Goal: Task Accomplishment & Management: Use online tool/utility

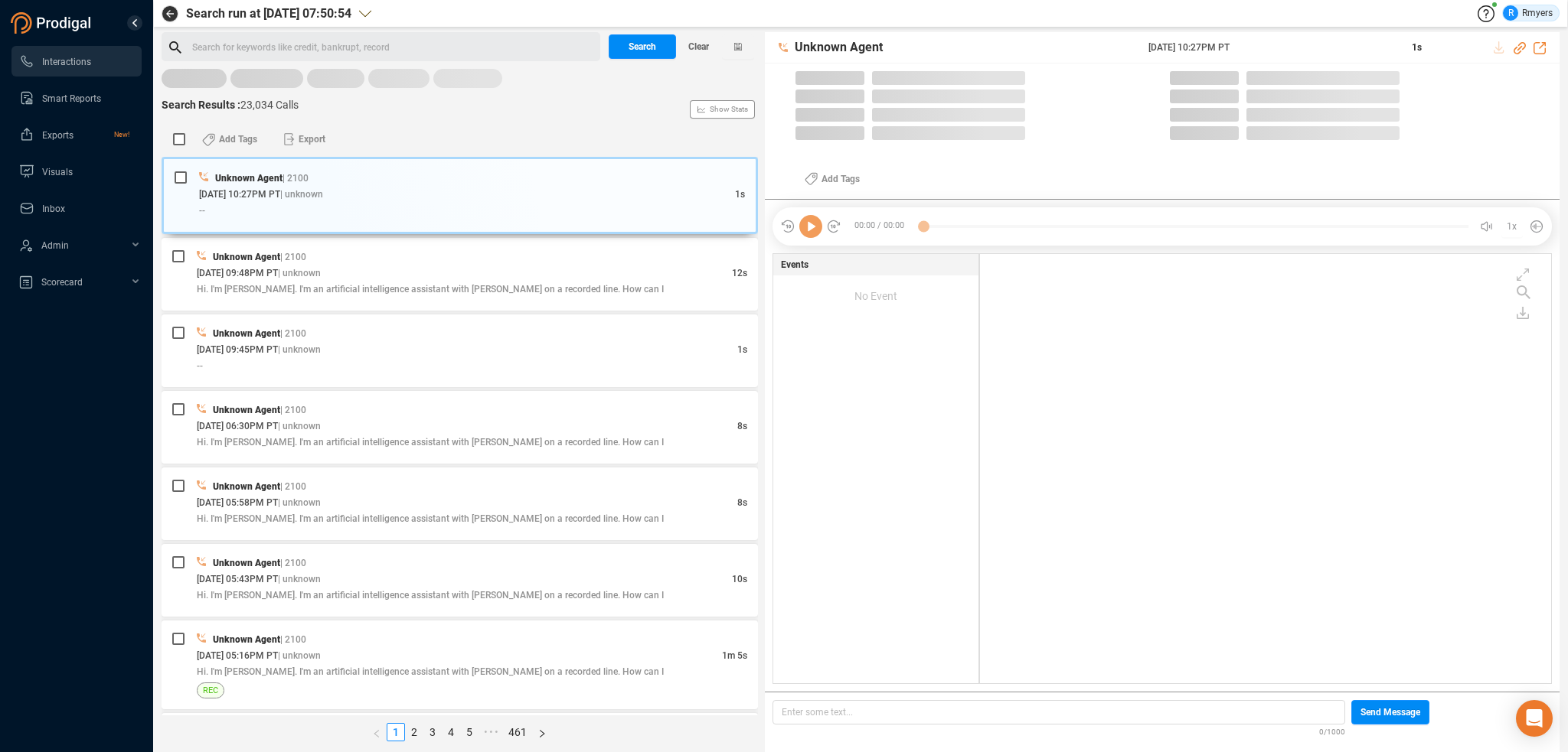
scroll to position [426, 563]
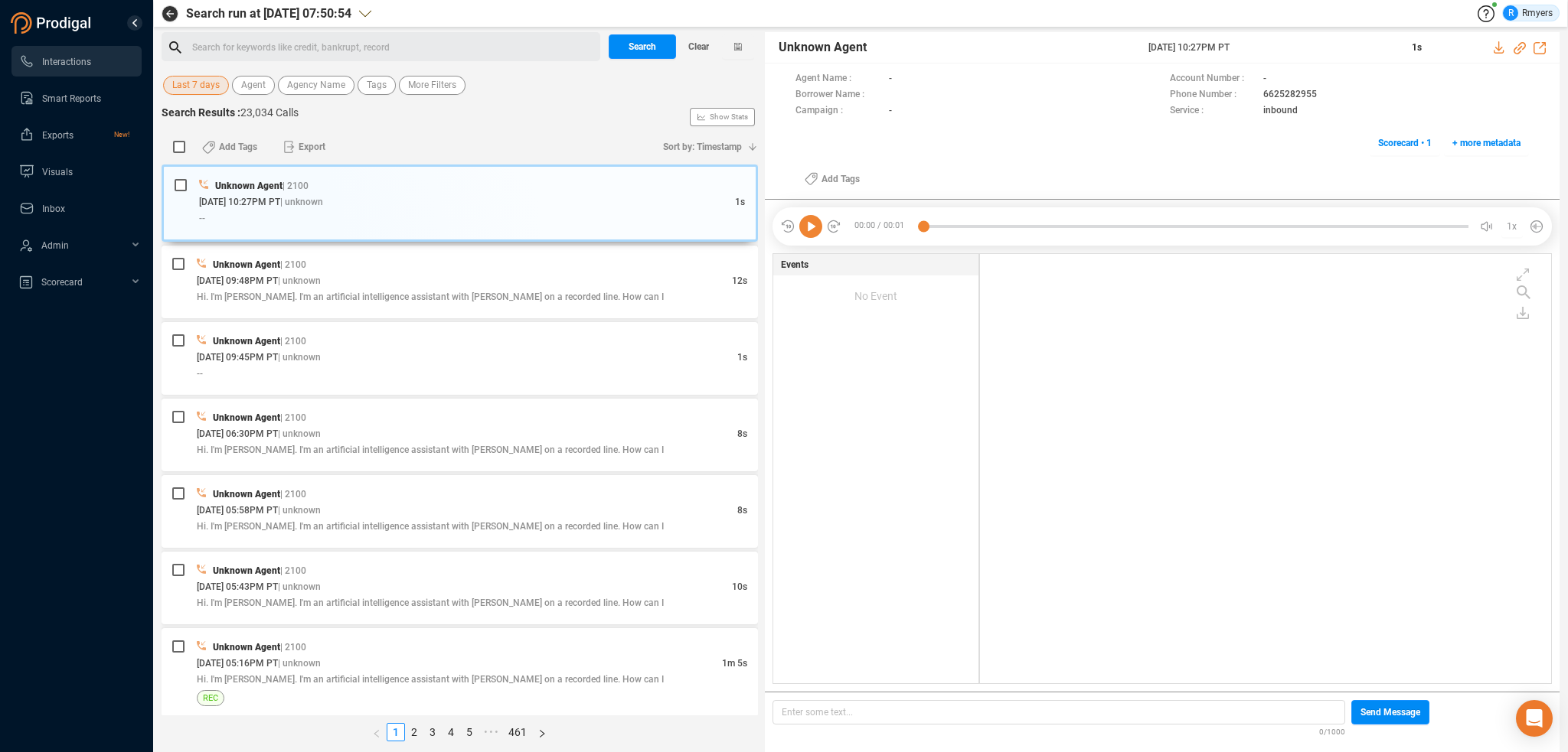
click at [198, 88] on span "Last 7 days" at bounding box center [197, 85] width 48 height 19
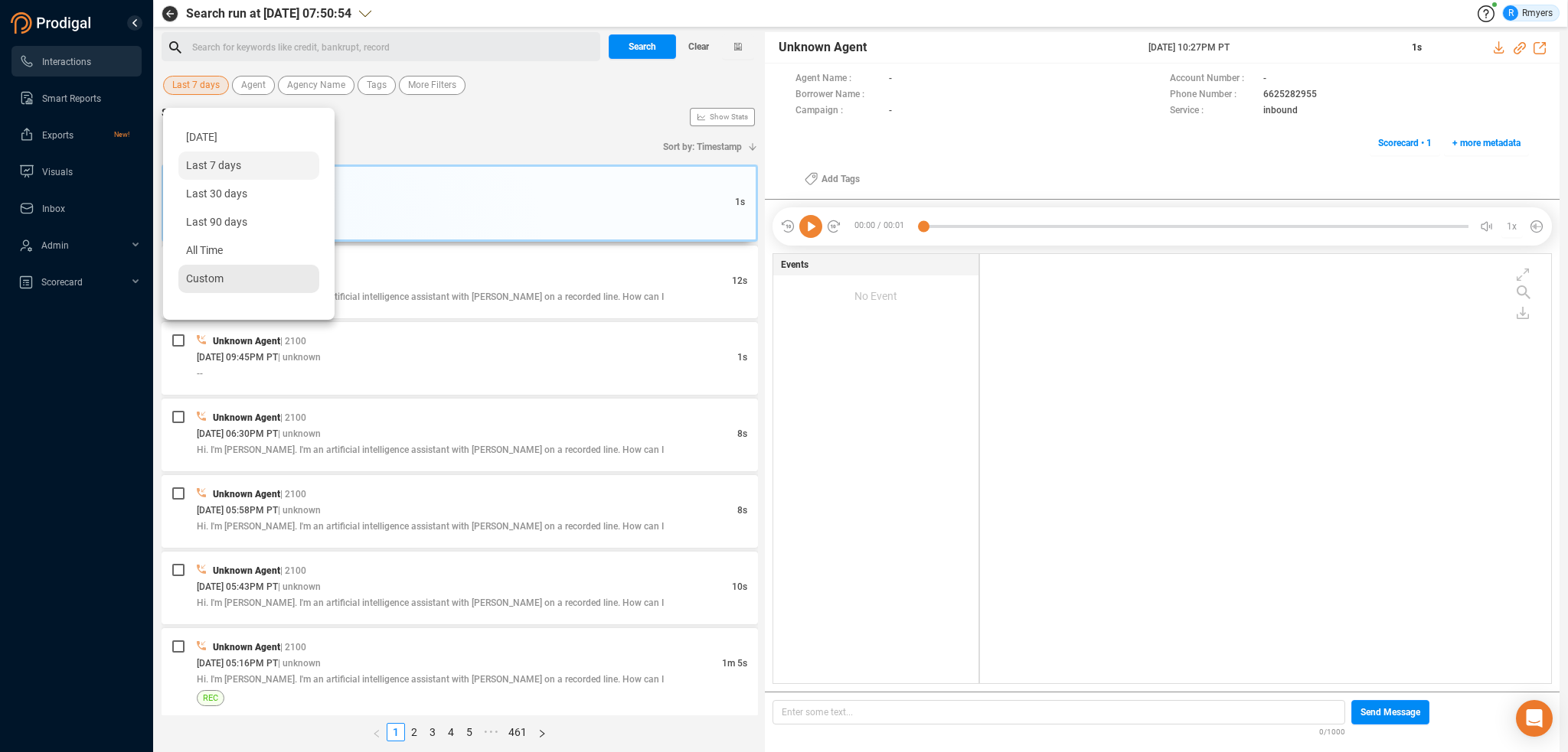
click at [225, 276] on div "Custom" at bounding box center [249, 279] width 141 height 28
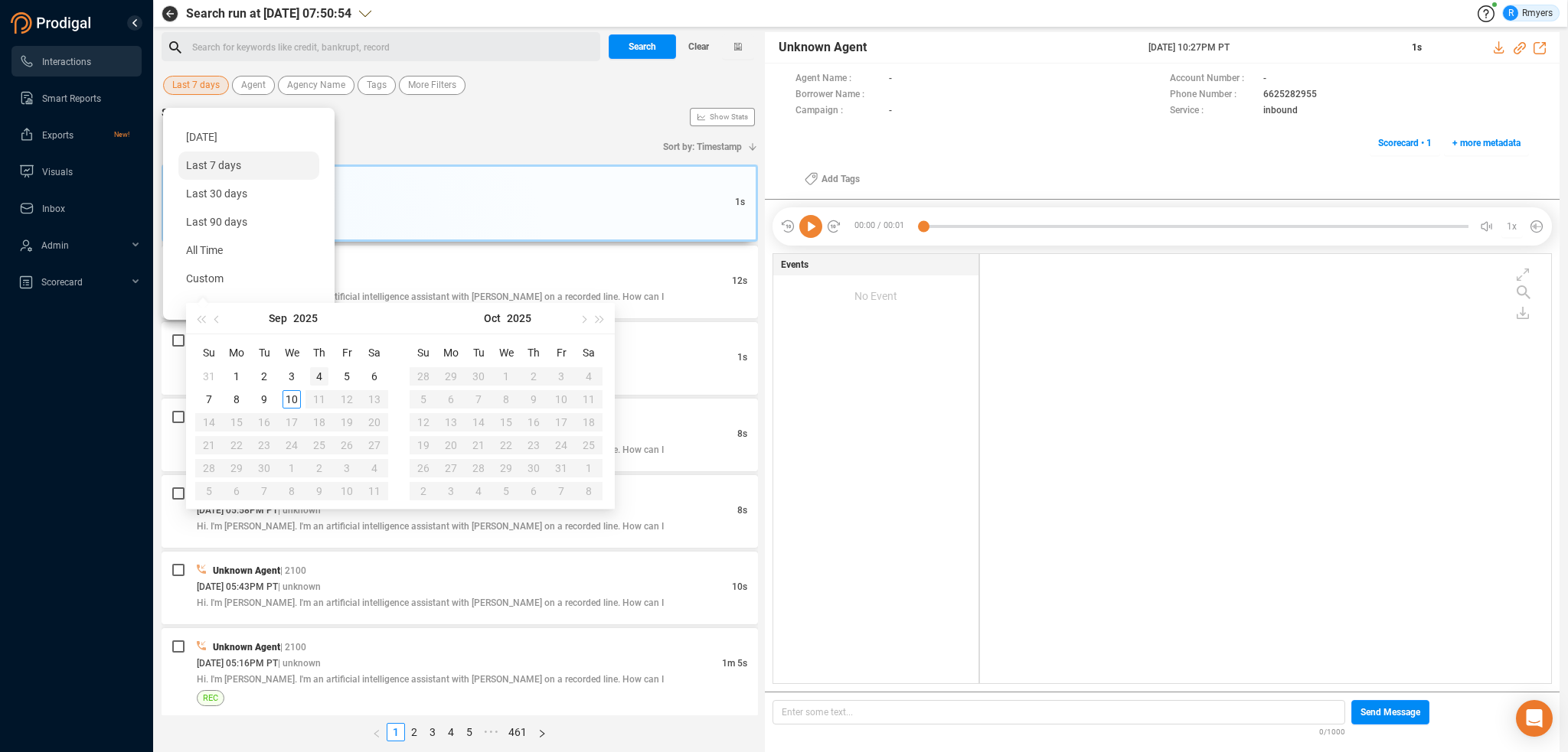
type input "[DATE]"
click at [269, 394] on div "9" at bounding box center [263, 399] width 18 height 18
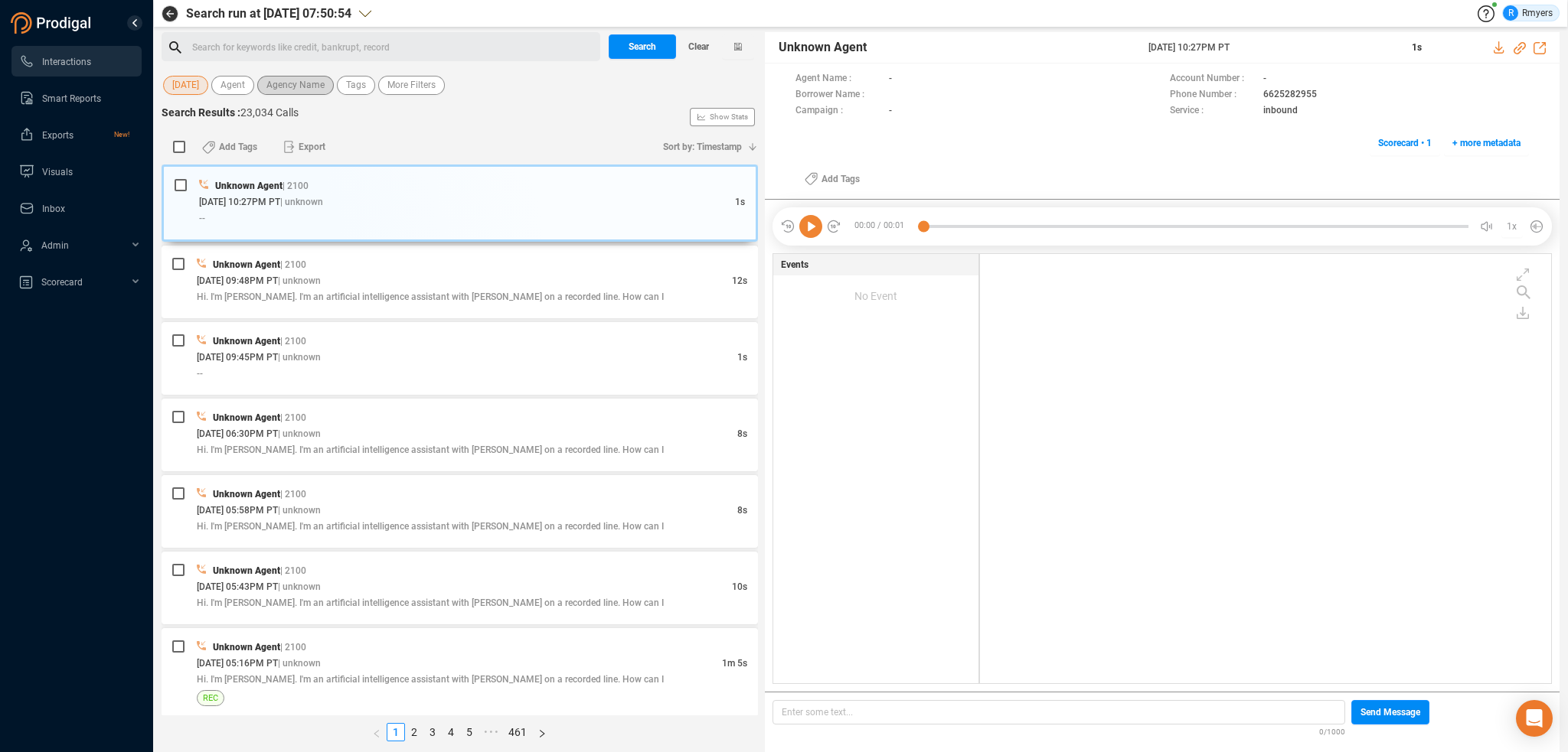
click at [309, 85] on span "Agency Name" at bounding box center [296, 85] width 58 height 19
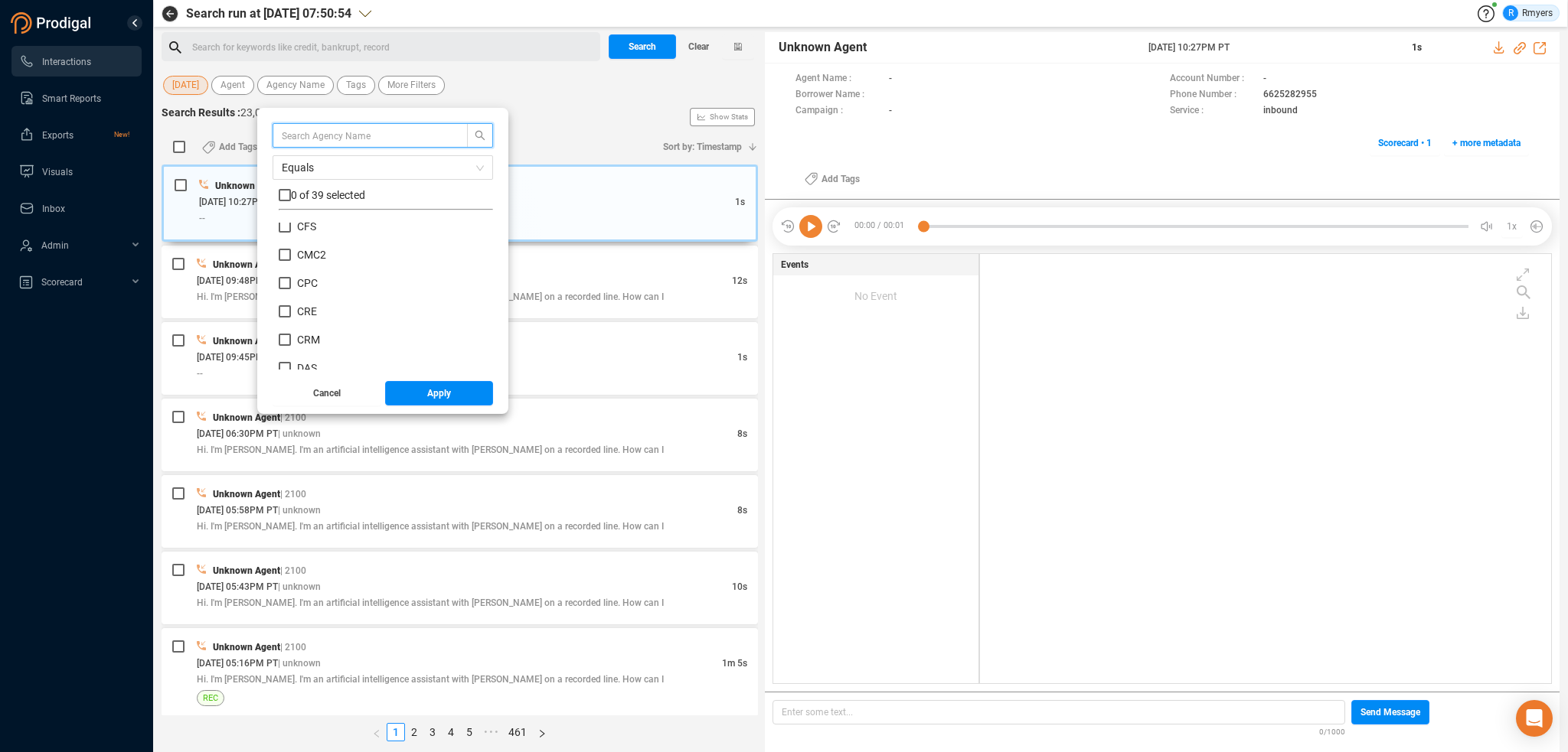
scroll to position [230, 0]
click at [311, 312] on span "CRM" at bounding box center [309, 312] width 23 height 12
click at [291, 312] on input "CRM" at bounding box center [285, 312] width 12 height 12
checkbox input "true"
click at [398, 388] on button "Apply" at bounding box center [439, 393] width 109 height 25
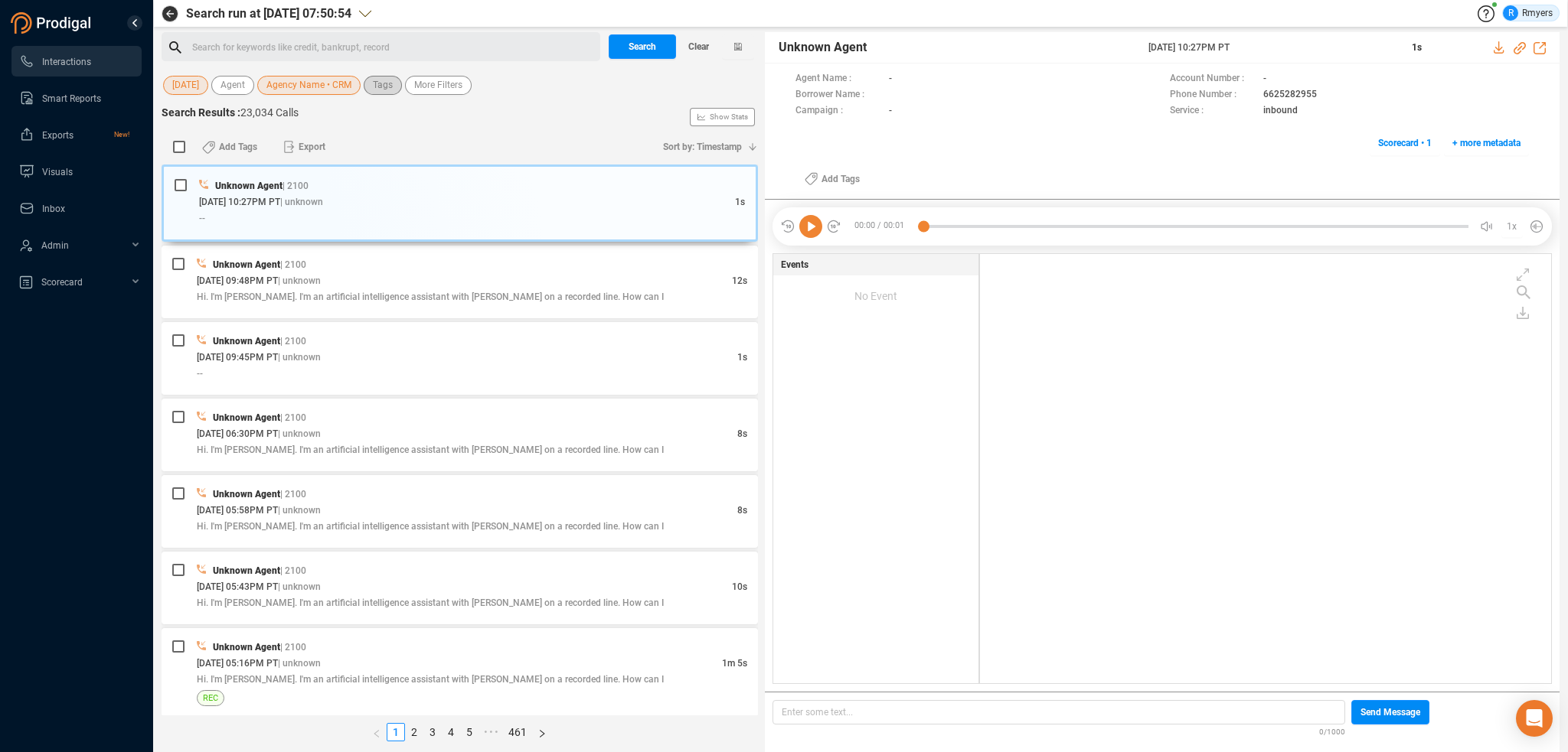
click at [378, 88] on span "Tags" at bounding box center [382, 85] width 20 height 19
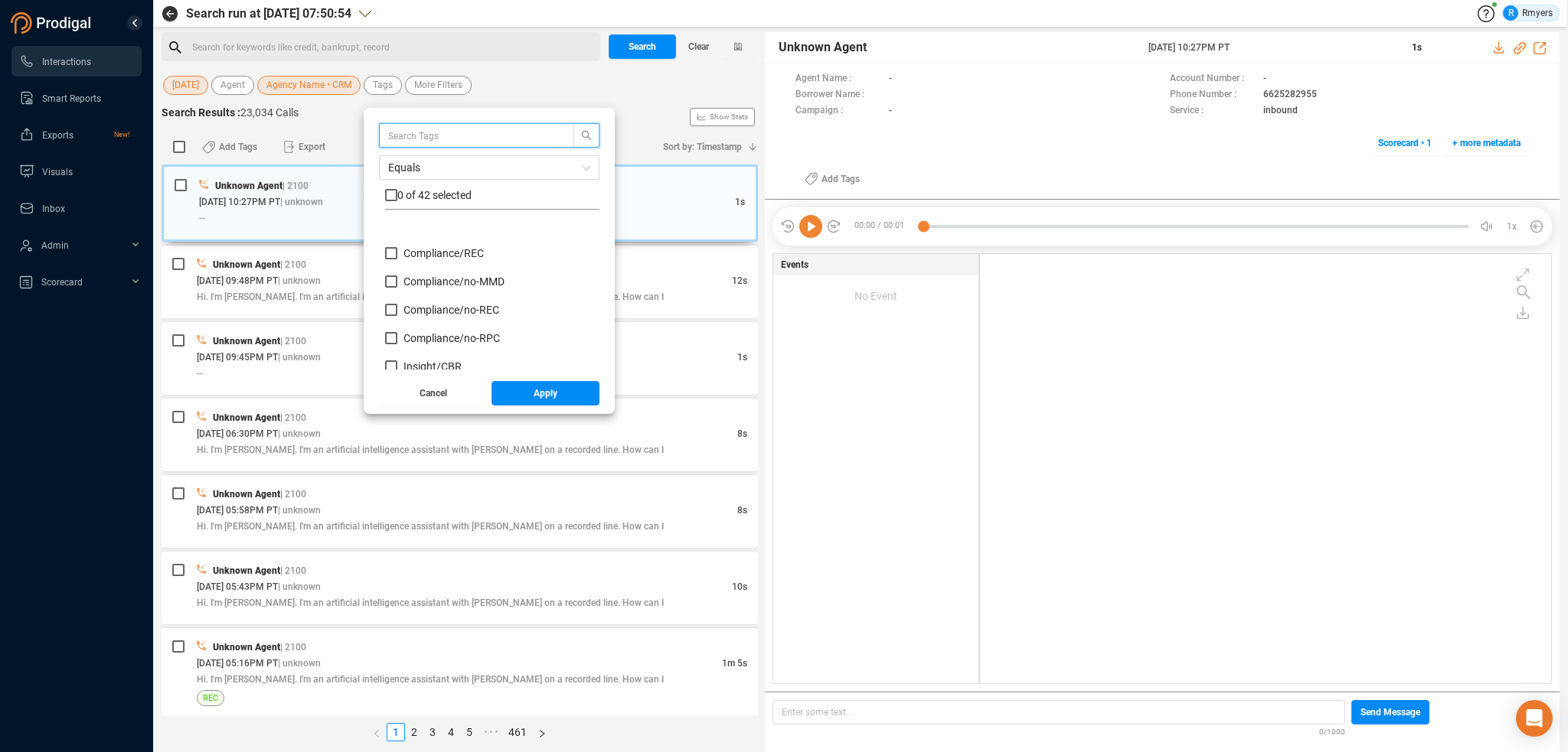
scroll to position [153, 0]
drag, startPoint x: 431, startPoint y: 275, endPoint x: 431, endPoint y: 309, distance: 34.0
click at [431, 281] on span "Insight/ CBR" at bounding box center [433, 275] width 58 height 12
click at [398, 281] on input "Insight/ CBR" at bounding box center [392, 275] width 12 height 12
checkbox input "true"
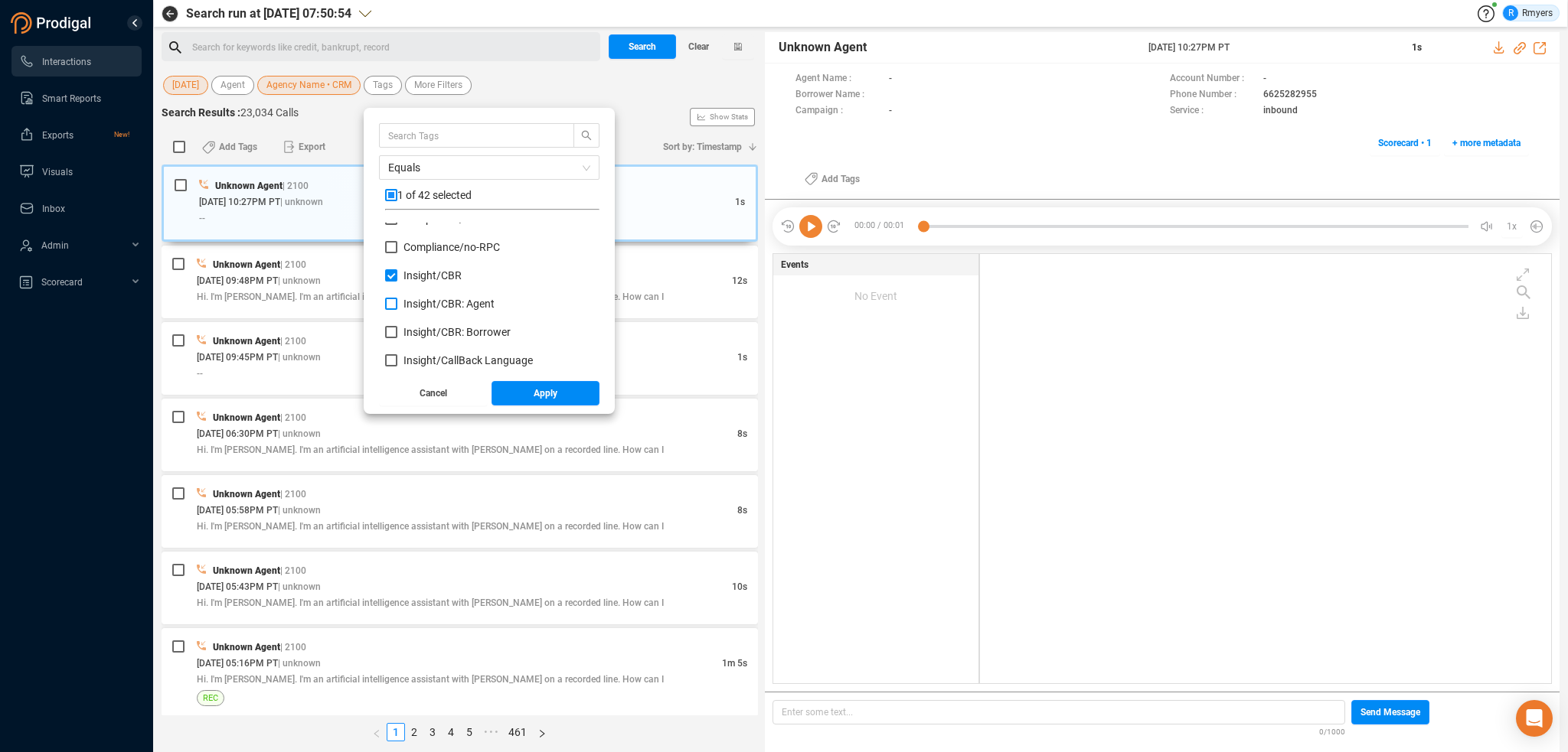
click at [431, 309] on span "Insight/ CBR: Agent" at bounding box center [449, 303] width 91 height 12
click at [398, 309] on input "Insight/ CBR: Agent" at bounding box center [392, 303] width 12 height 12
checkbox input "true"
click at [431, 325] on label "Insight/ CBR: Borrower" at bounding box center [451, 332] width 132 height 16
click at [398, 326] on input "Insight/ CBR: Borrower" at bounding box center [392, 332] width 12 height 12
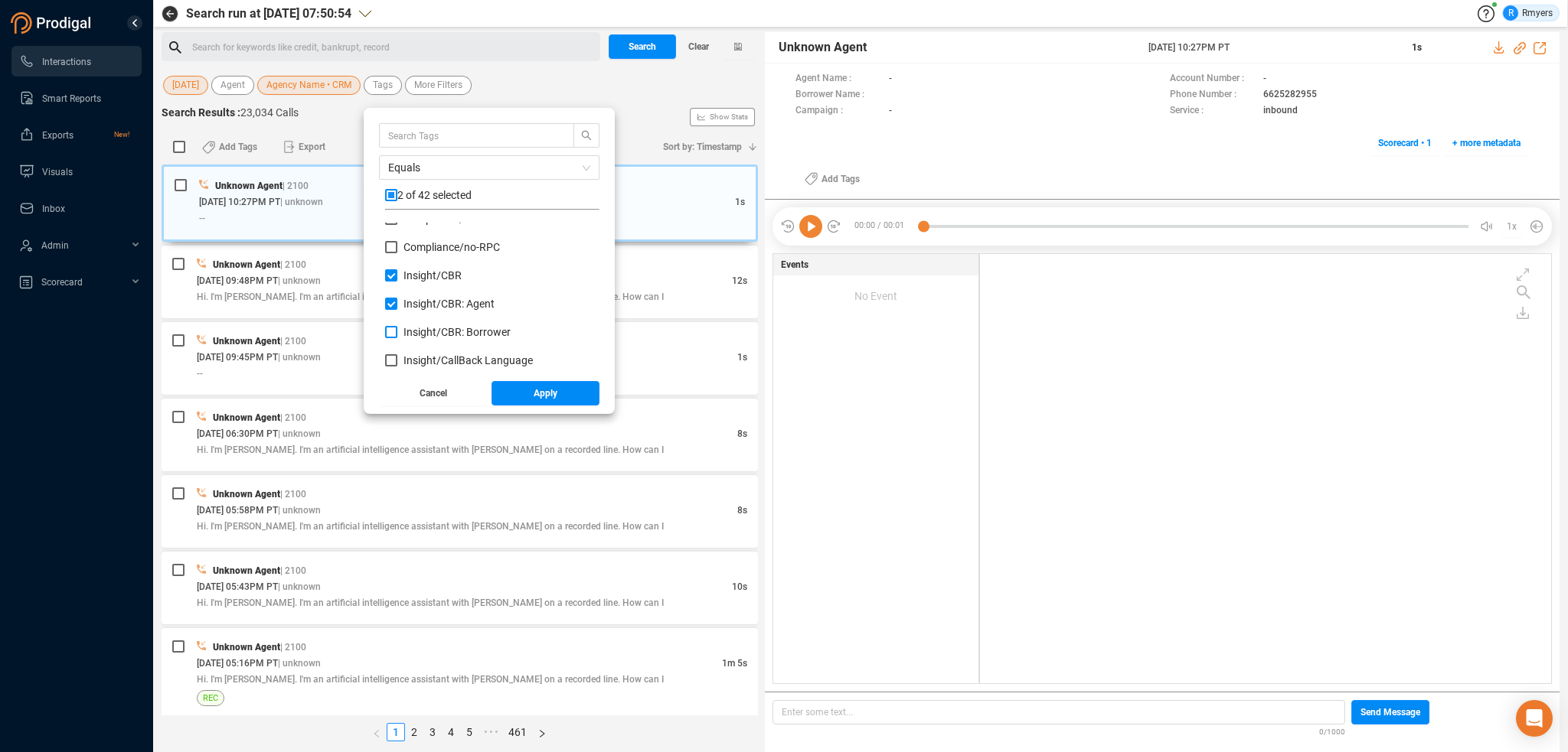
checkbox input "true"
click at [433, 275] on span "Red Flag/ Bankruptcy Language" at bounding box center [479, 278] width 151 height 12
click at [398, 275] on input "Red Flag/ Bankruptcy Language" at bounding box center [392, 278] width 12 height 12
checkbox input "true"
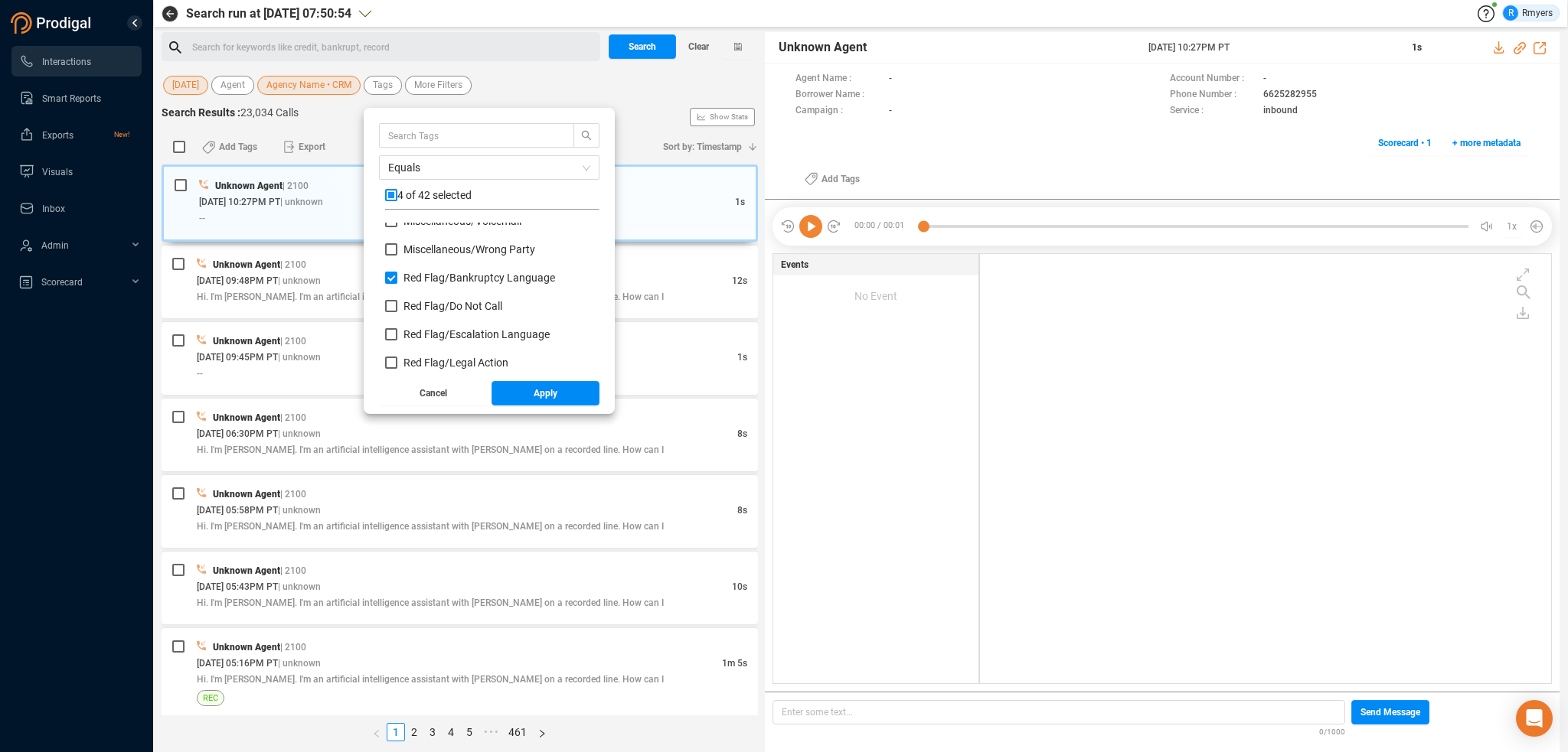
click at [444, 325] on div "Red Flag/ Do Not Call" at bounding box center [492, 312] width 215 height 28
click at [445, 338] on span "Red Flag/ Escalation Language" at bounding box center [476, 334] width 146 height 12
click at [398, 338] on input "Red Flag/ Escalation Language" at bounding box center [392, 334] width 12 height 12
checkbox input "true"
click at [441, 356] on span "Red Flag/ Legal Action" at bounding box center [456, 362] width 105 height 12
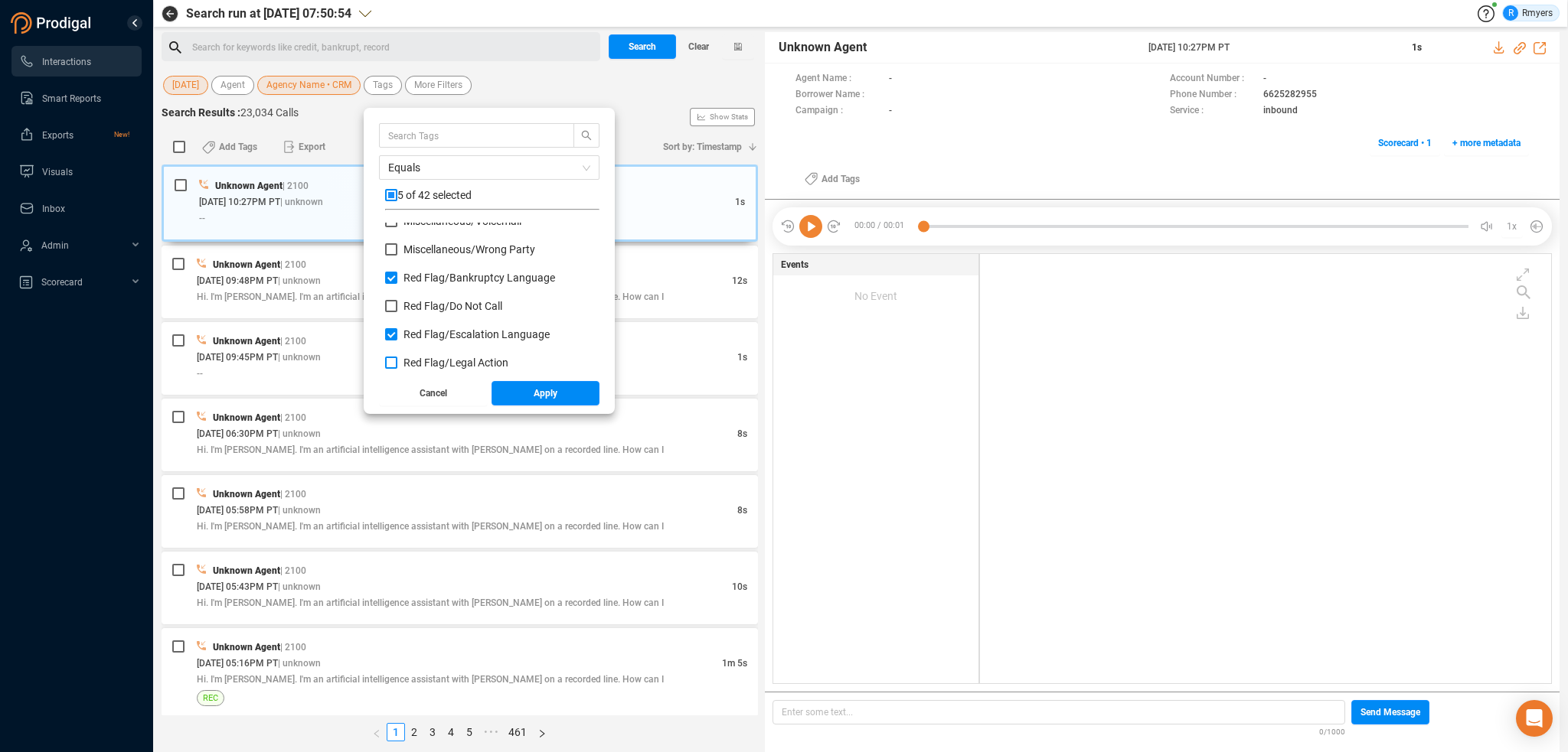
click at [398, 356] on input "Red Flag/ Legal Action" at bounding box center [392, 362] width 12 height 12
checkbox input "true"
click at [438, 312] on span "Red Flag/ Legal Action: Agent" at bounding box center [472, 314] width 138 height 12
click at [398, 312] on input "Red Flag/ Legal Action: Agent" at bounding box center [392, 314] width 12 height 12
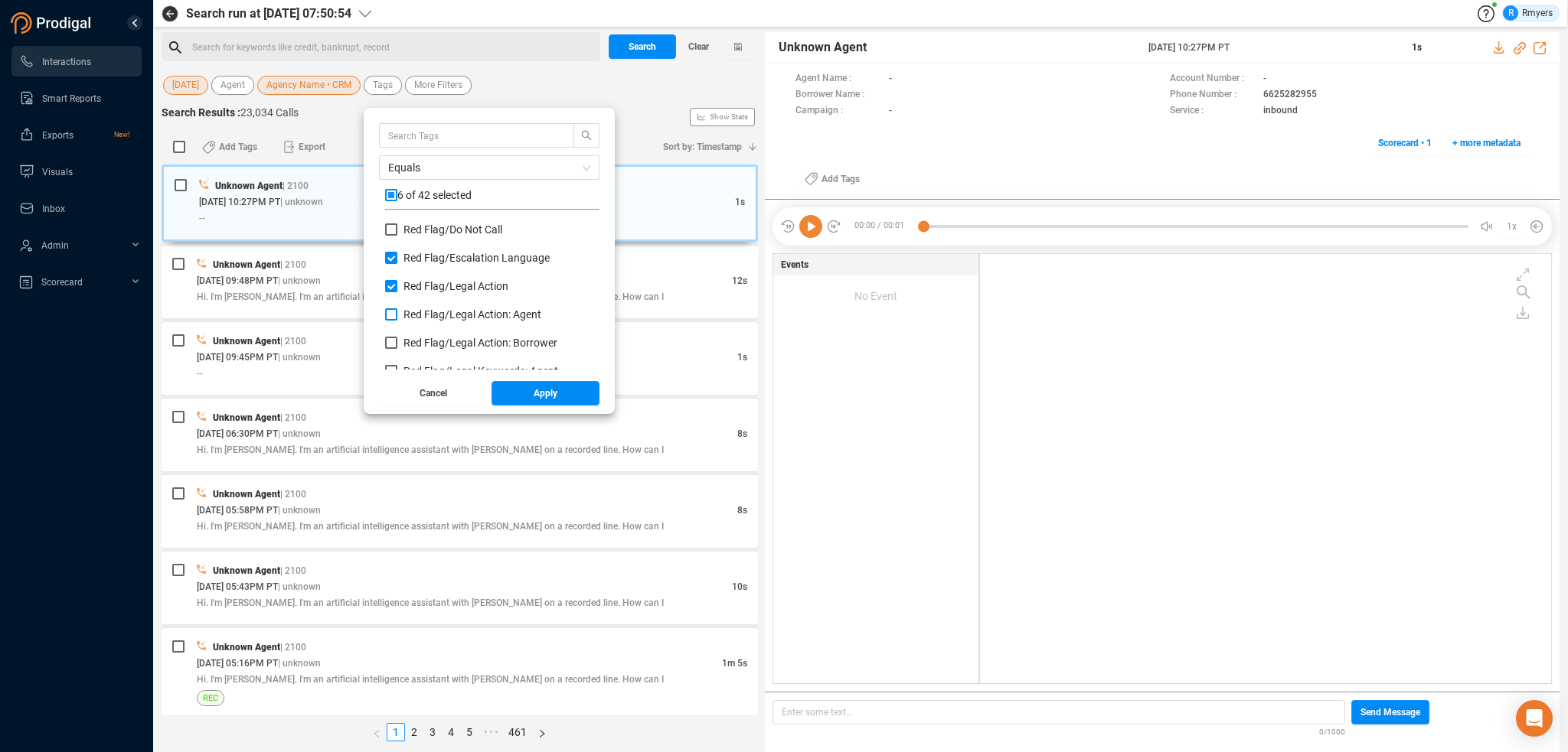
checkbox input "true"
click at [438, 342] on span "Red Flag/ Legal Action: Borrower" at bounding box center [480, 343] width 154 height 12
click at [398, 342] on input "Red Flag/ Legal Action: Borrower" at bounding box center [392, 343] width 12 height 12
checkbox input "true"
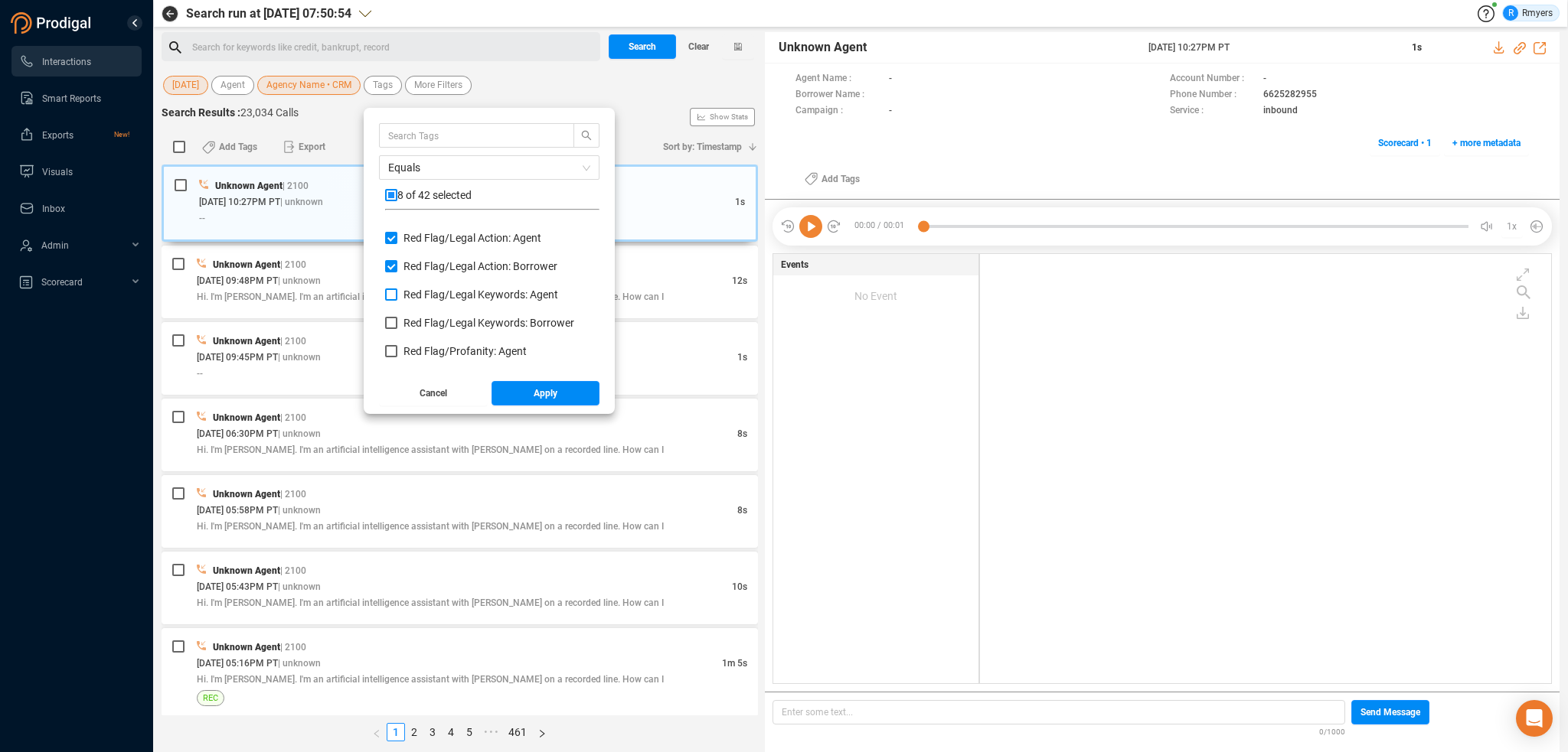
click at [436, 298] on span "Red Flag/ Legal Keywords: Agent" at bounding box center [480, 295] width 155 height 12
click at [398, 298] on input "Red Flag/ Legal Keywords: Agent" at bounding box center [392, 295] width 12 height 12
checkbox input "true"
click at [445, 333] on div "Red Flag/ Legal Keywords: Borrower" at bounding box center [492, 329] width 215 height 28
click at [443, 355] on span "Red Flag/ Profanity: Agent" at bounding box center [465, 351] width 123 height 12
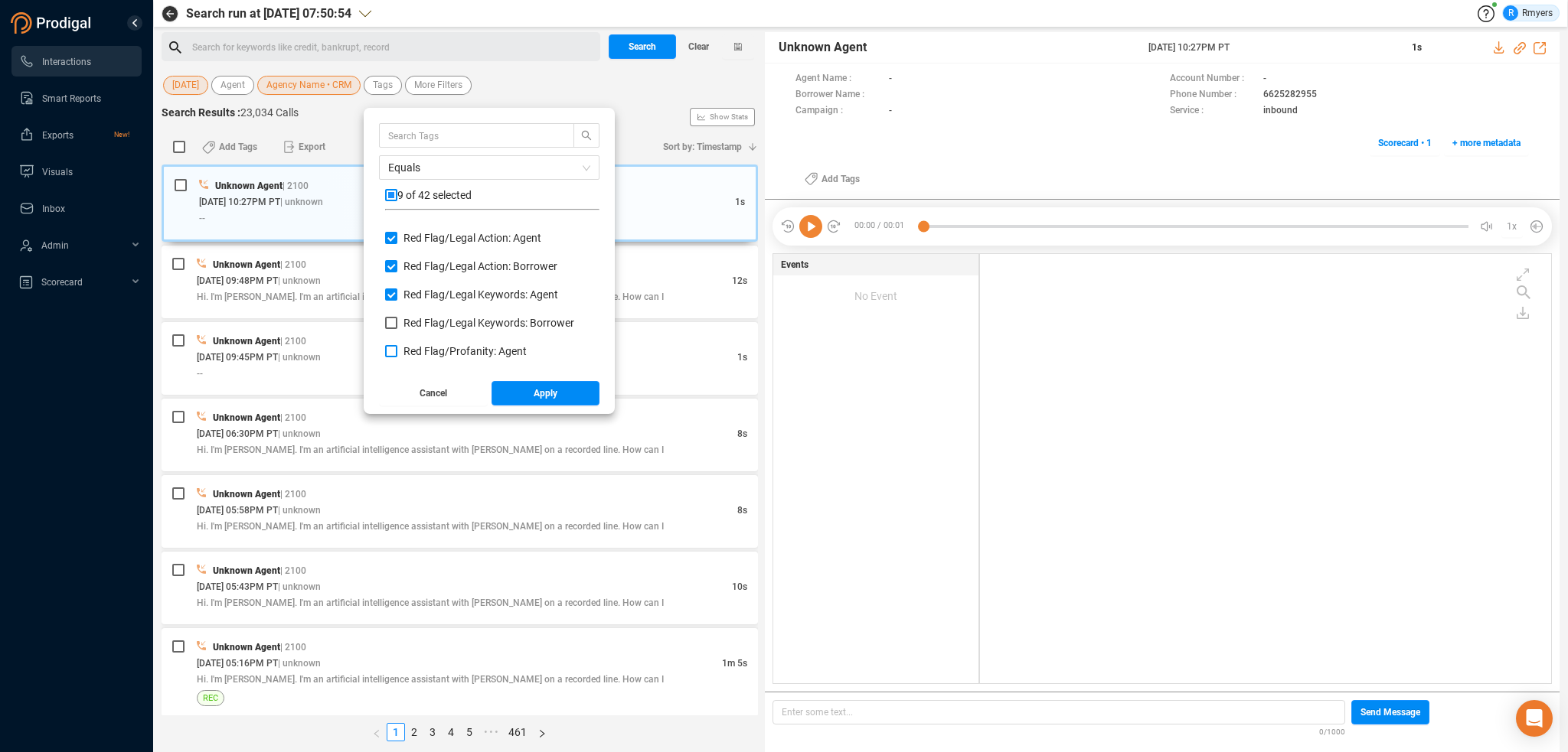
click at [398, 355] on input "Red Flag/ Profanity: Agent" at bounding box center [392, 351] width 12 height 12
checkbox input "true"
click at [436, 321] on span "Red Flag/ Legal Keywords: Borrower" at bounding box center [489, 323] width 171 height 12
click at [398, 321] on input "Red Flag/ Legal Keywords: Borrower" at bounding box center [392, 323] width 12 height 12
checkbox input "true"
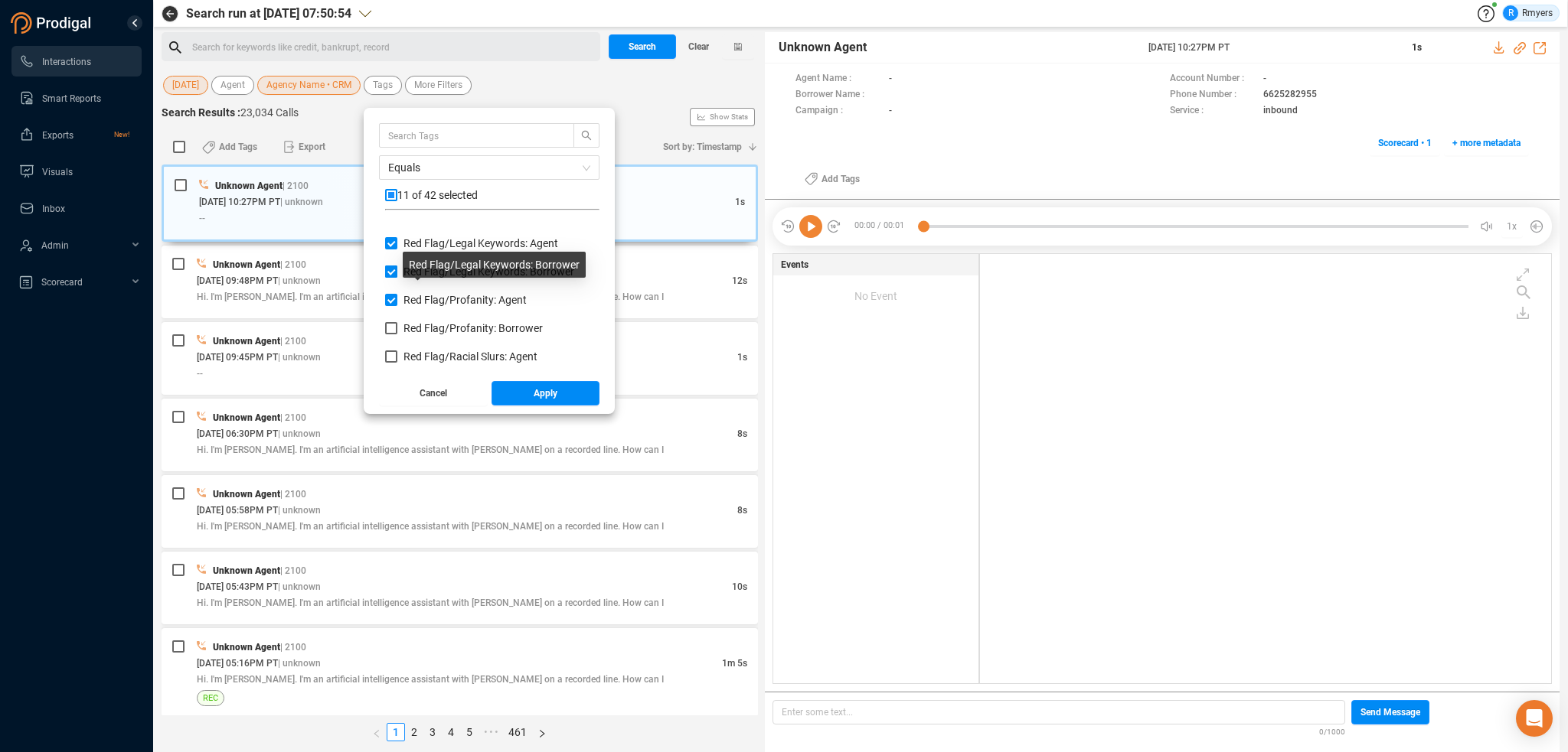
scroll to position [919, 0]
click at [437, 312] on div "Red Flag/ Profanity: Borrower" at bounding box center [492, 309] width 215 height 28
click at [437, 330] on span "Red Flag/ Racial Slurs: Agent" at bounding box center [470, 332] width 134 height 12
click at [398, 330] on input "Red Flag/ Racial Slurs: Agent" at bounding box center [392, 332] width 12 height 12
checkbox input "true"
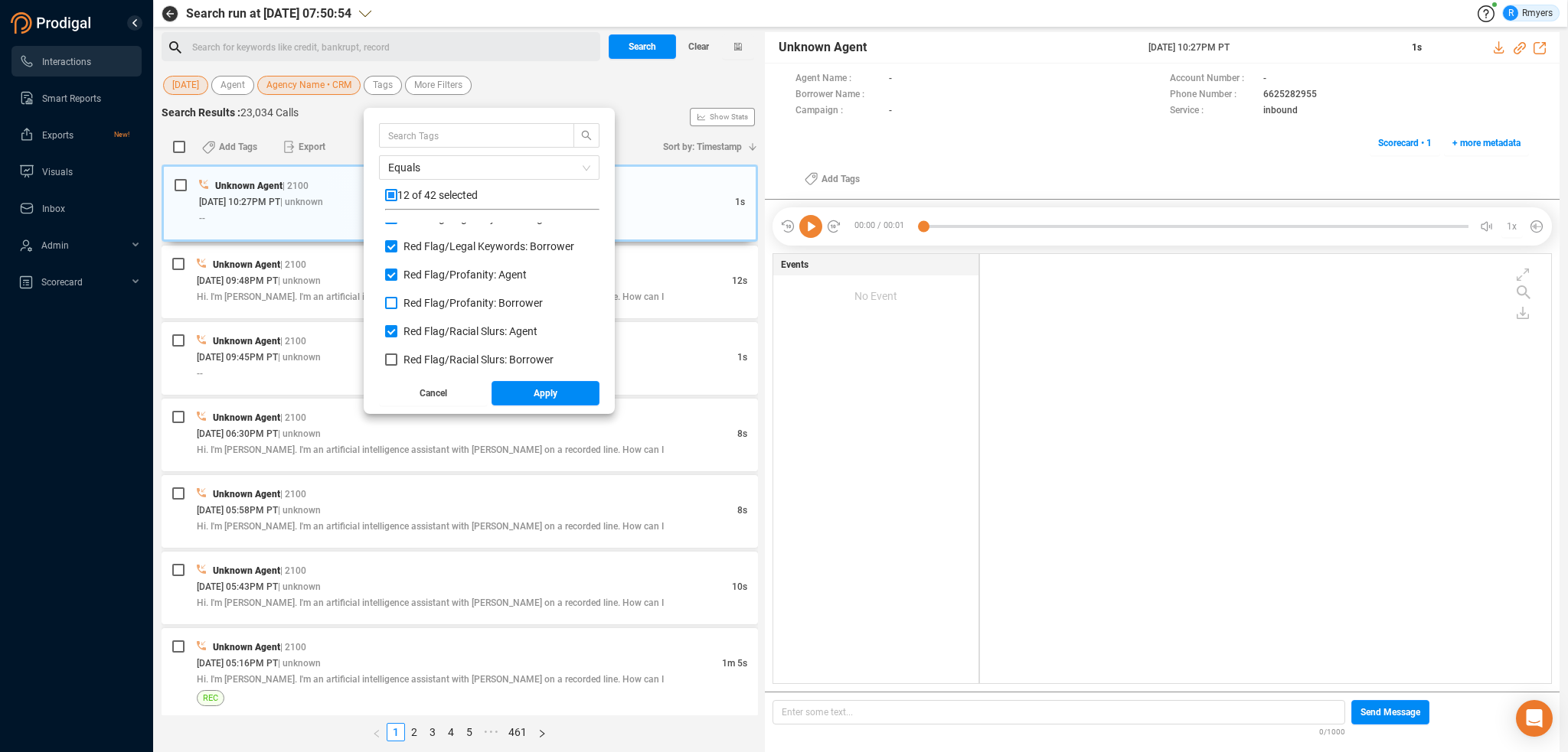
click at [437, 310] on label "Red Flag/ Profanity: Borrower" at bounding box center [468, 303] width 164 height 16
click at [398, 309] on input "Red Flag/ Profanity: Borrower" at bounding box center [392, 303] width 12 height 12
checkbox input "true"
click at [437, 288] on span "Red Flag/ Racial Slurs: Borrower" at bounding box center [479, 283] width 150 height 12
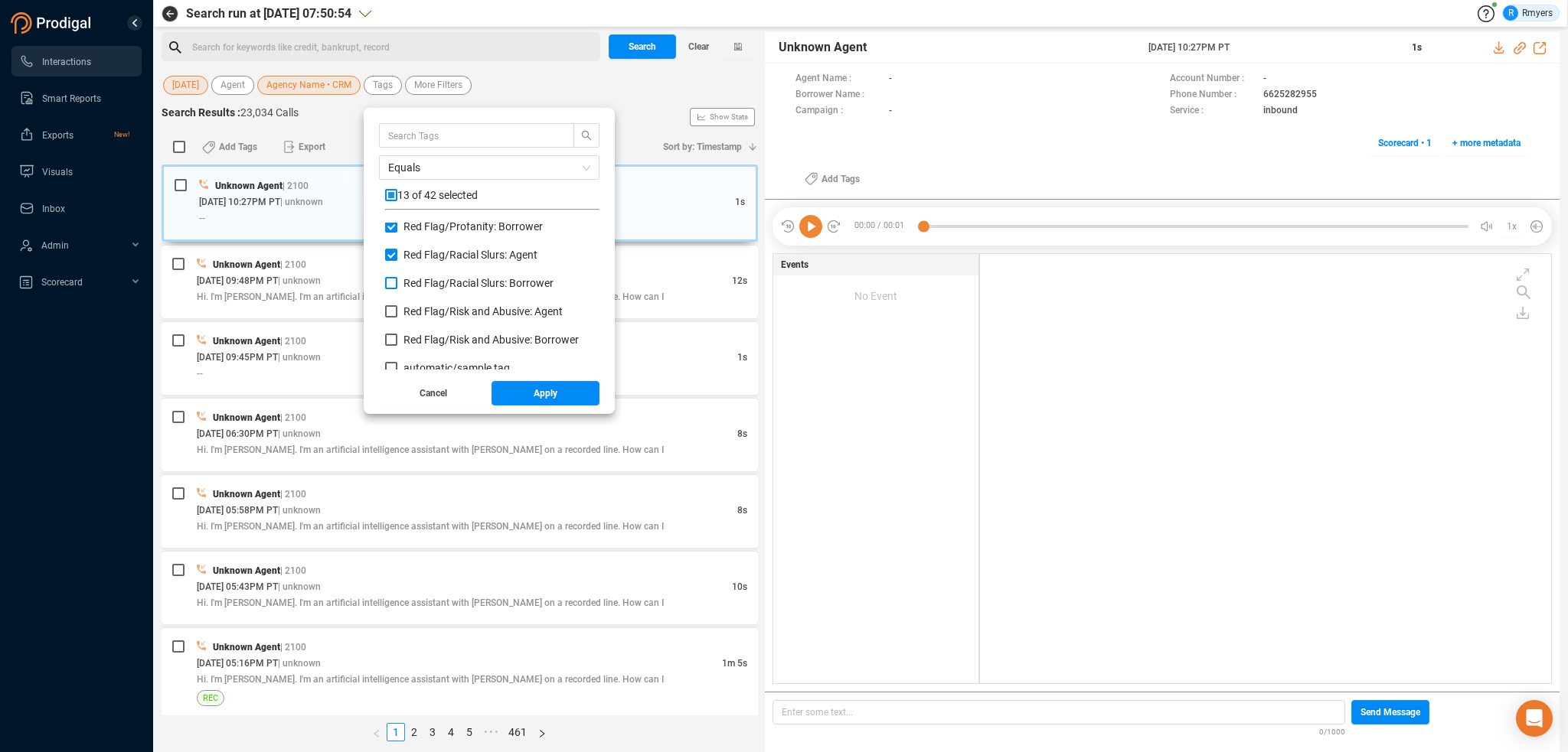
click at [398, 288] on input "Red Flag/ Racial Slurs: Borrower" at bounding box center [392, 283] width 12 height 12
checkbox input "true"
click at [437, 312] on span "Red Flag/ Risk and Abusive: Agent" at bounding box center [483, 311] width 159 height 12
click at [398, 312] on input "Red Flag/ Risk and Abusive: Agent" at bounding box center [392, 311] width 12 height 12
checkbox input "true"
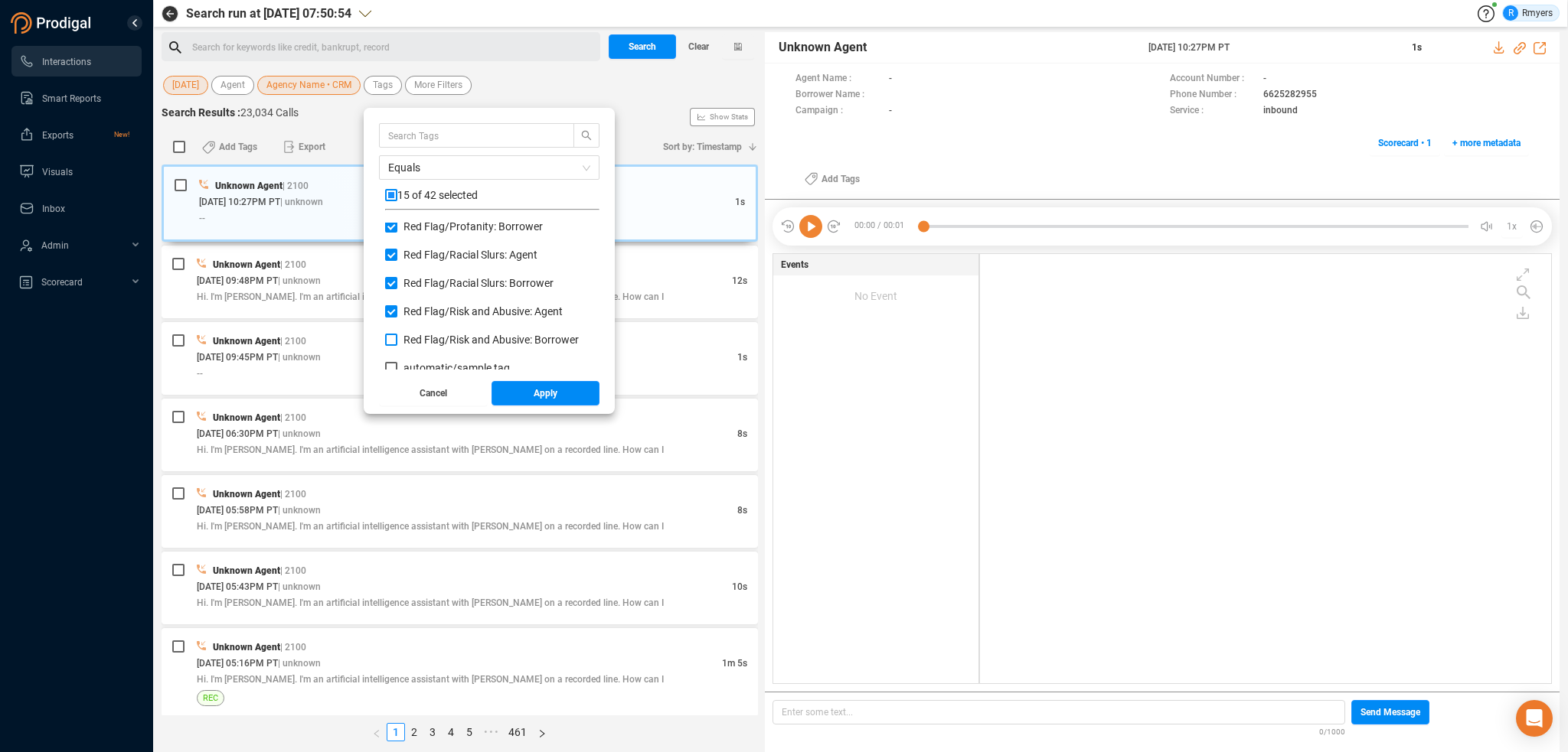
click at [445, 335] on span "Red Flag/ Risk and Abusive: Borrower" at bounding box center [491, 340] width 175 height 12
click at [398, 335] on input "Red Flag/ Risk and Abusive: Borrower" at bounding box center [392, 340] width 12 height 12
checkbox input "true"
click at [525, 387] on button "Apply" at bounding box center [545, 393] width 109 height 25
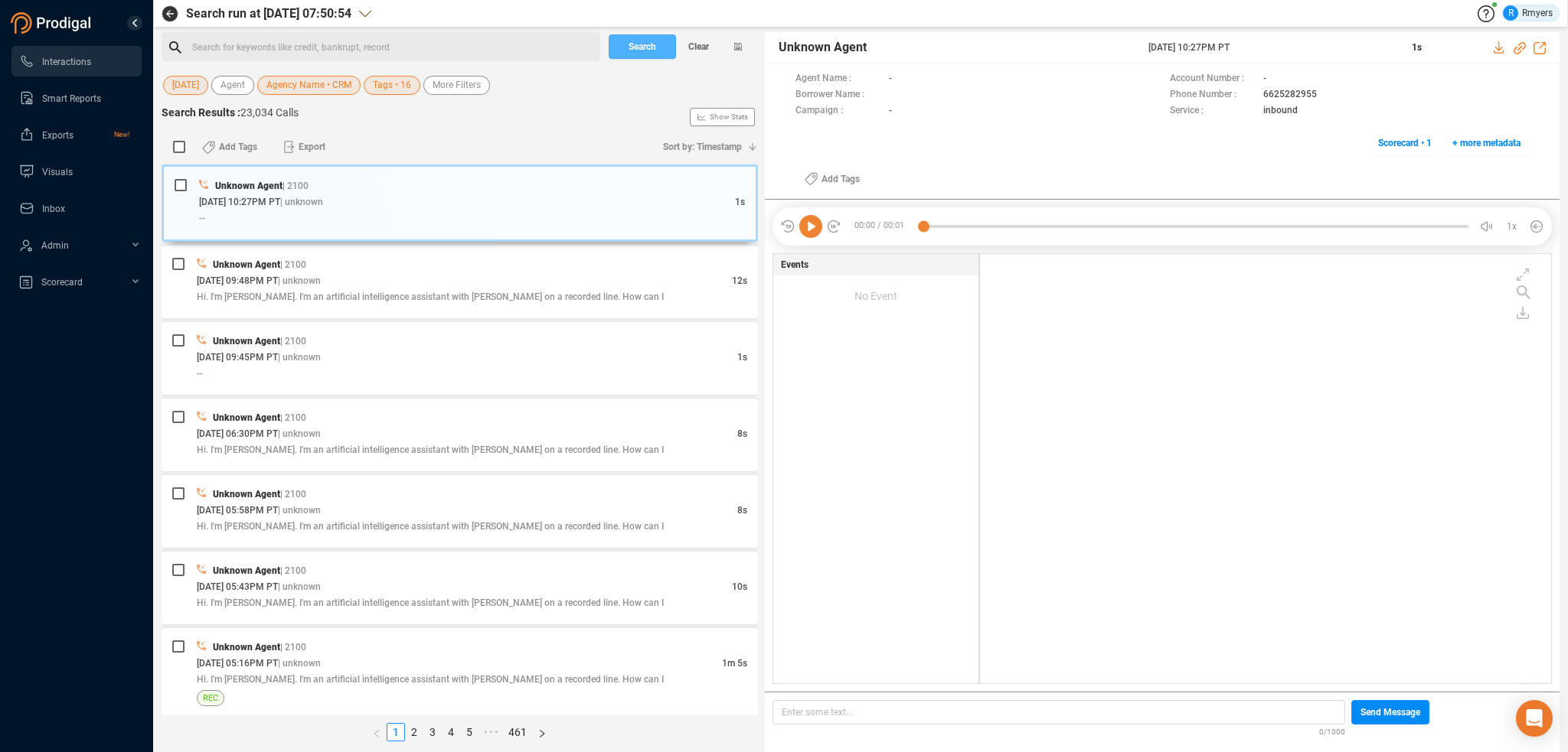
click at [638, 44] on span "Search" at bounding box center [642, 46] width 27 height 25
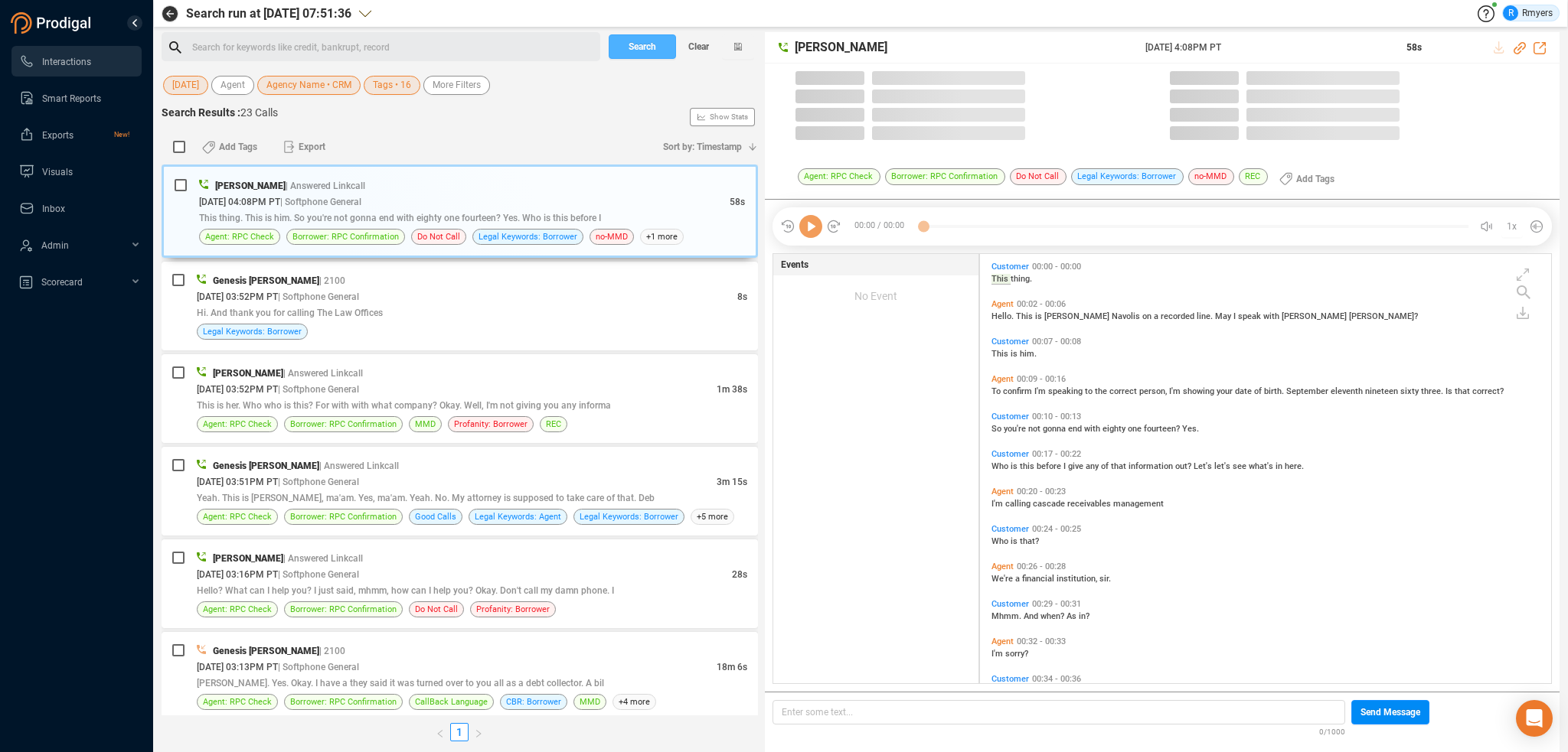
scroll to position [426, 563]
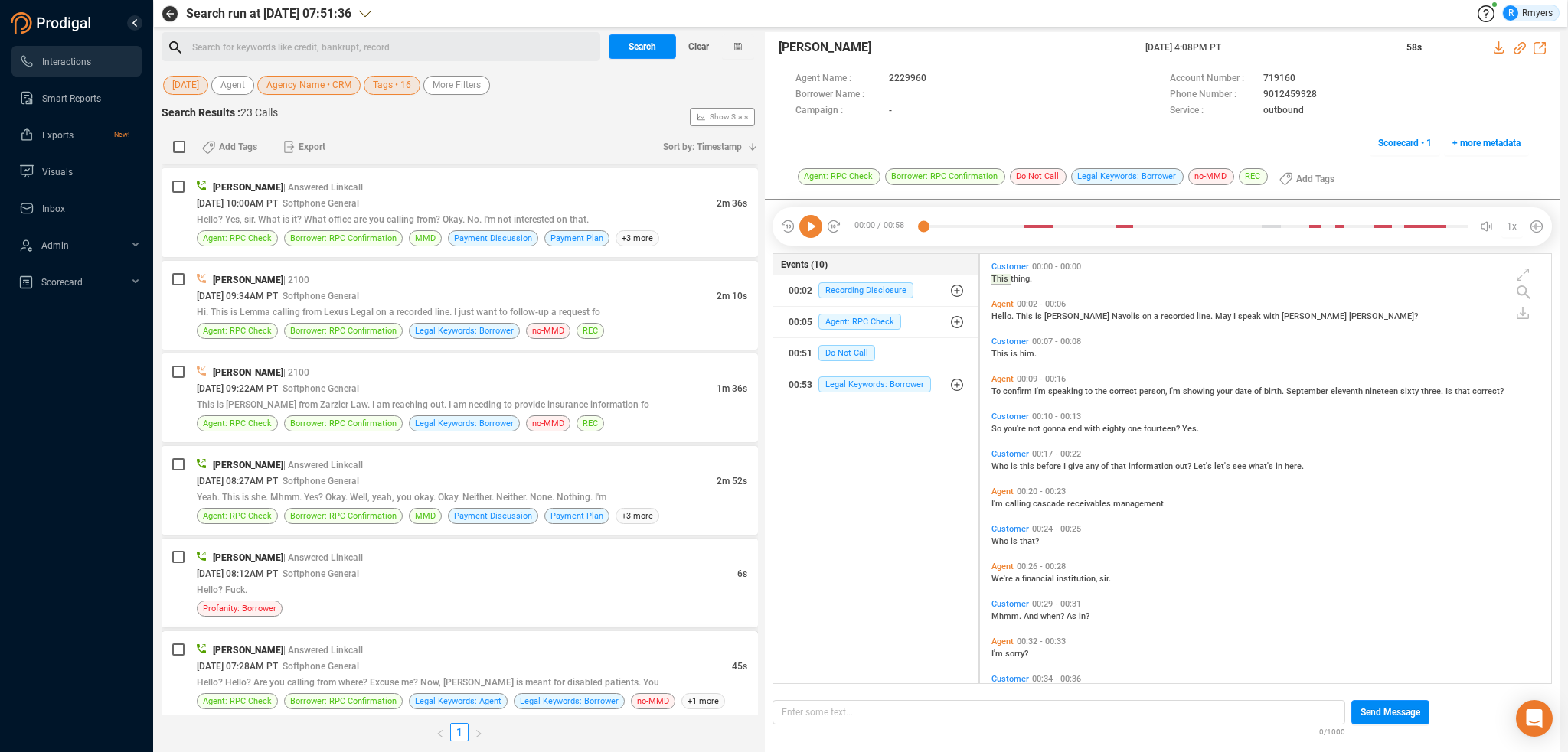
click at [484, 642] on div "[PERSON_NAME] | Answered Linkcall" at bounding box center [472, 649] width 551 height 16
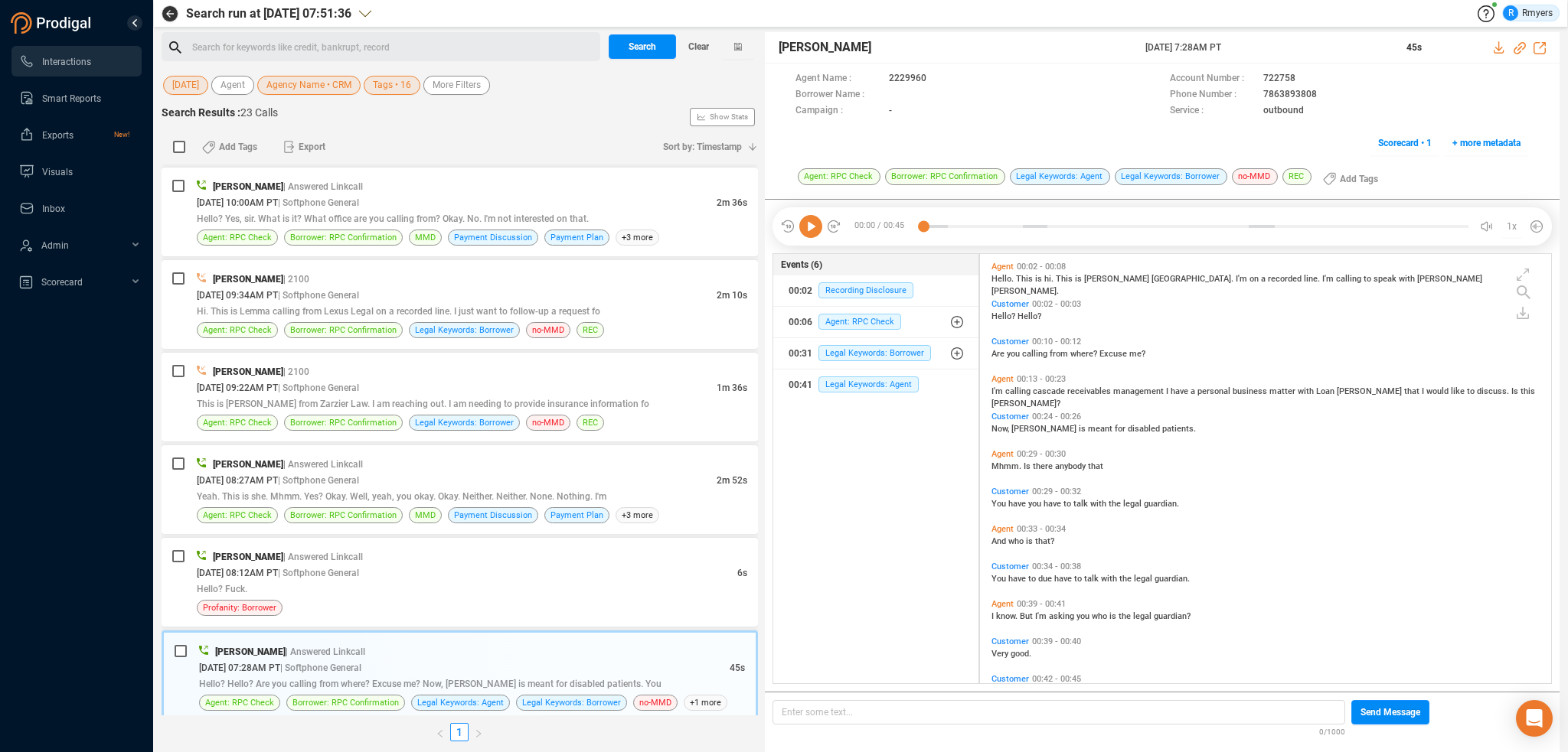
click at [812, 225] on icon at bounding box center [811, 226] width 23 height 23
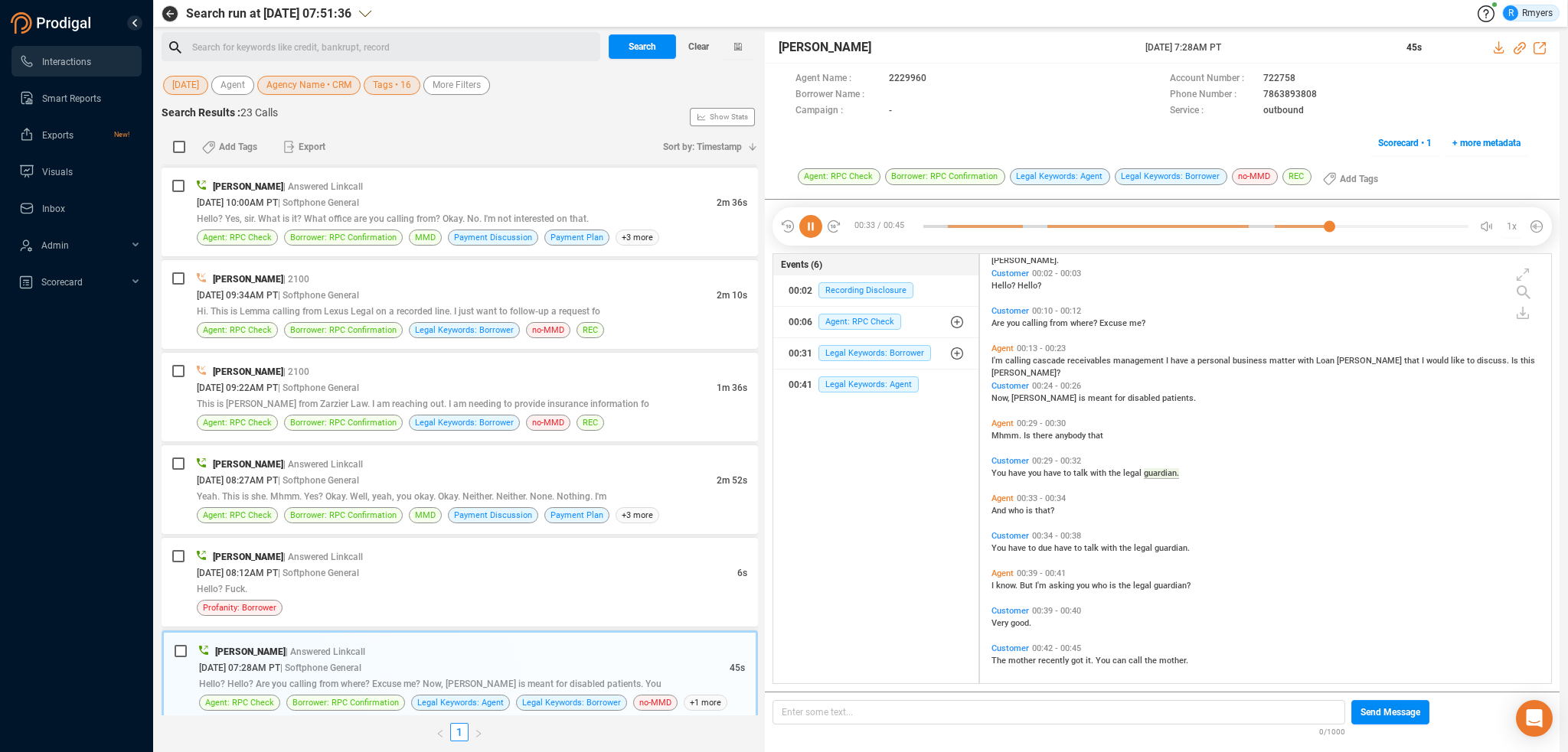
scroll to position [37, 0]
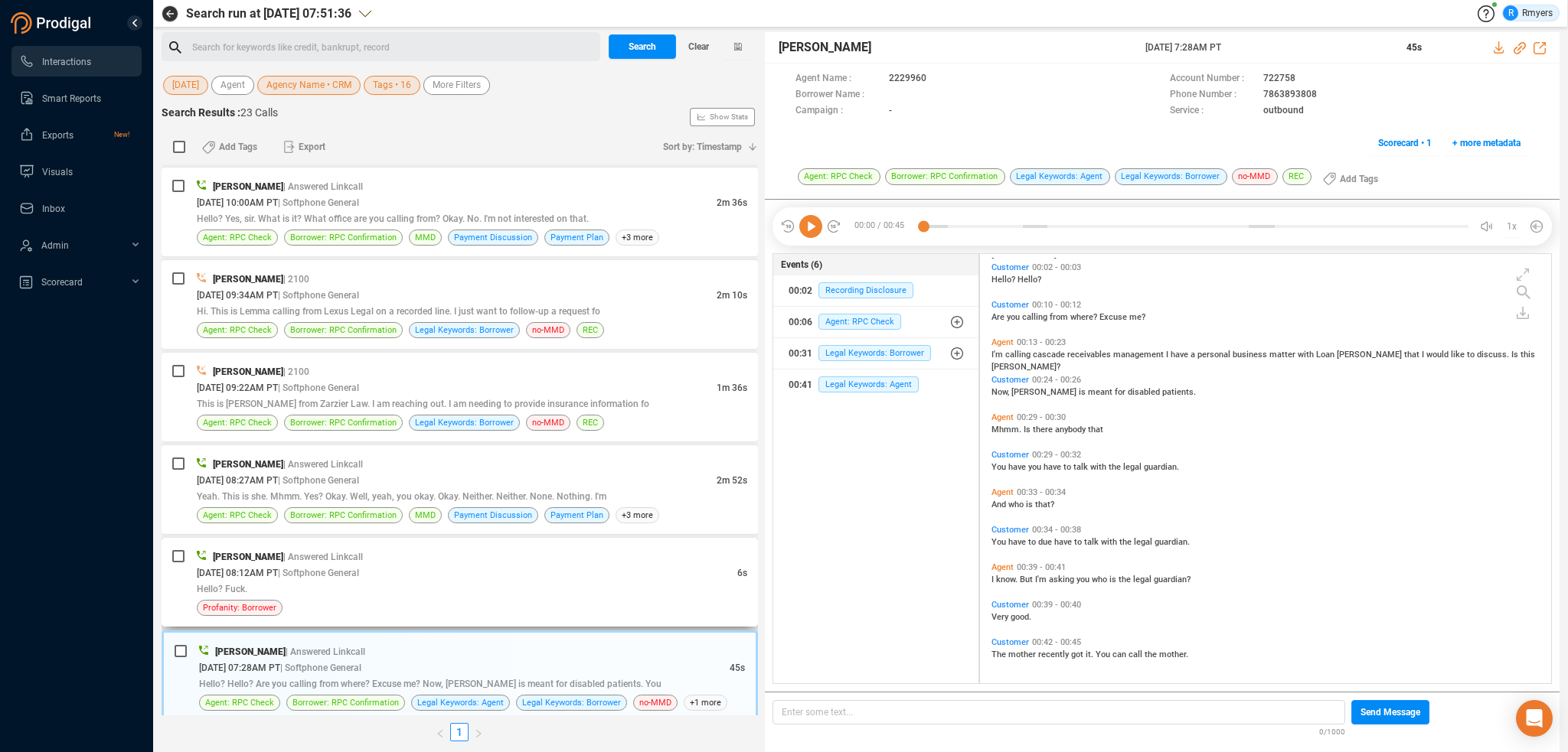
drag, startPoint x: 326, startPoint y: 598, endPoint x: 339, endPoint y: 592, distance: 14.3
click at [329, 600] on div "Profanity: Borrower" at bounding box center [472, 608] width 551 height 16
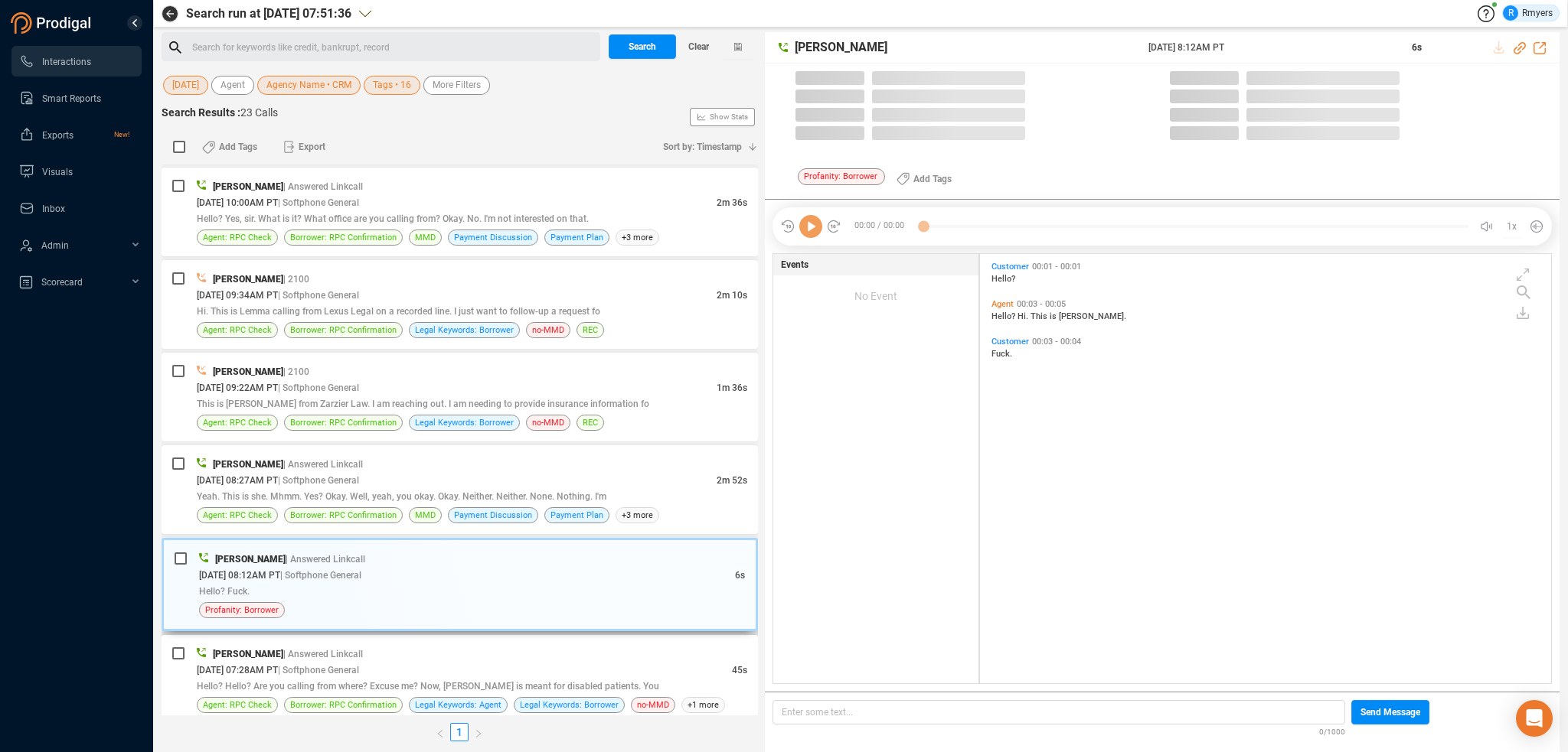
scroll to position [3, 8]
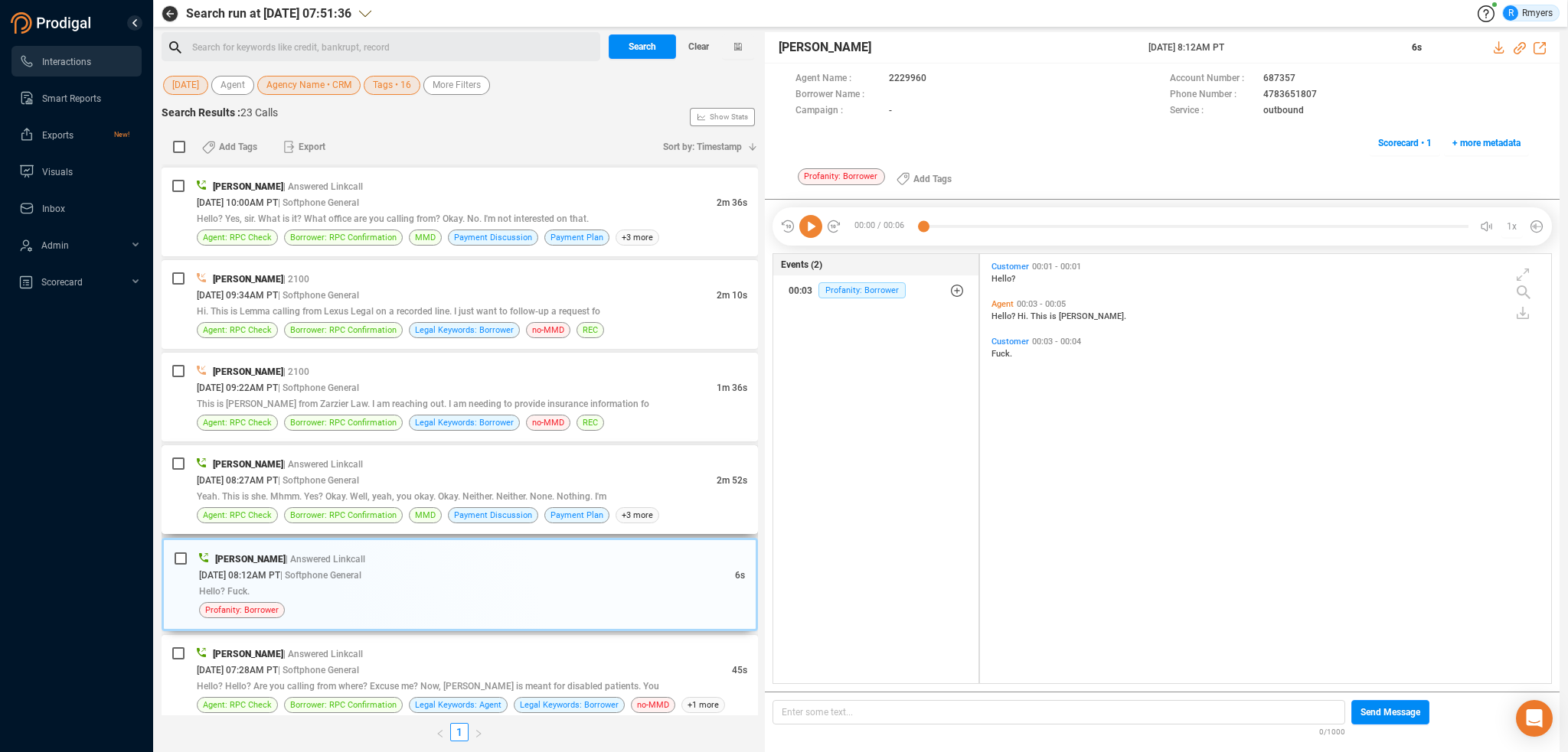
click at [396, 475] on div "[DATE] 08:27AM PT | Softphone General" at bounding box center [457, 480] width 520 height 16
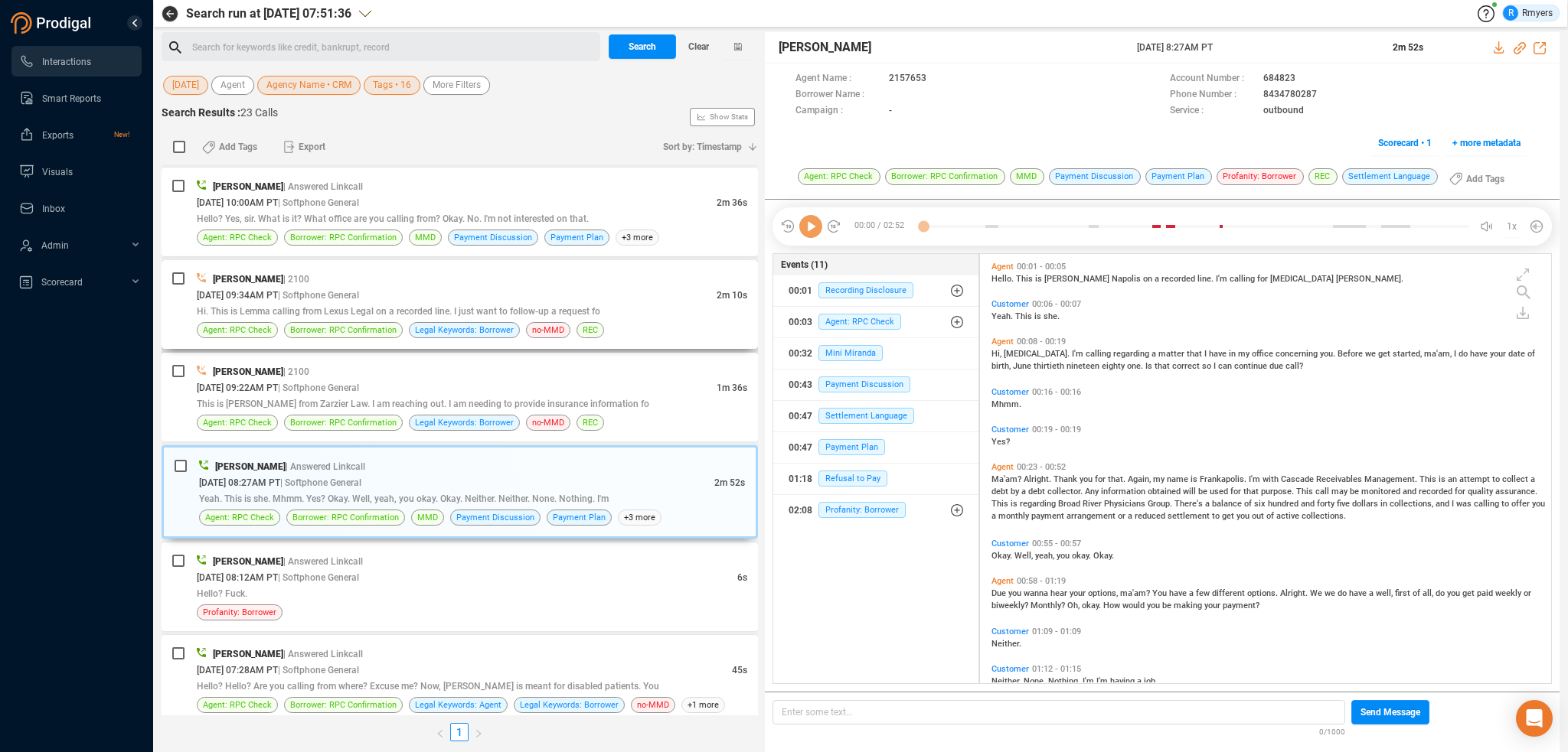
scroll to position [426, 563]
click at [811, 236] on icon at bounding box center [811, 226] width 23 height 23
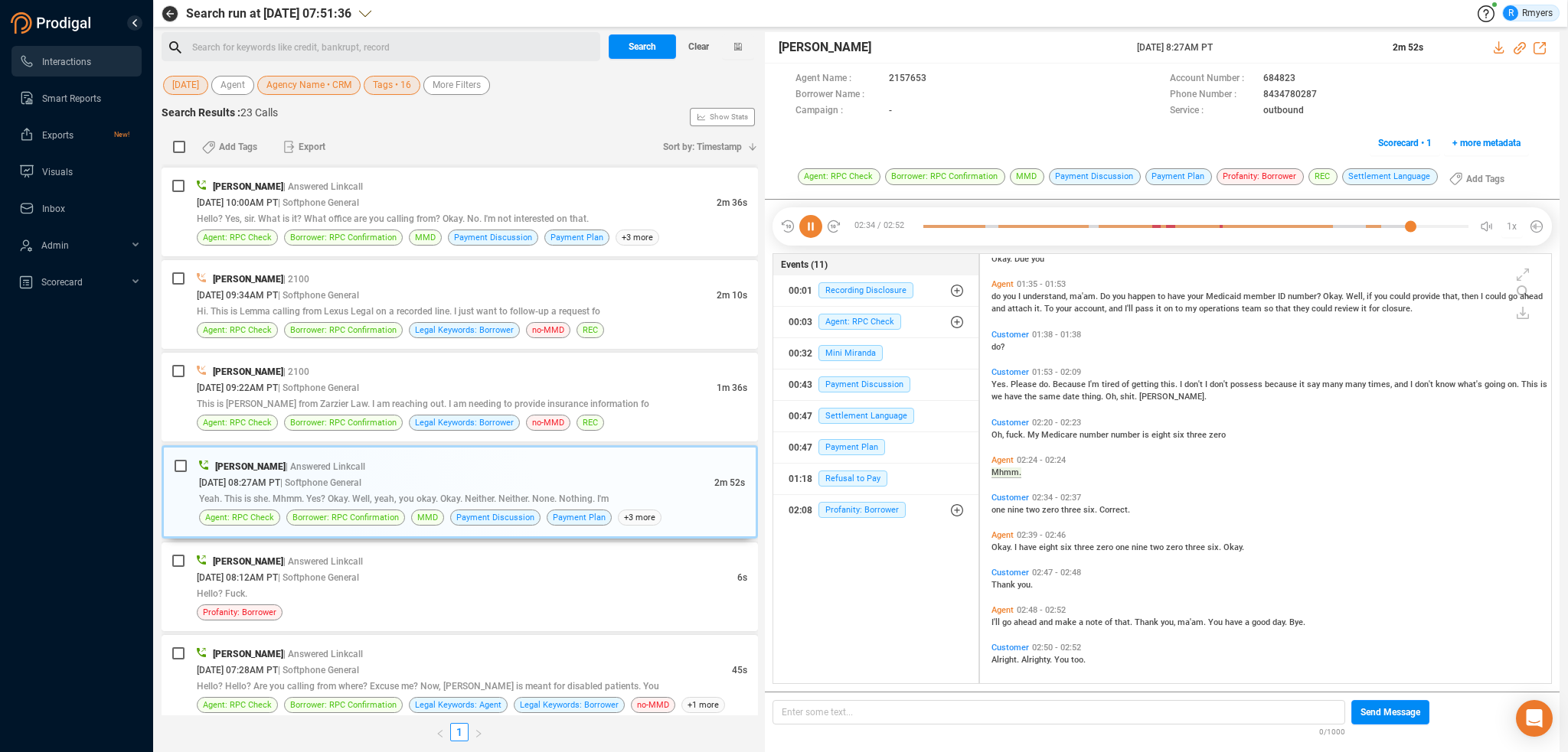
scroll to position [529, 0]
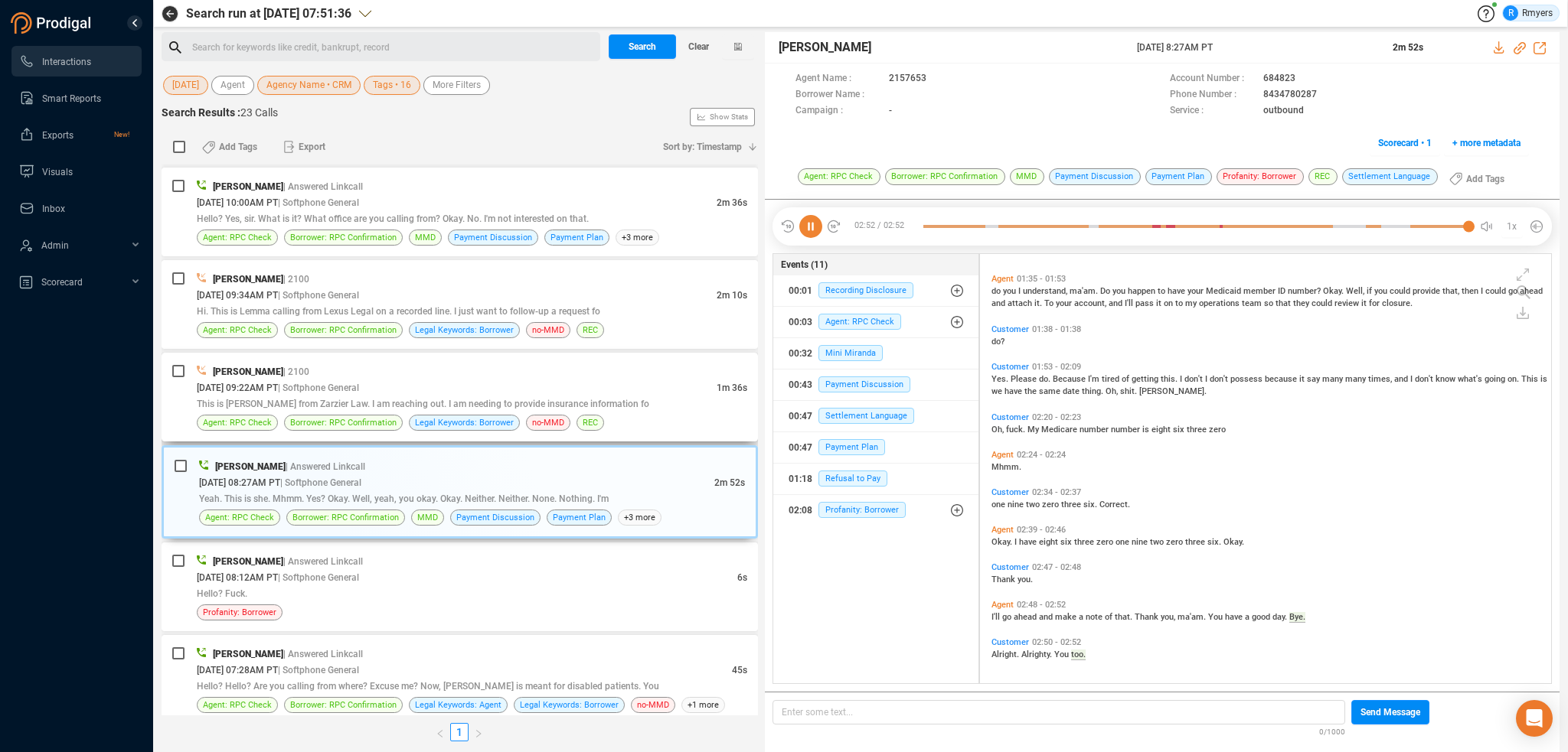
click at [298, 399] on span "This is [PERSON_NAME] from Zarzier Law. I am reaching out. I am needing to prov…" at bounding box center [422, 404] width 452 height 11
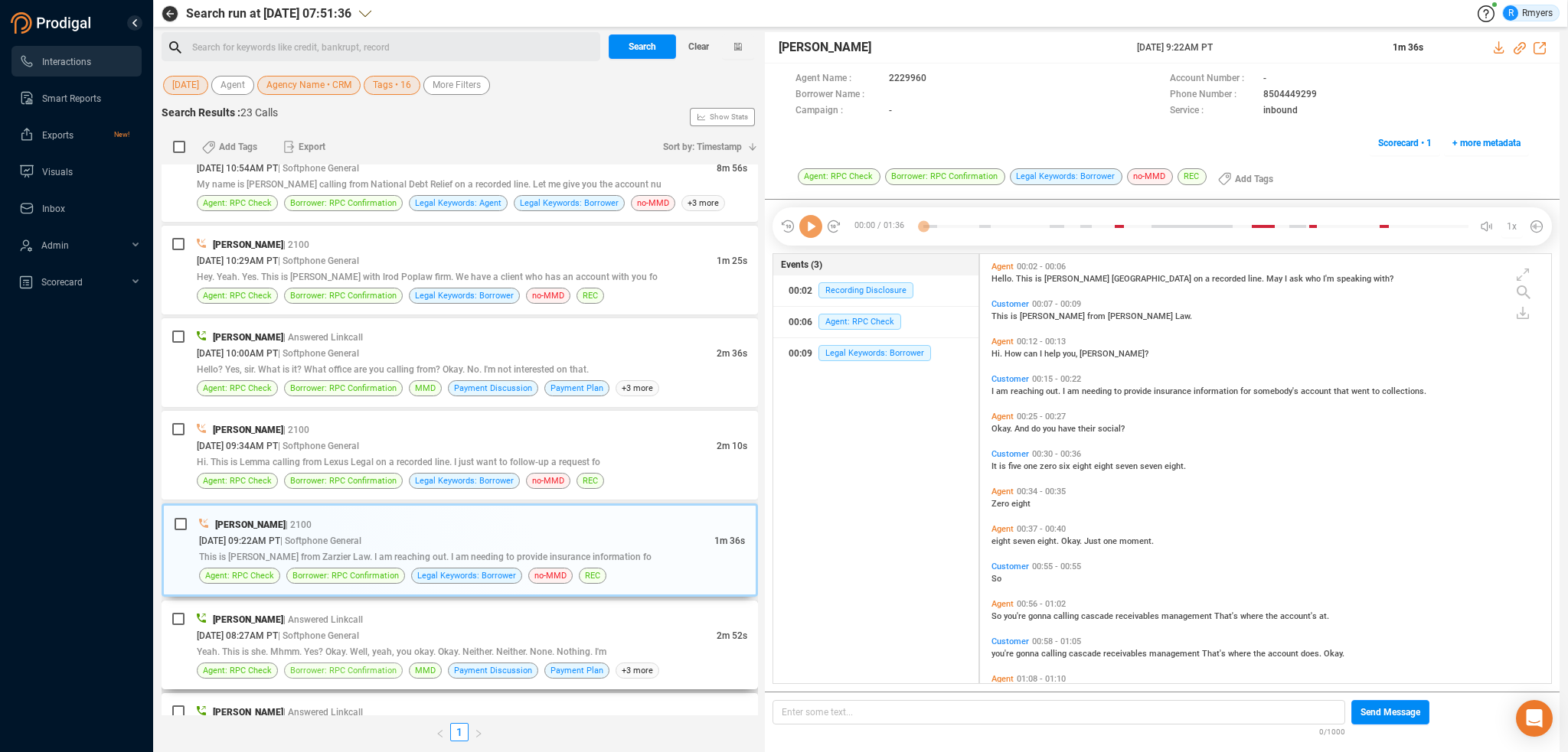
scroll to position [1419, 0]
click at [816, 225] on icon at bounding box center [811, 226] width 23 height 23
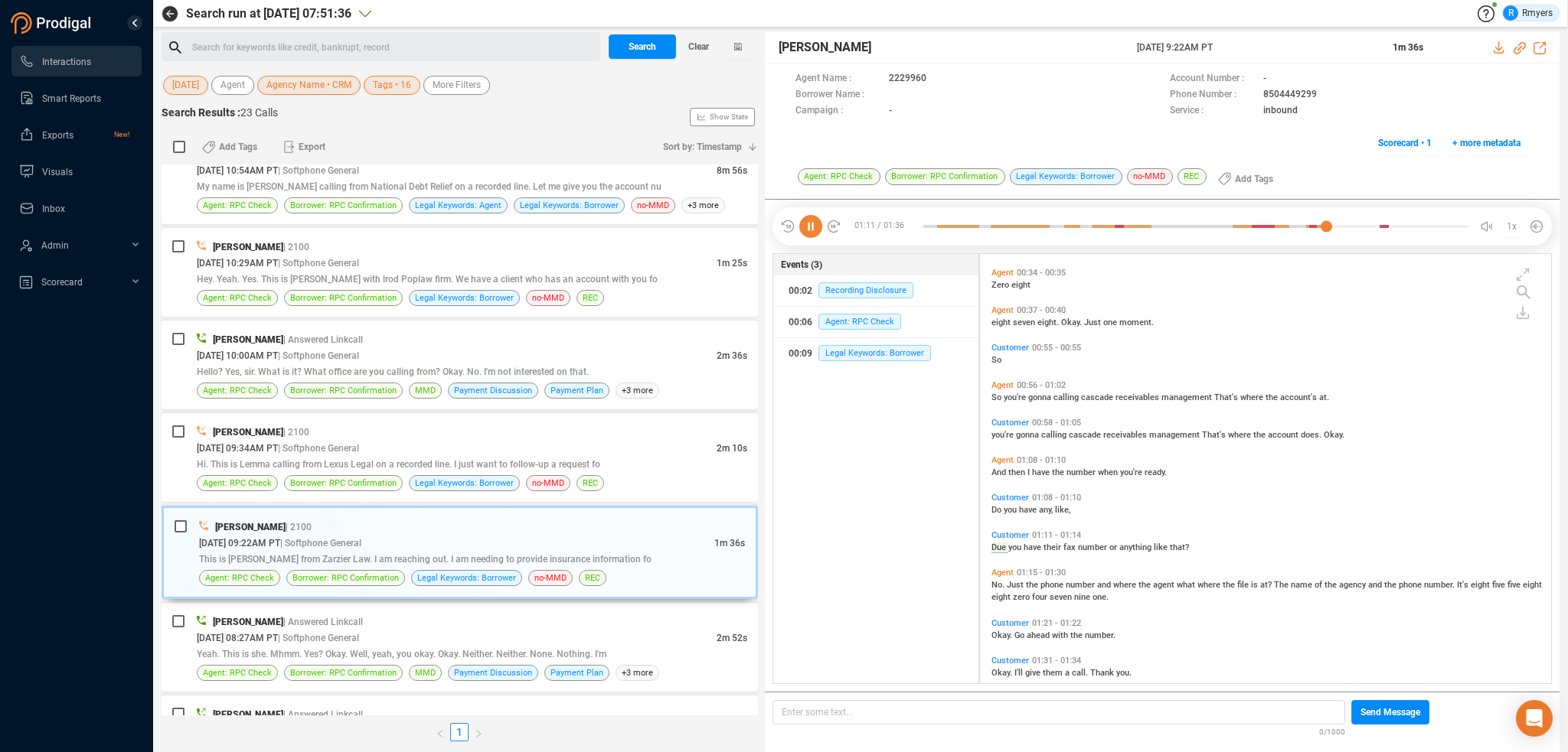
scroll to position [275, 0]
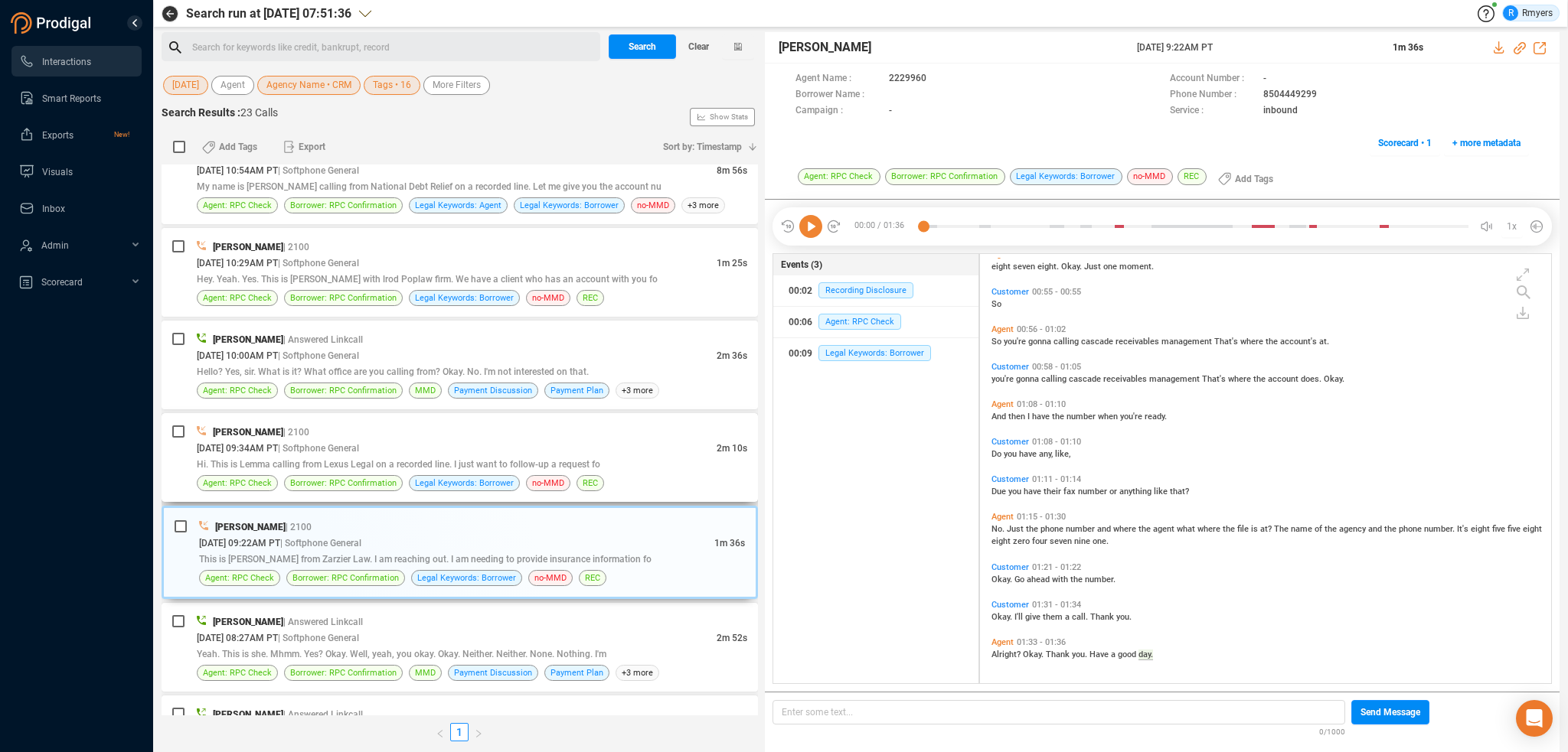
click at [278, 444] on span "[DATE] 09:34AM PT" at bounding box center [237, 449] width 81 height 11
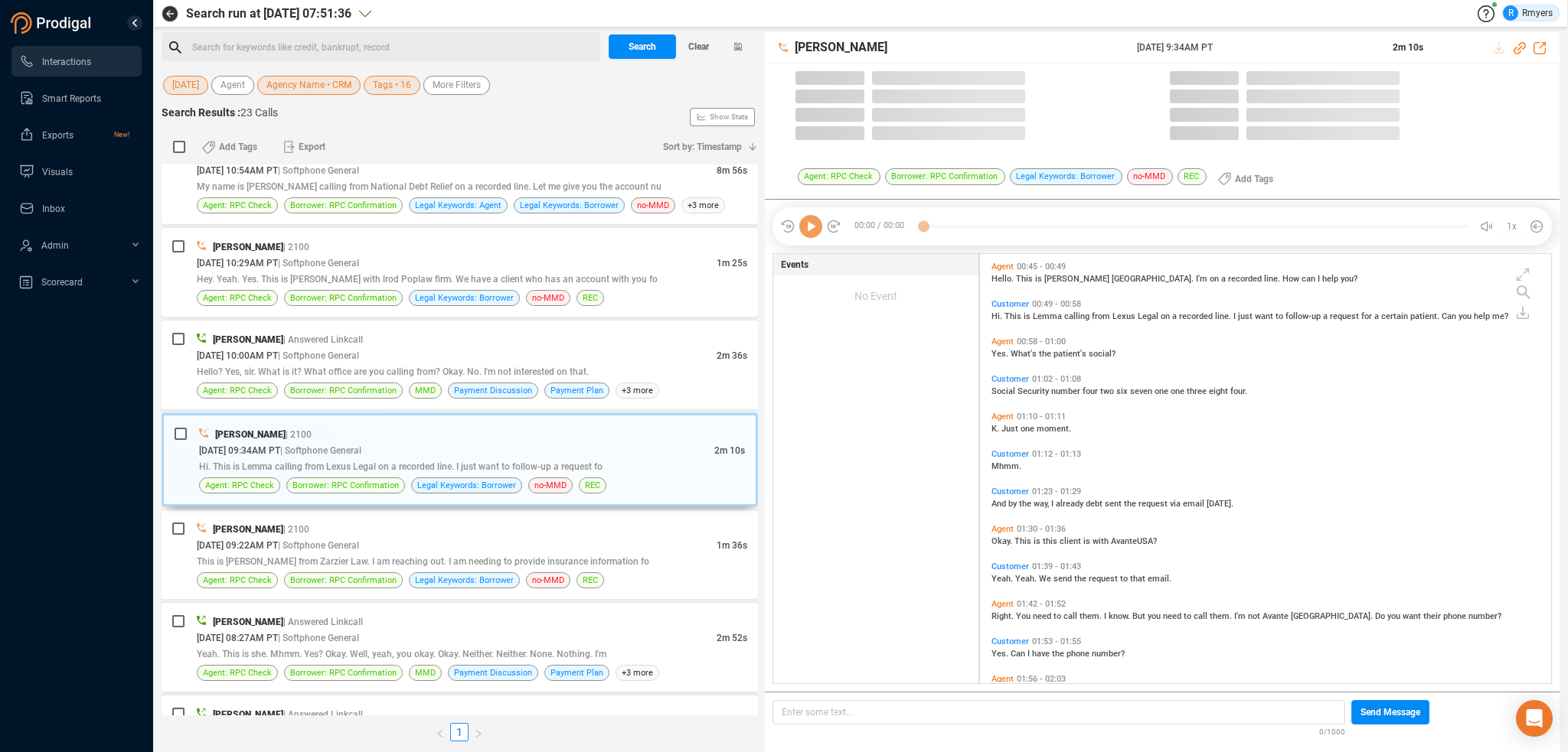
scroll to position [426, 563]
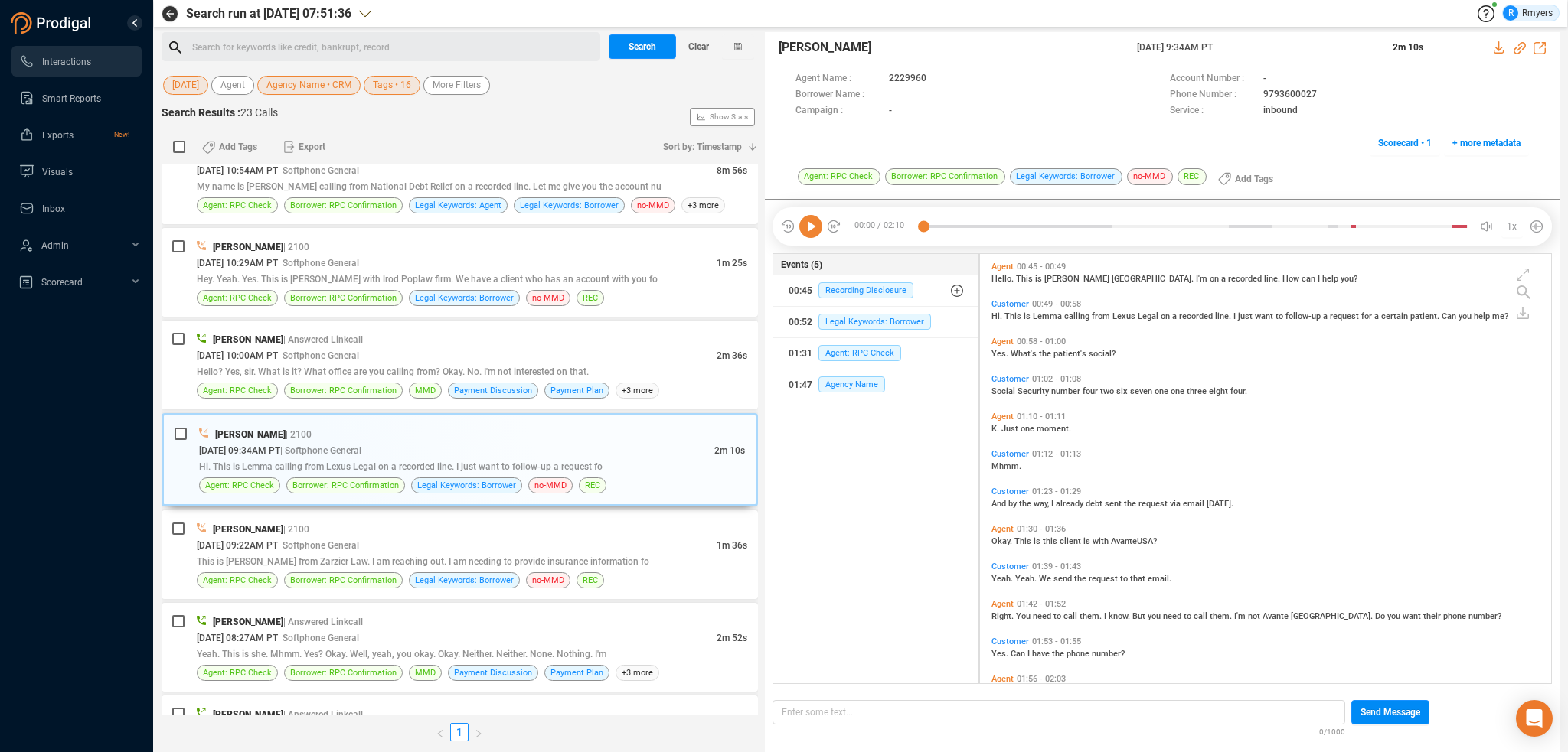
click at [811, 234] on icon at bounding box center [811, 226] width 23 height 23
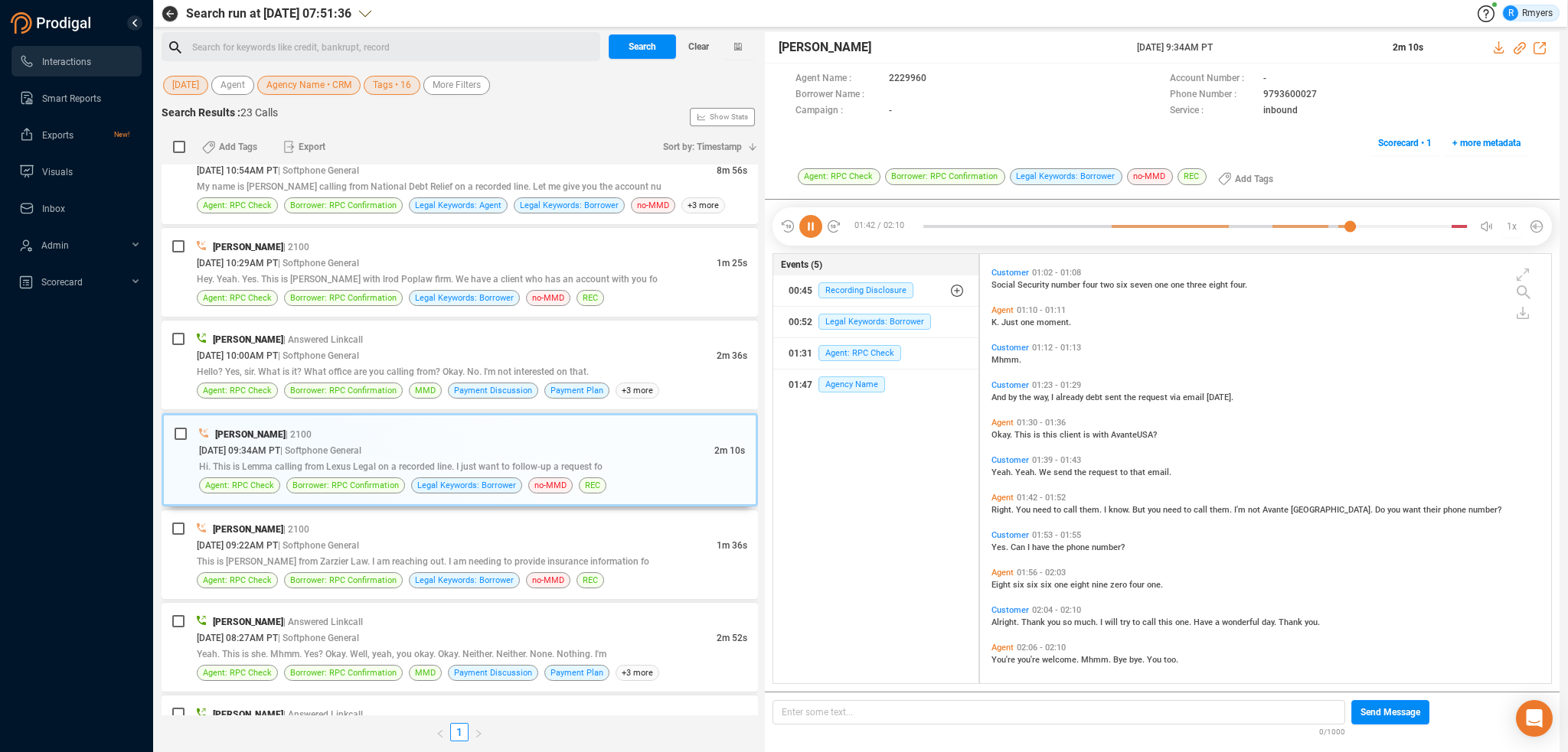
scroll to position [111, 0]
click at [388, 356] on div "[DATE] 10:00AM PT | Softphone General" at bounding box center [457, 355] width 520 height 16
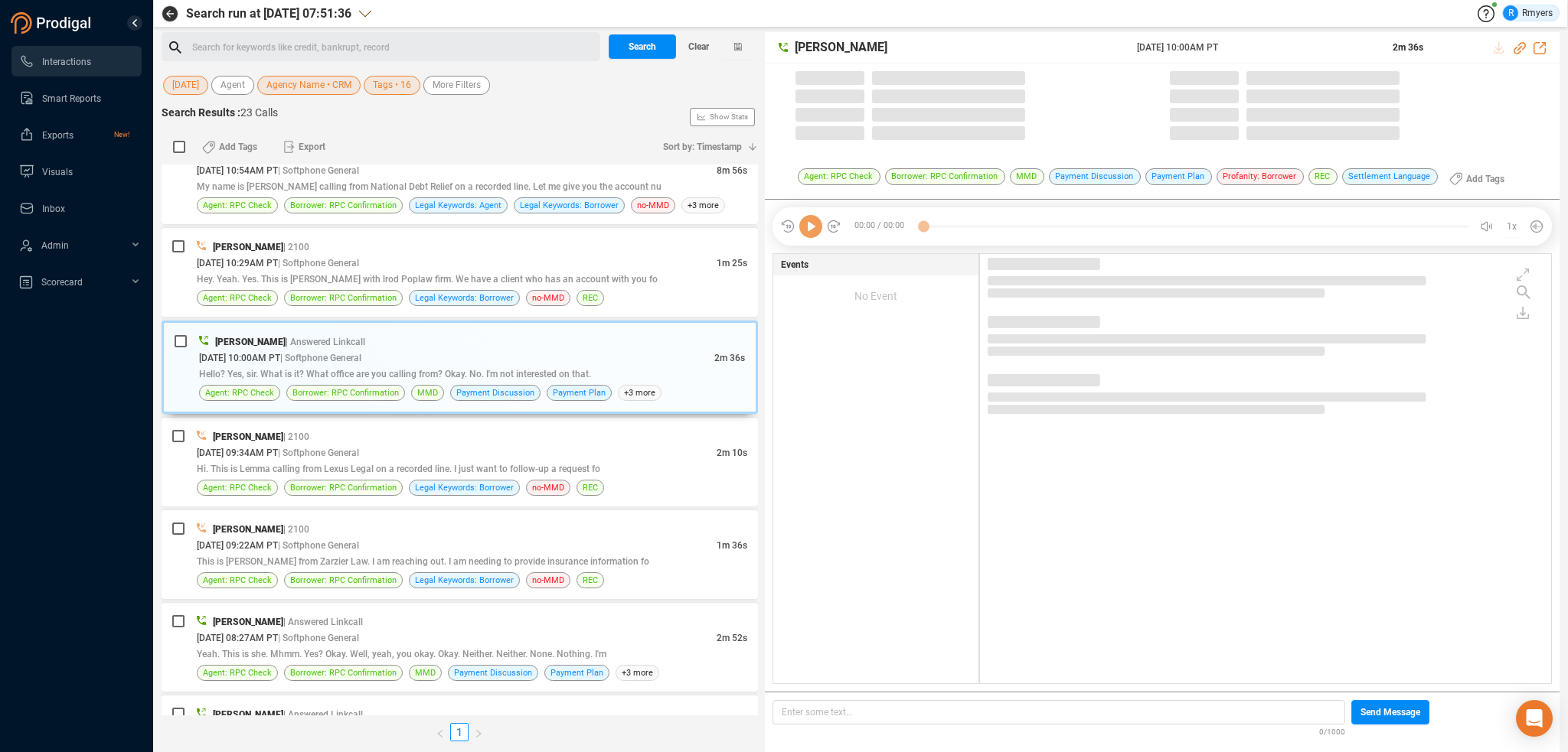
click at [805, 232] on icon at bounding box center [811, 226] width 23 height 23
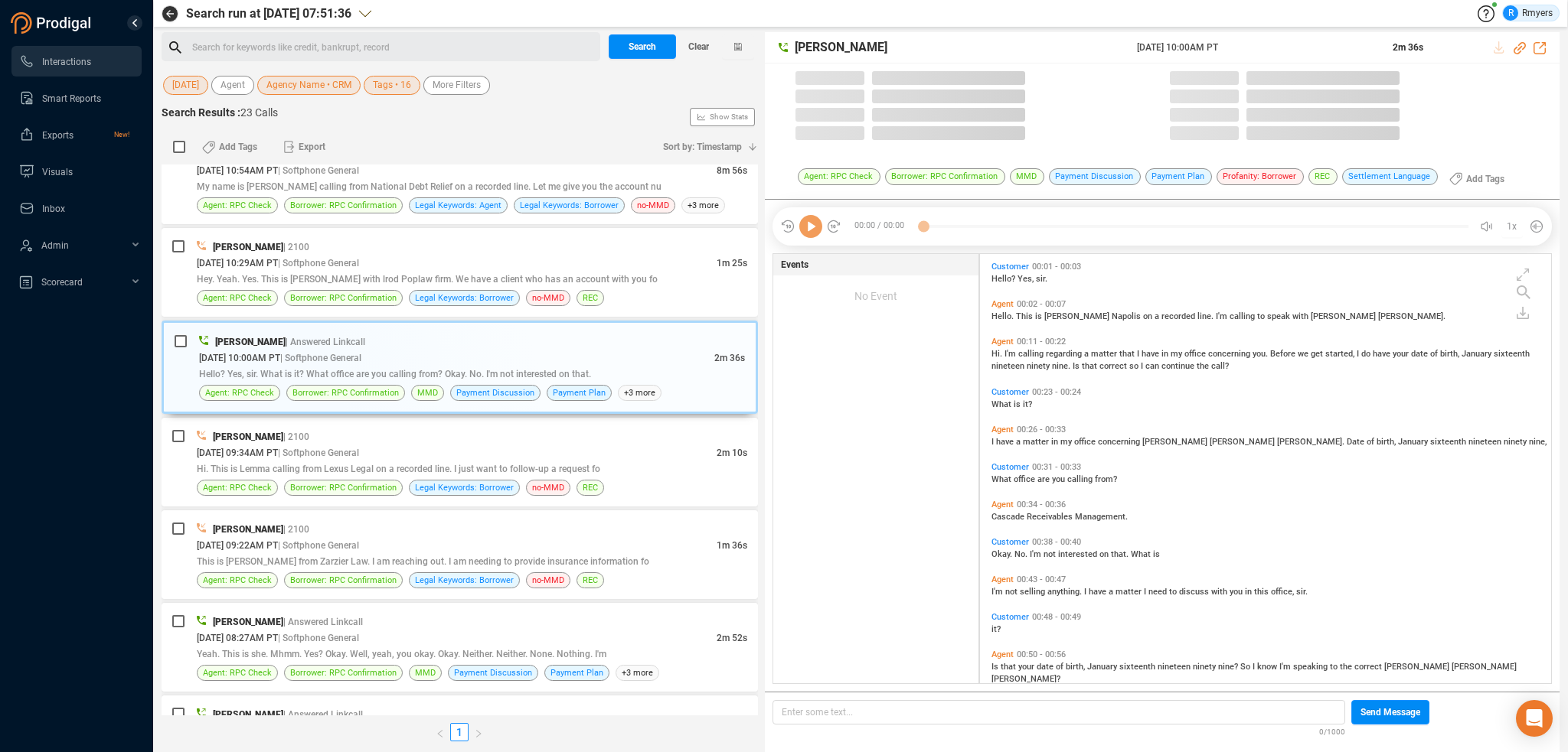
scroll to position [426, 563]
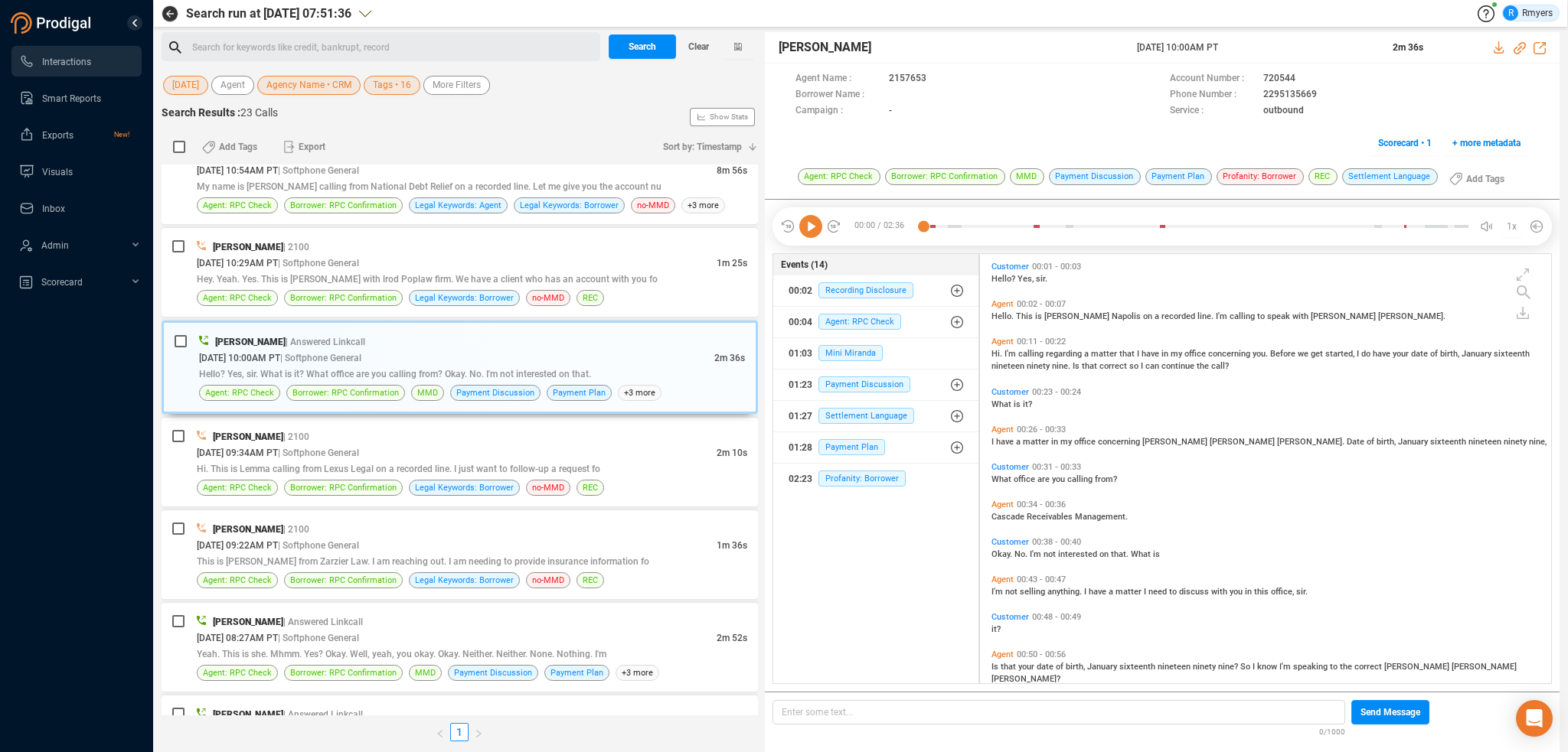
click at [812, 225] on icon at bounding box center [811, 226] width 23 height 23
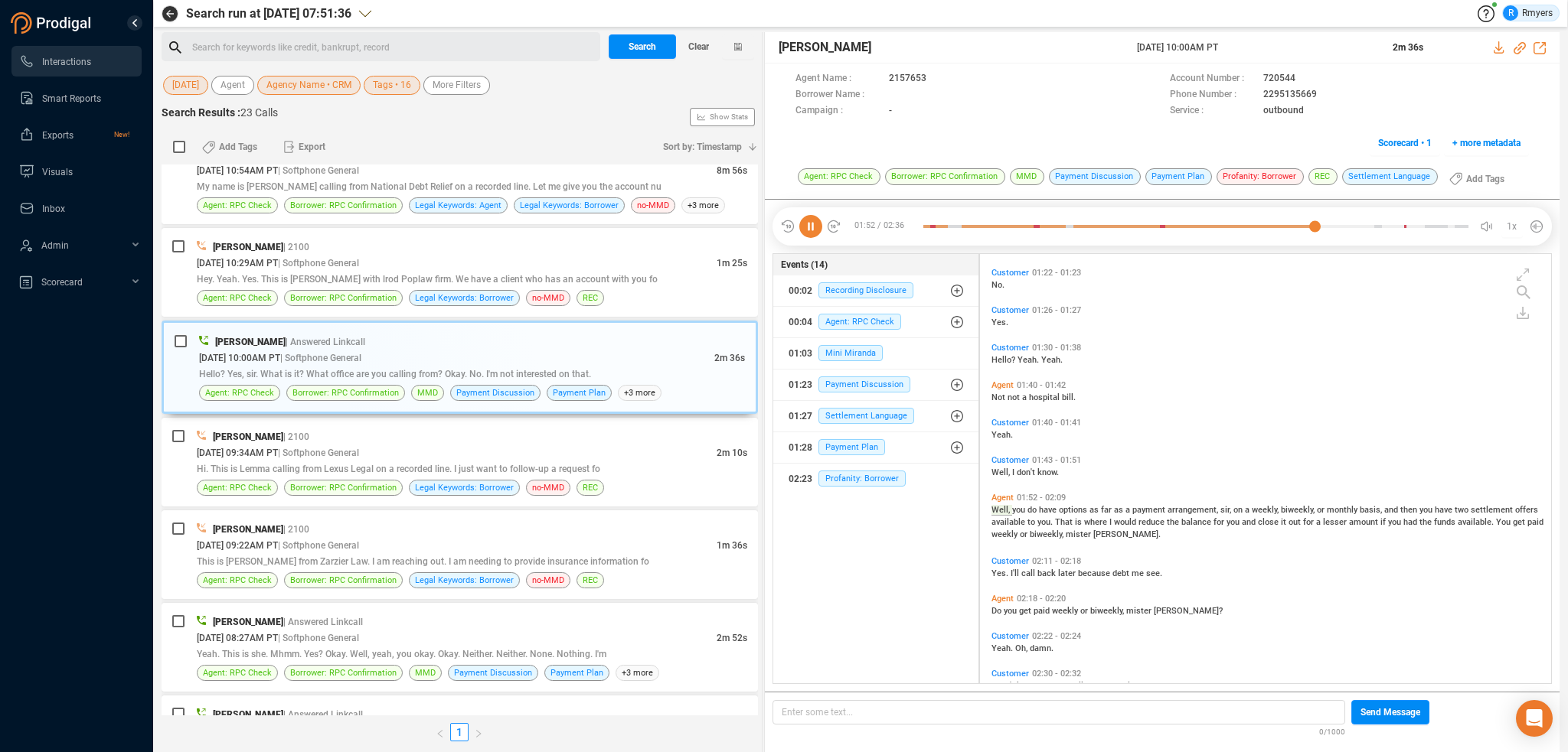
scroll to position [615, 0]
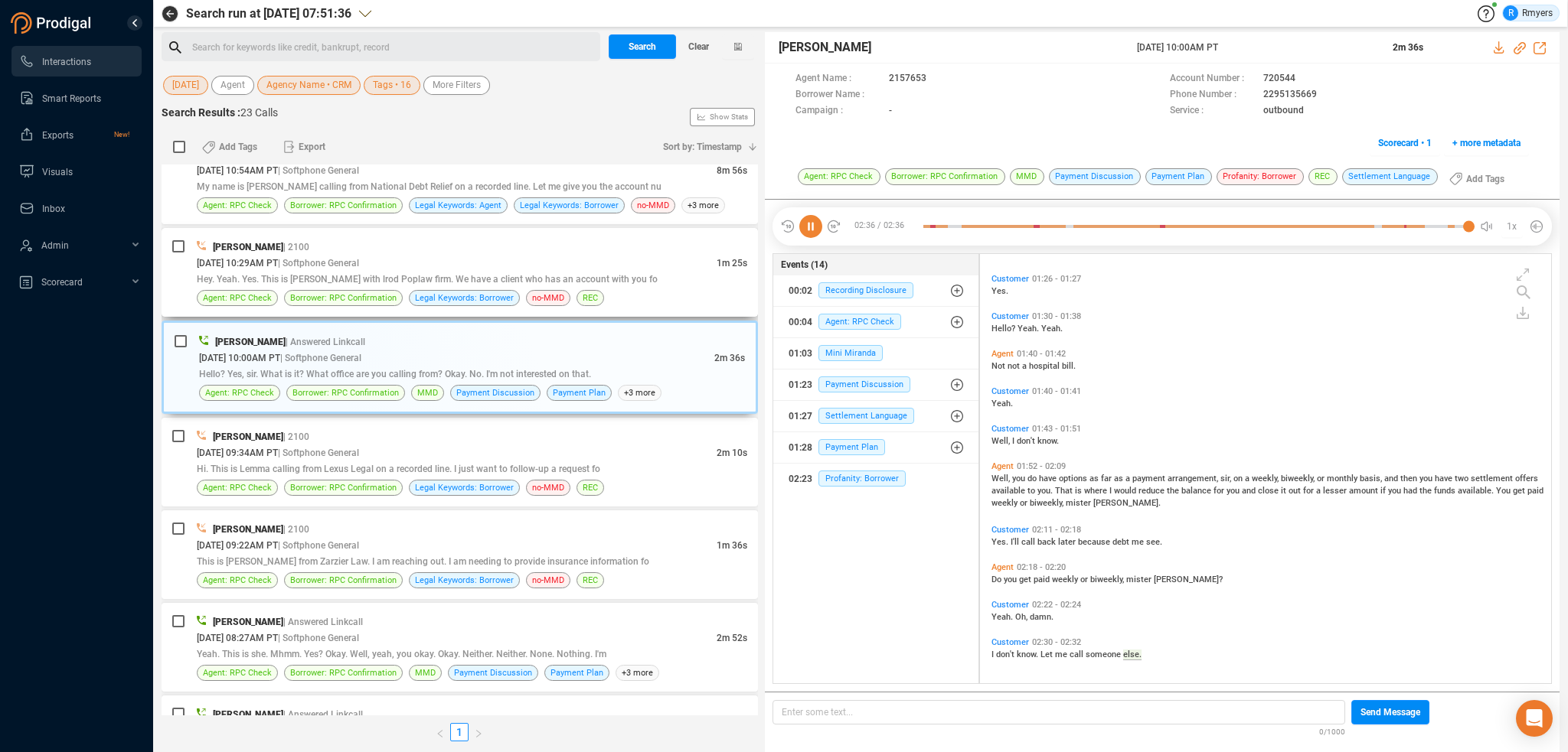
click at [444, 262] on div "[DATE] 10:29AM PT | Softphone General" at bounding box center [457, 262] width 520 height 16
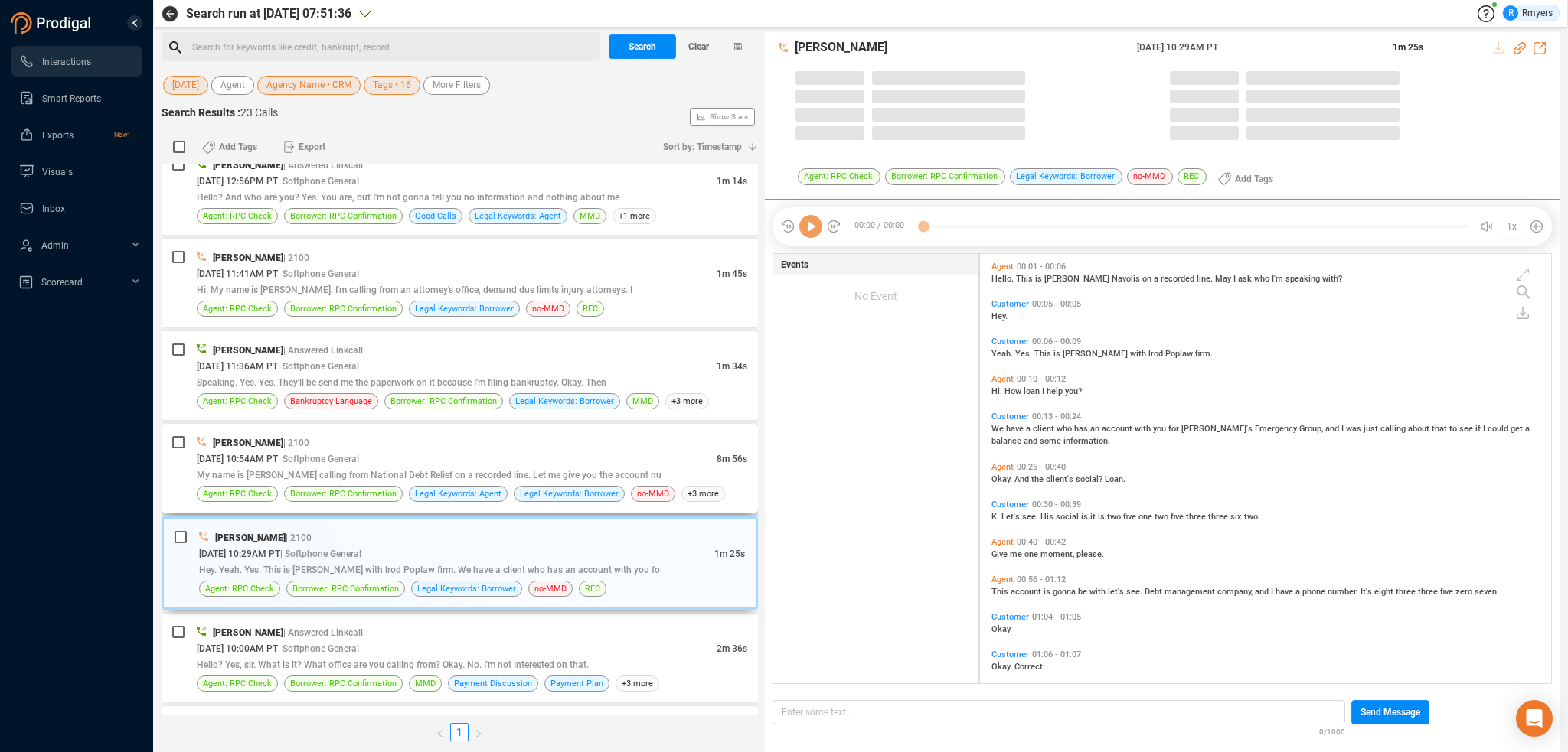
scroll to position [1036, 0]
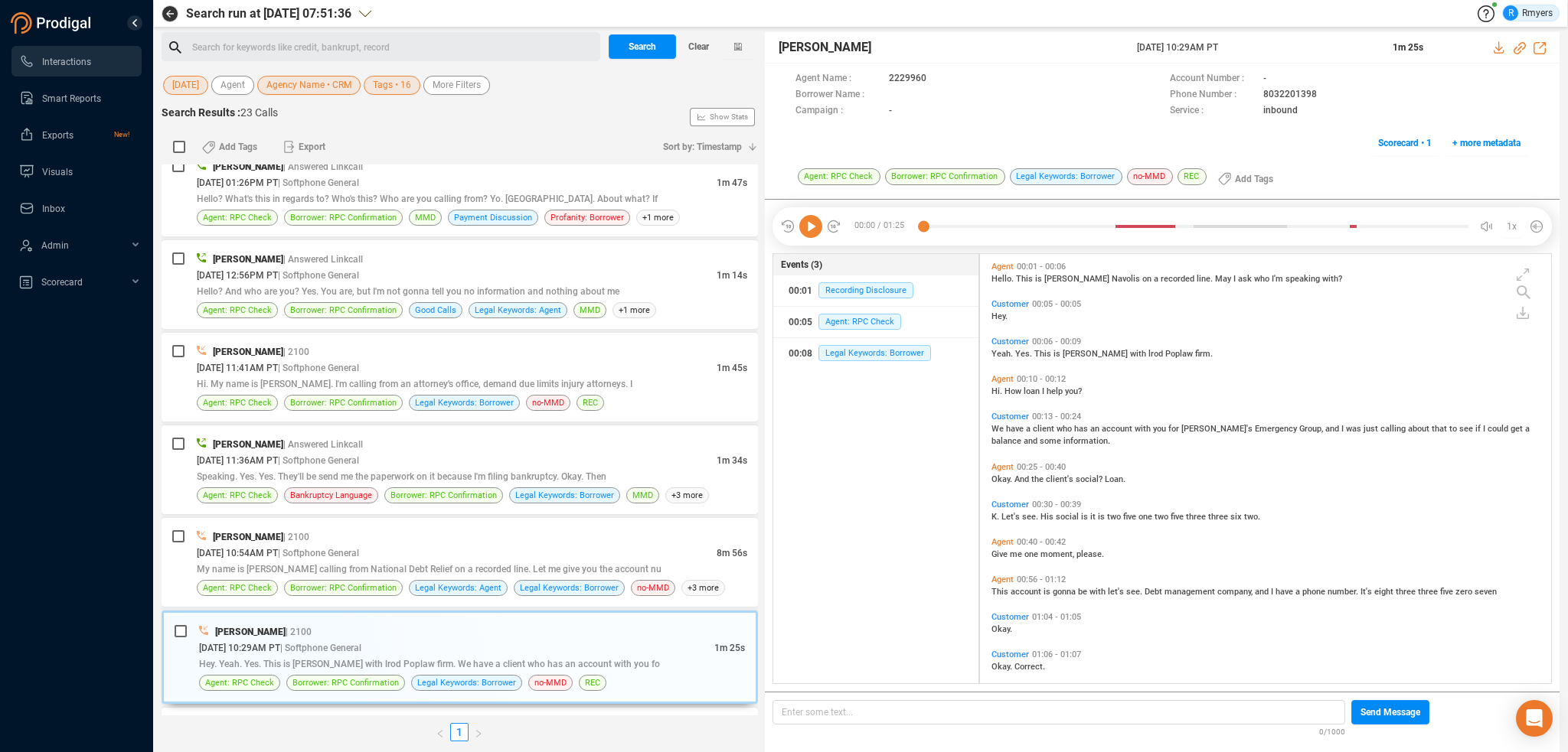
click at [810, 225] on icon at bounding box center [811, 226] width 23 height 23
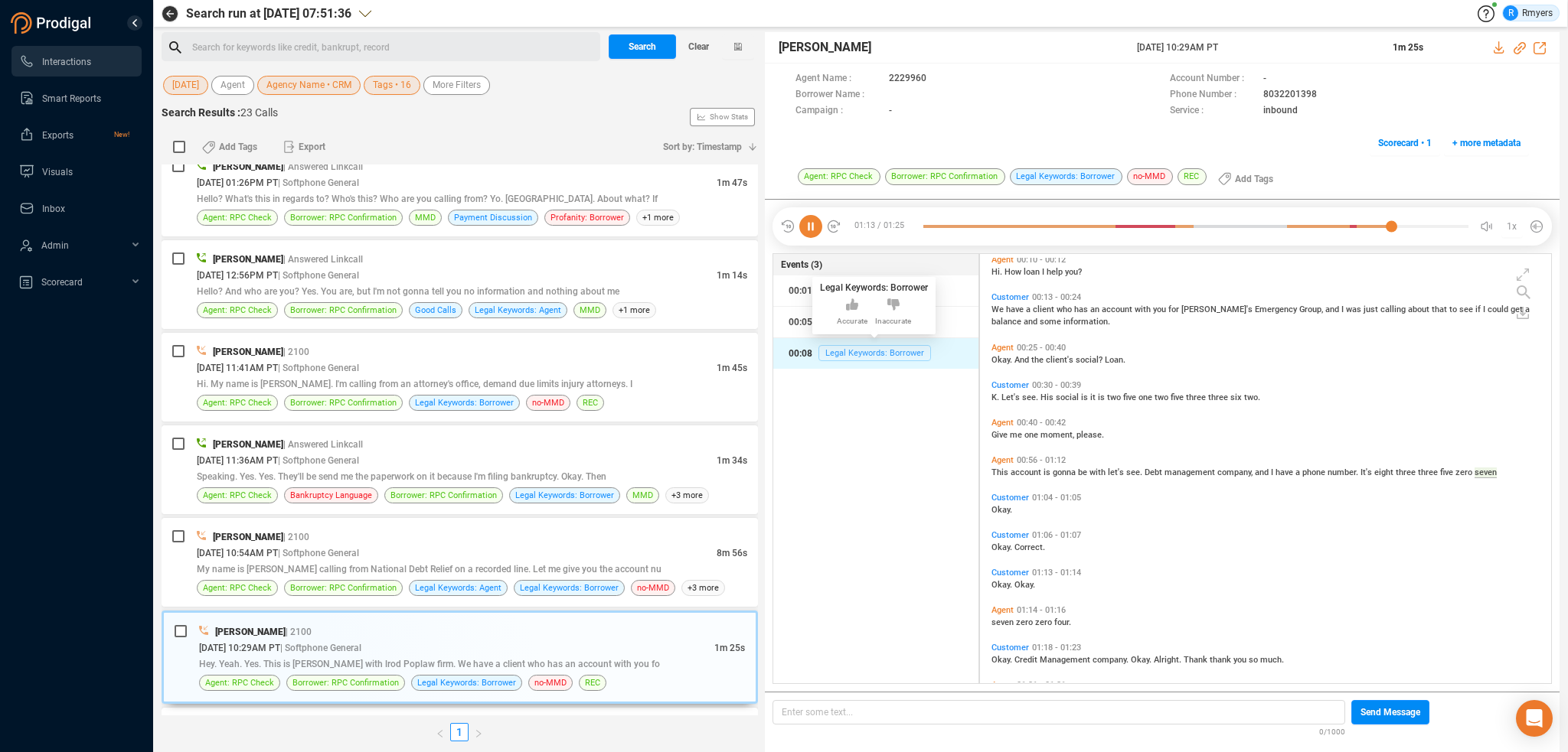
scroll to position [199, 0]
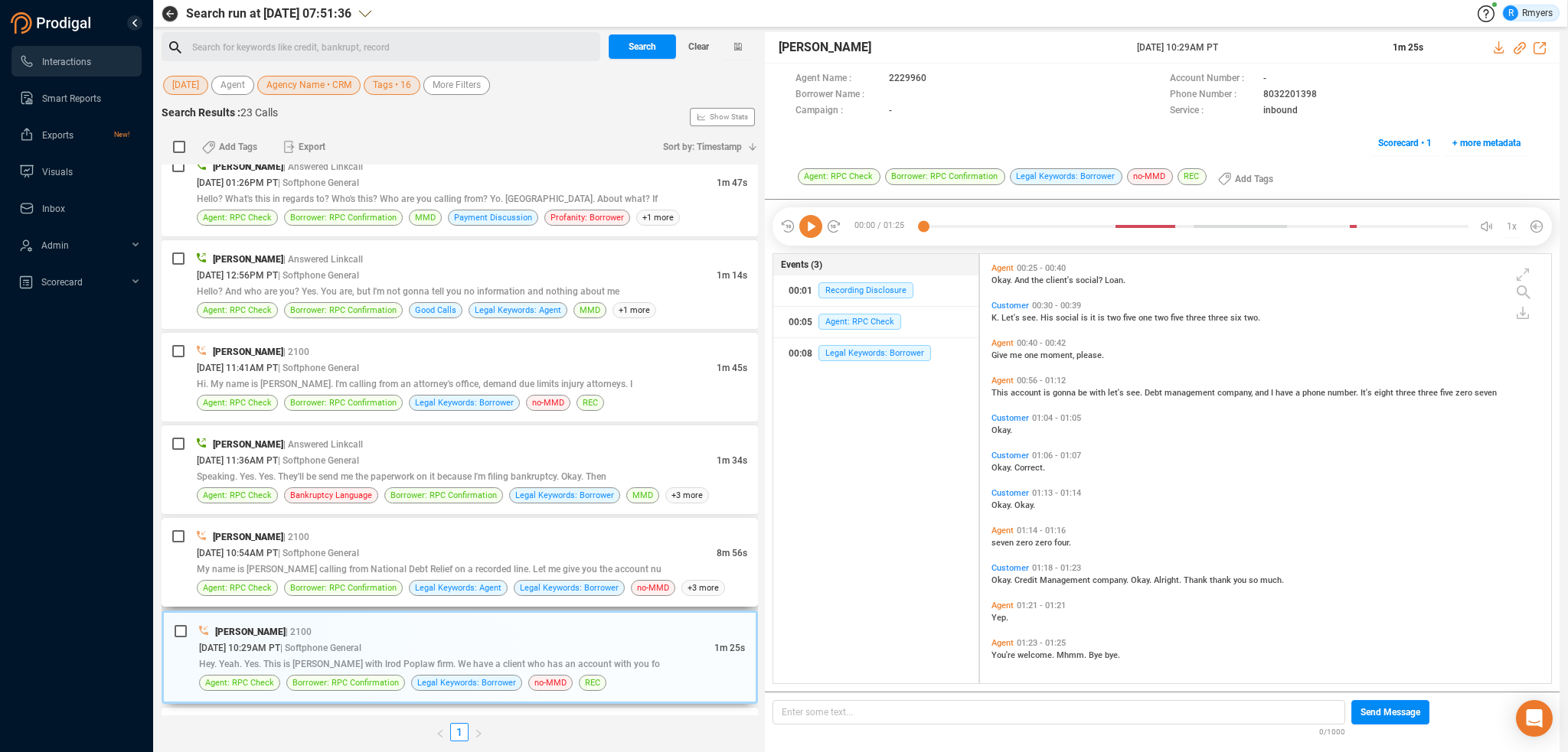
click at [359, 547] on span "| Softphone General" at bounding box center [318, 553] width 81 height 12
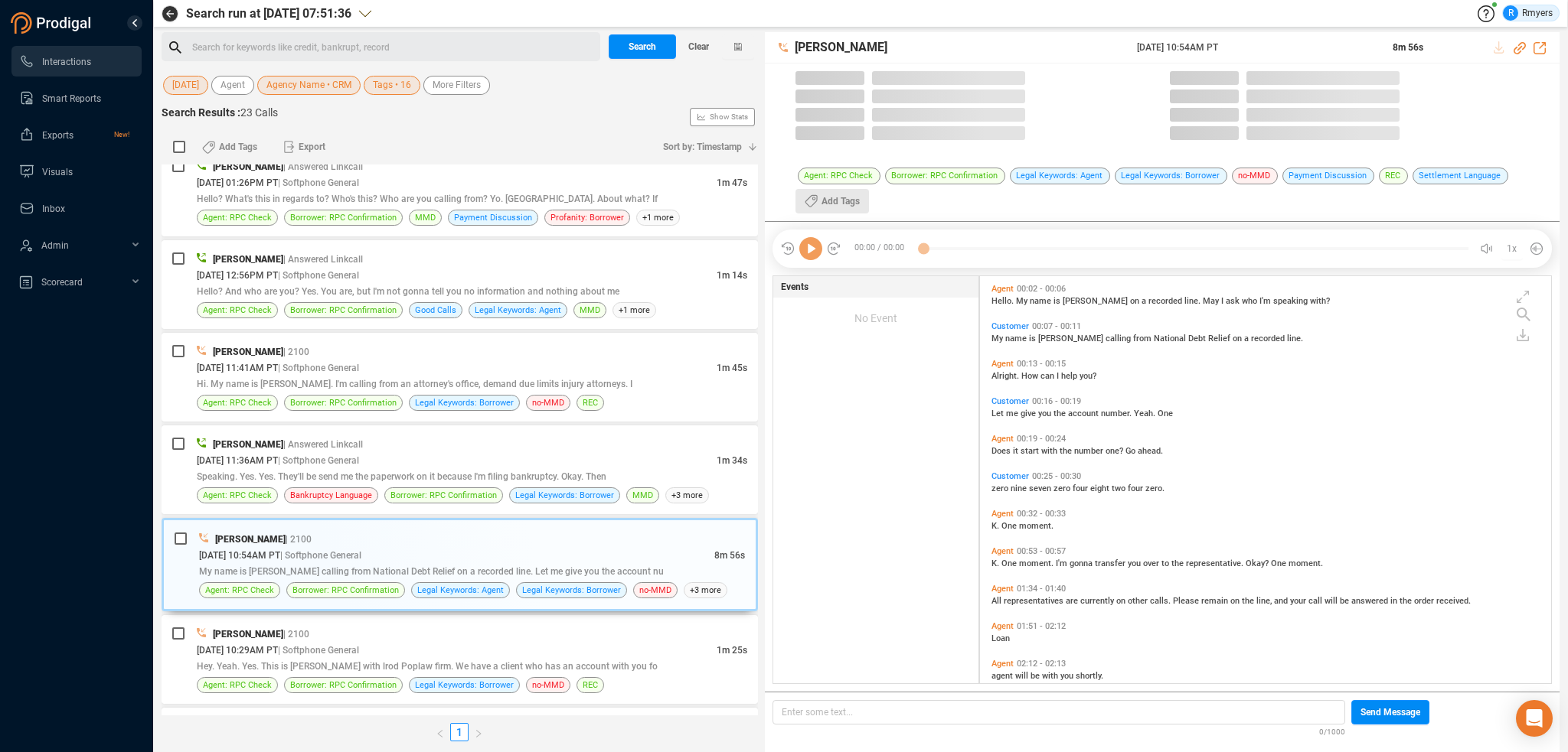
scroll to position [405, 563]
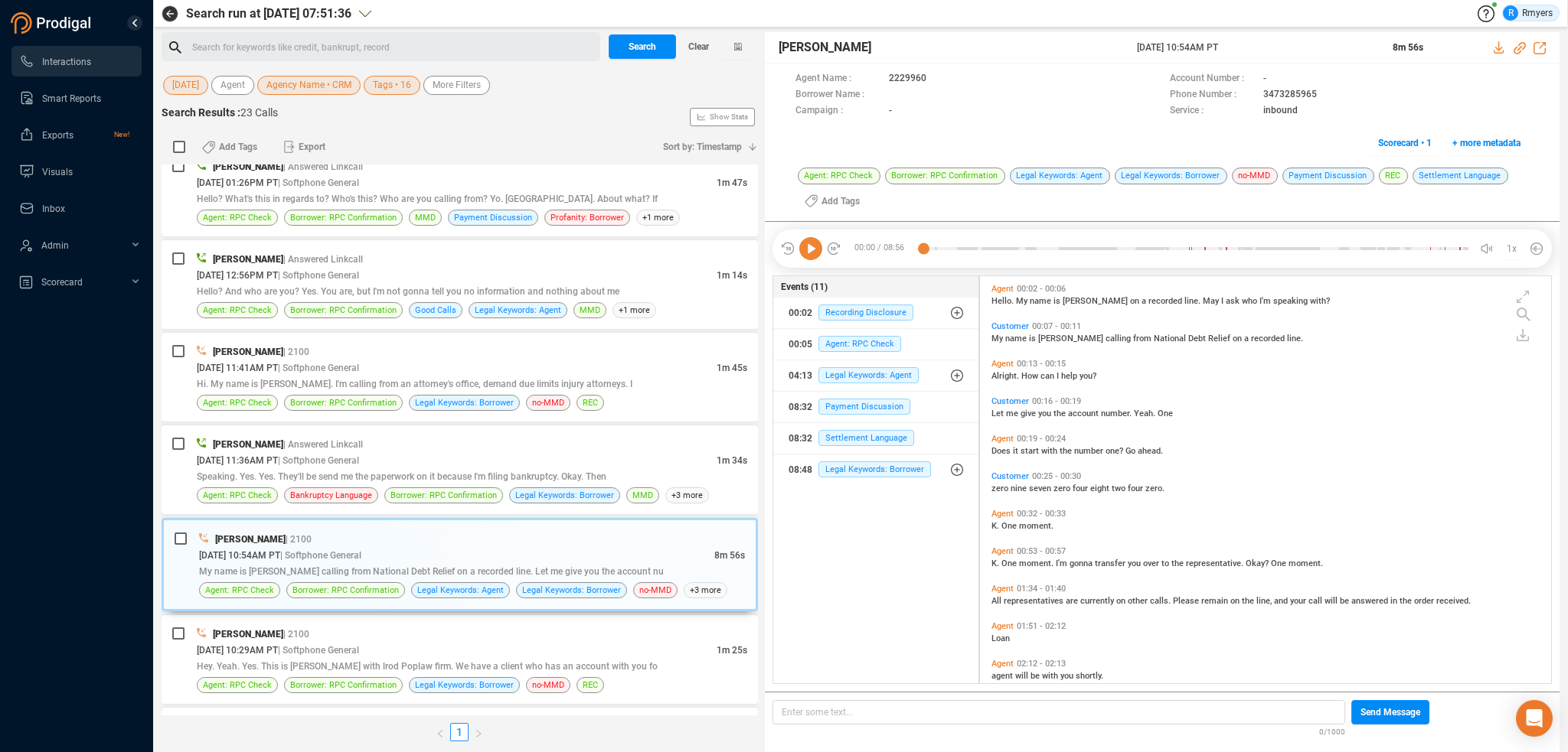
click at [811, 247] on icon at bounding box center [811, 249] width 23 height 23
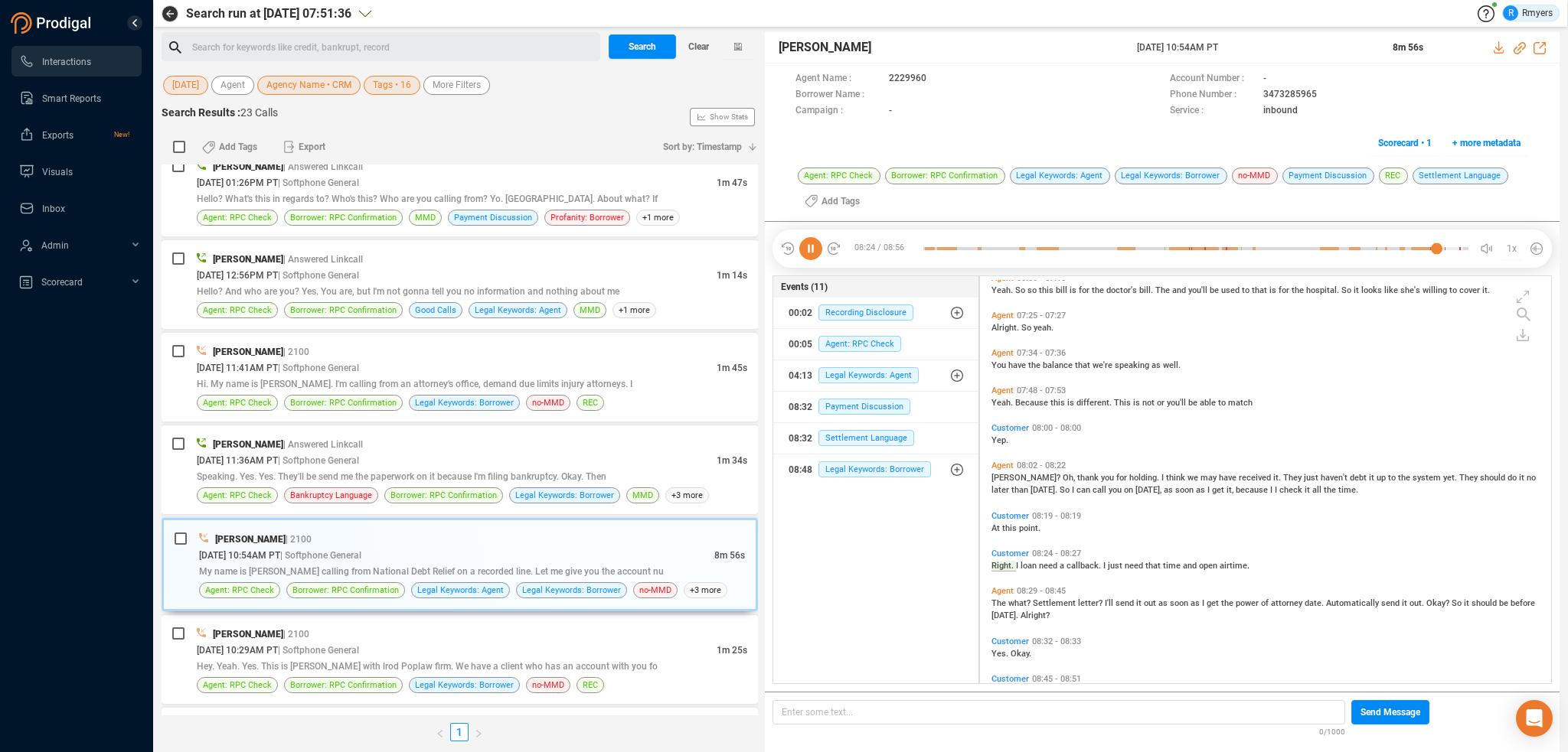
scroll to position [1485, 0]
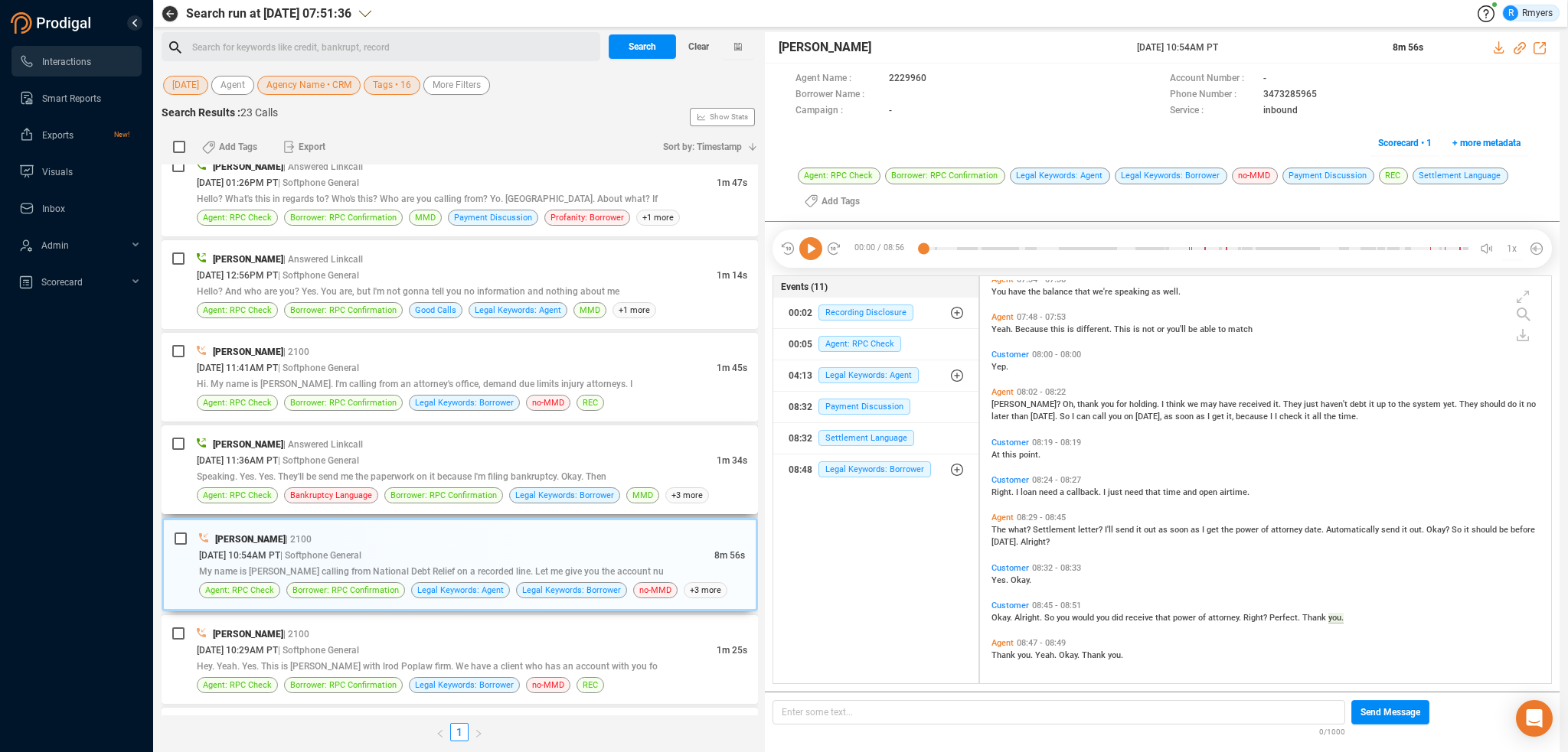
click at [462, 462] on div "[DATE] 11:36AM PT | Softphone General" at bounding box center [457, 460] width 520 height 16
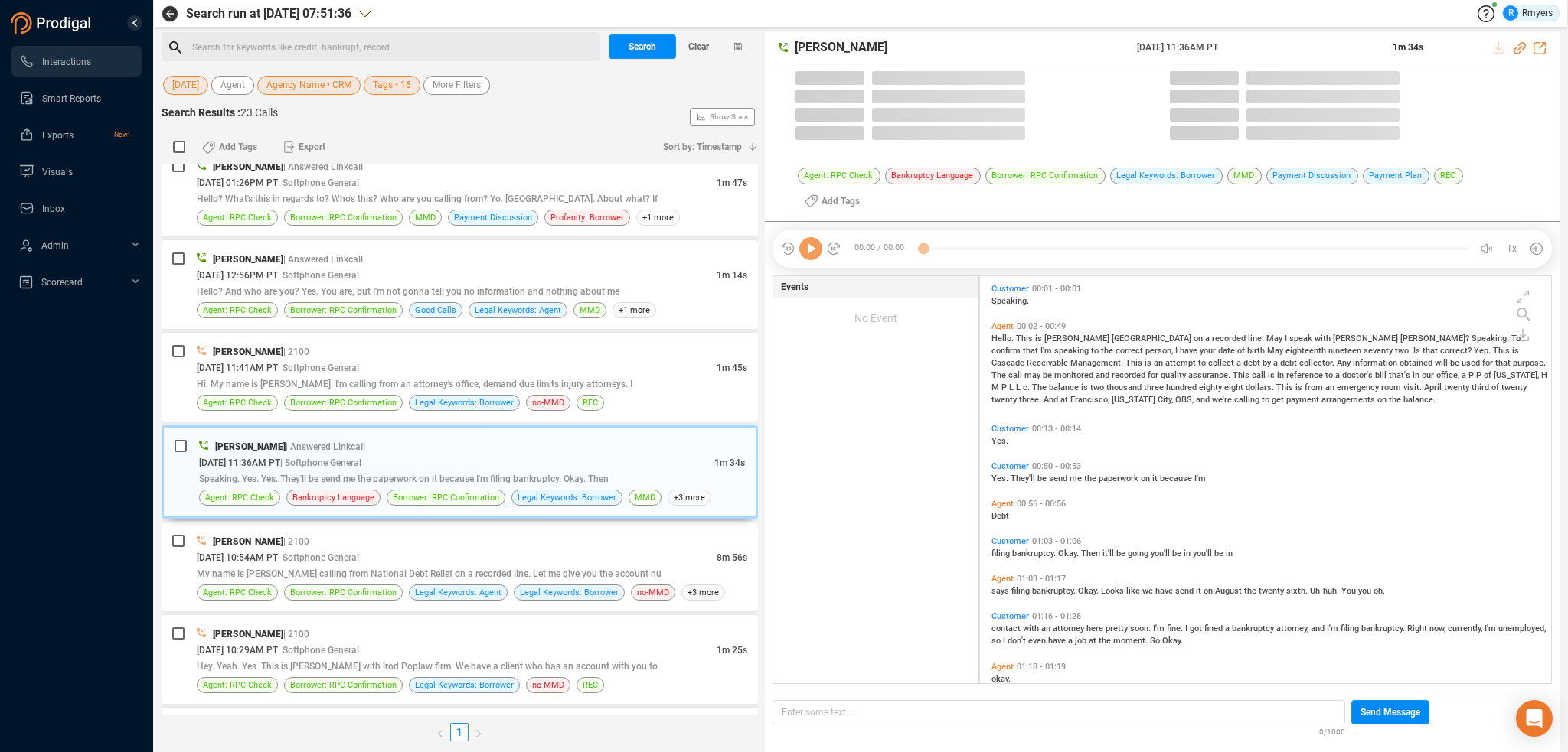
scroll to position [405, 563]
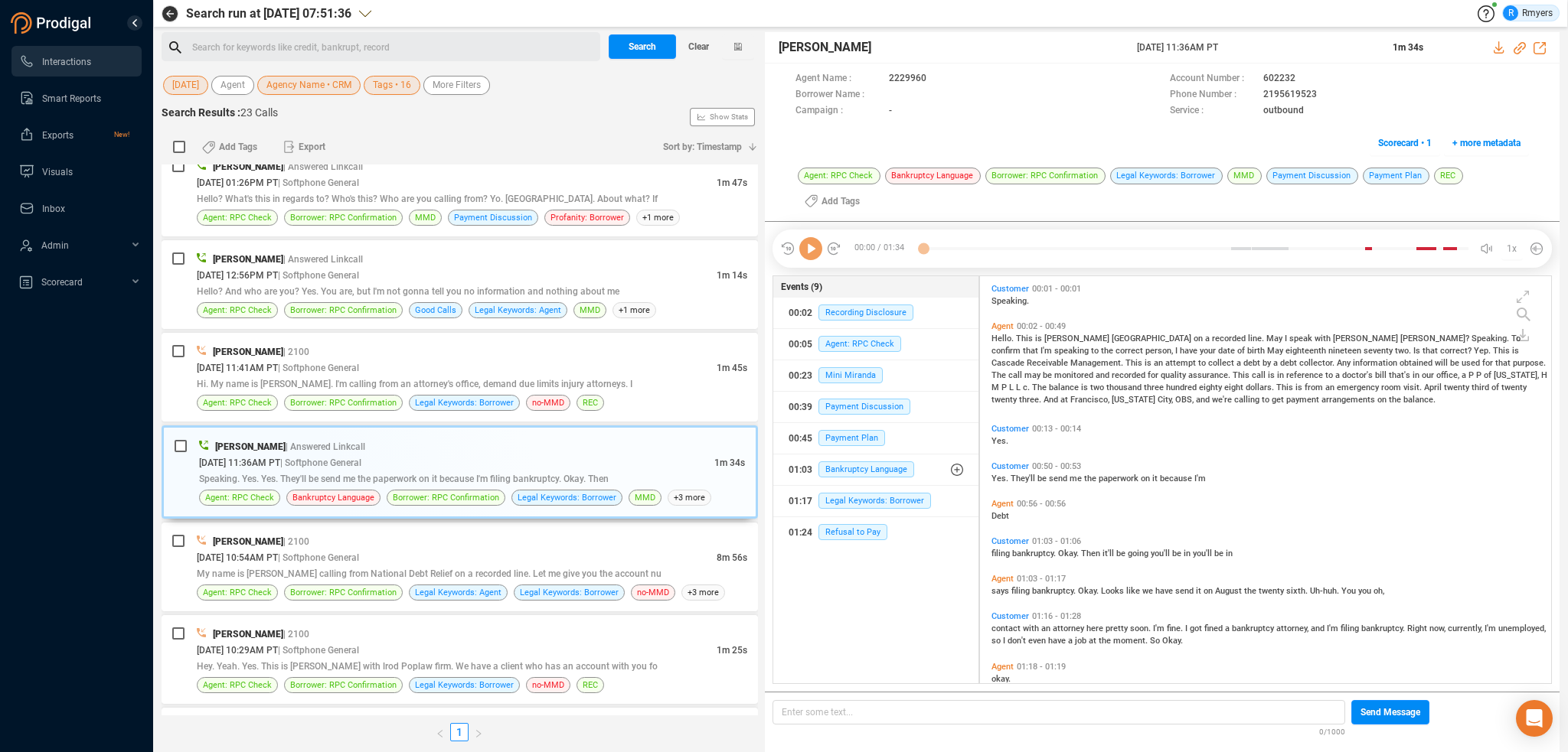
click at [816, 254] on icon at bounding box center [811, 249] width 23 height 23
click at [815, 253] on icon at bounding box center [811, 249] width 23 height 23
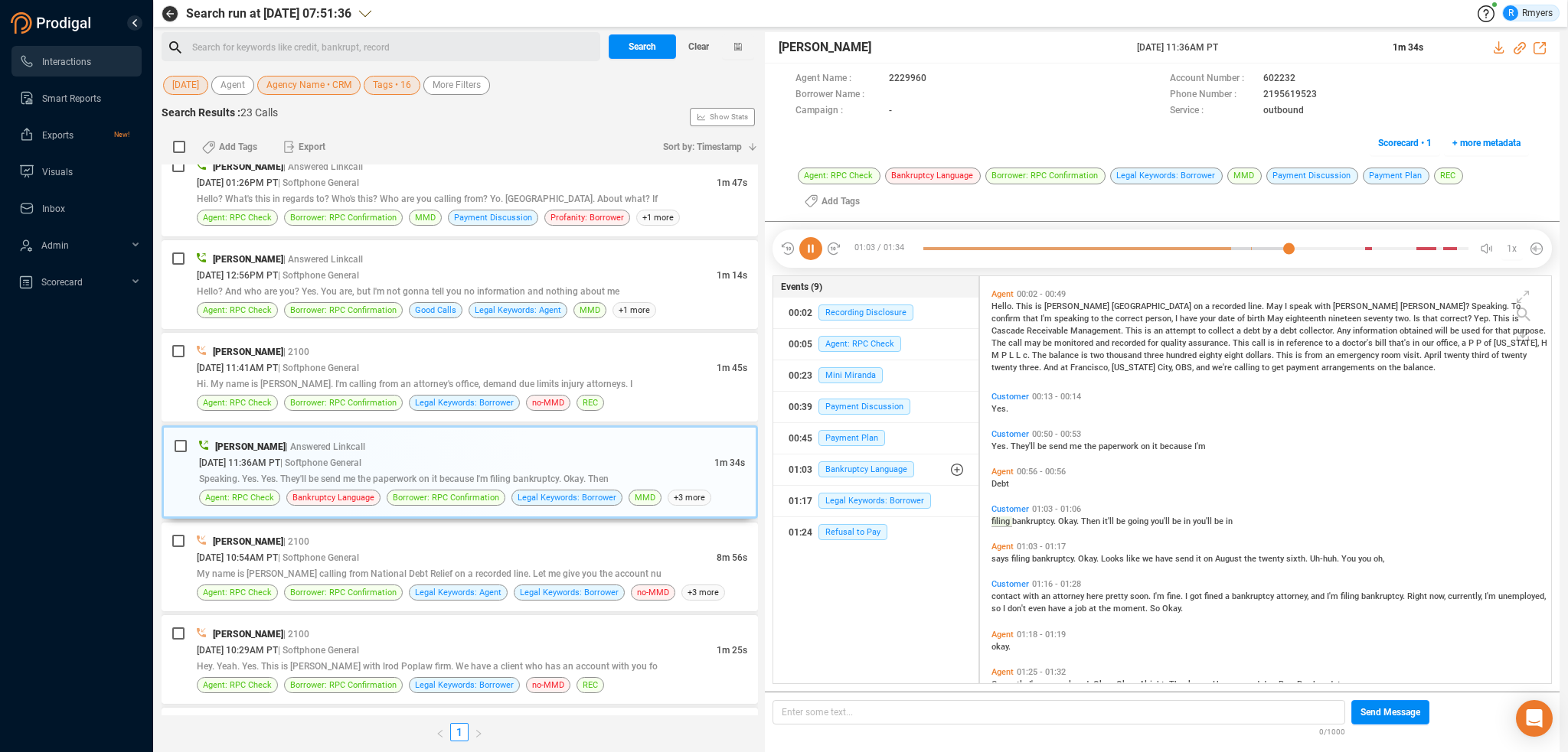
scroll to position [99, 0]
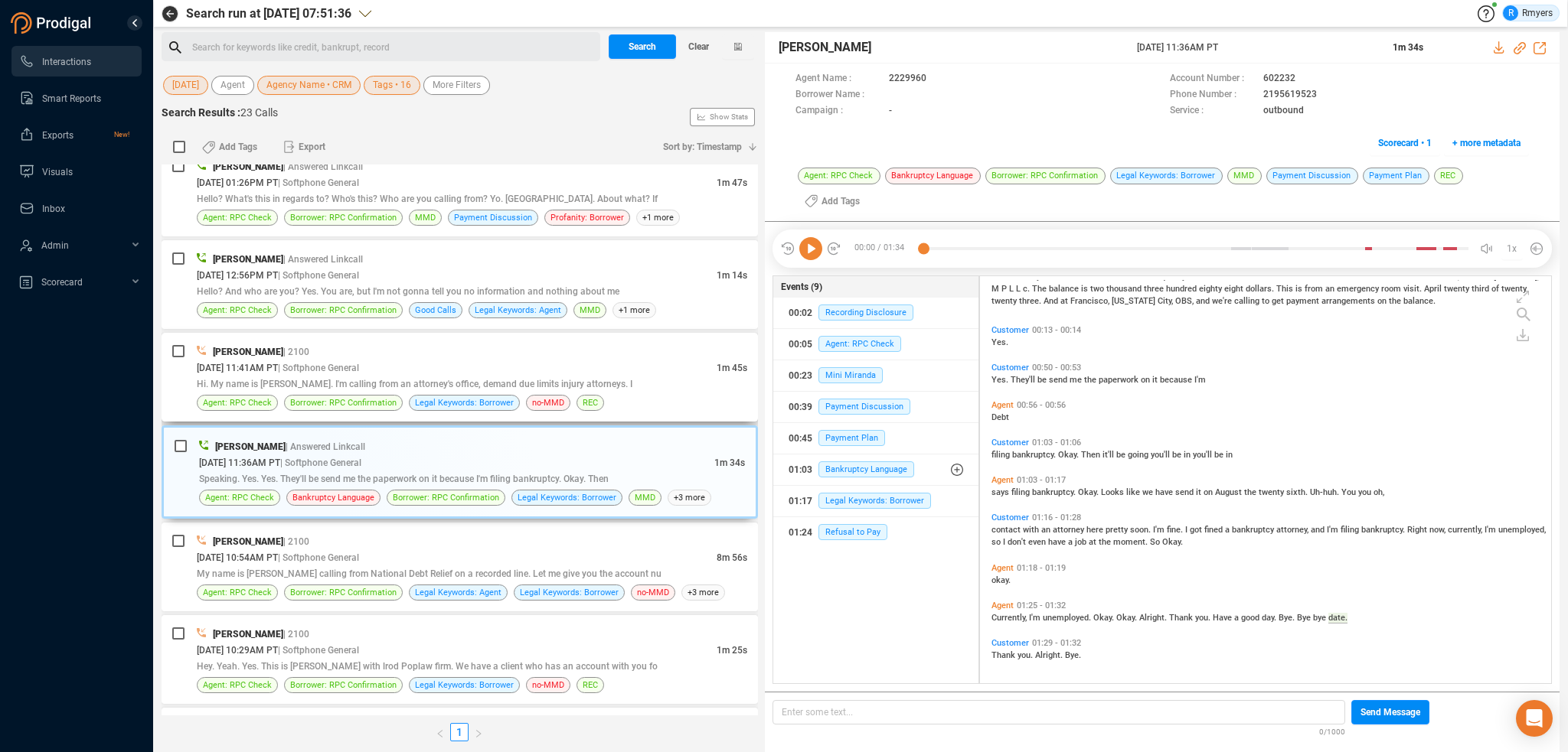
click at [272, 376] on div "Hi. My name is [PERSON_NAME]. I'm calling from an attorney's office, demand due…" at bounding box center [472, 384] width 551 height 16
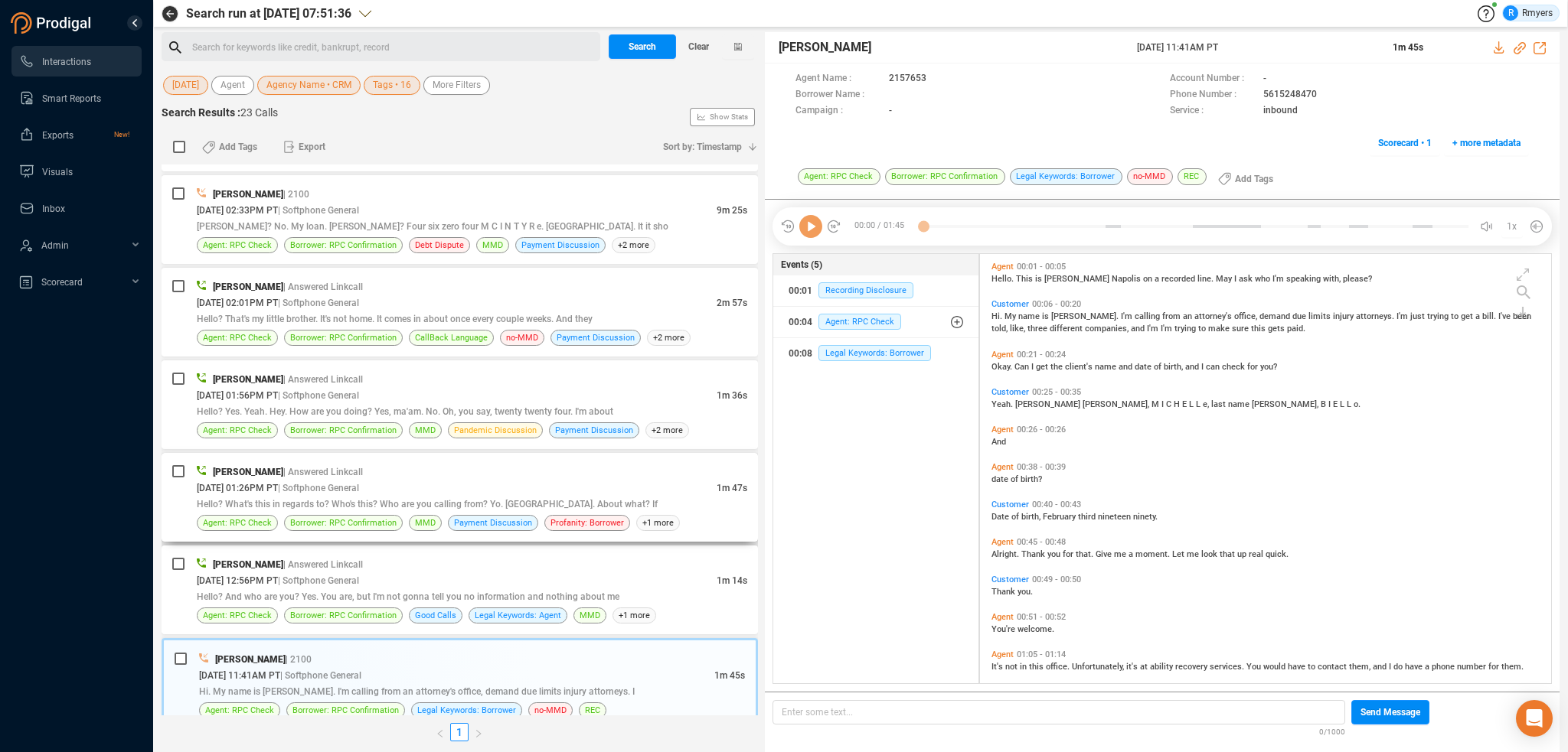
scroll to position [730, 0]
click at [803, 230] on icon at bounding box center [811, 226] width 23 height 23
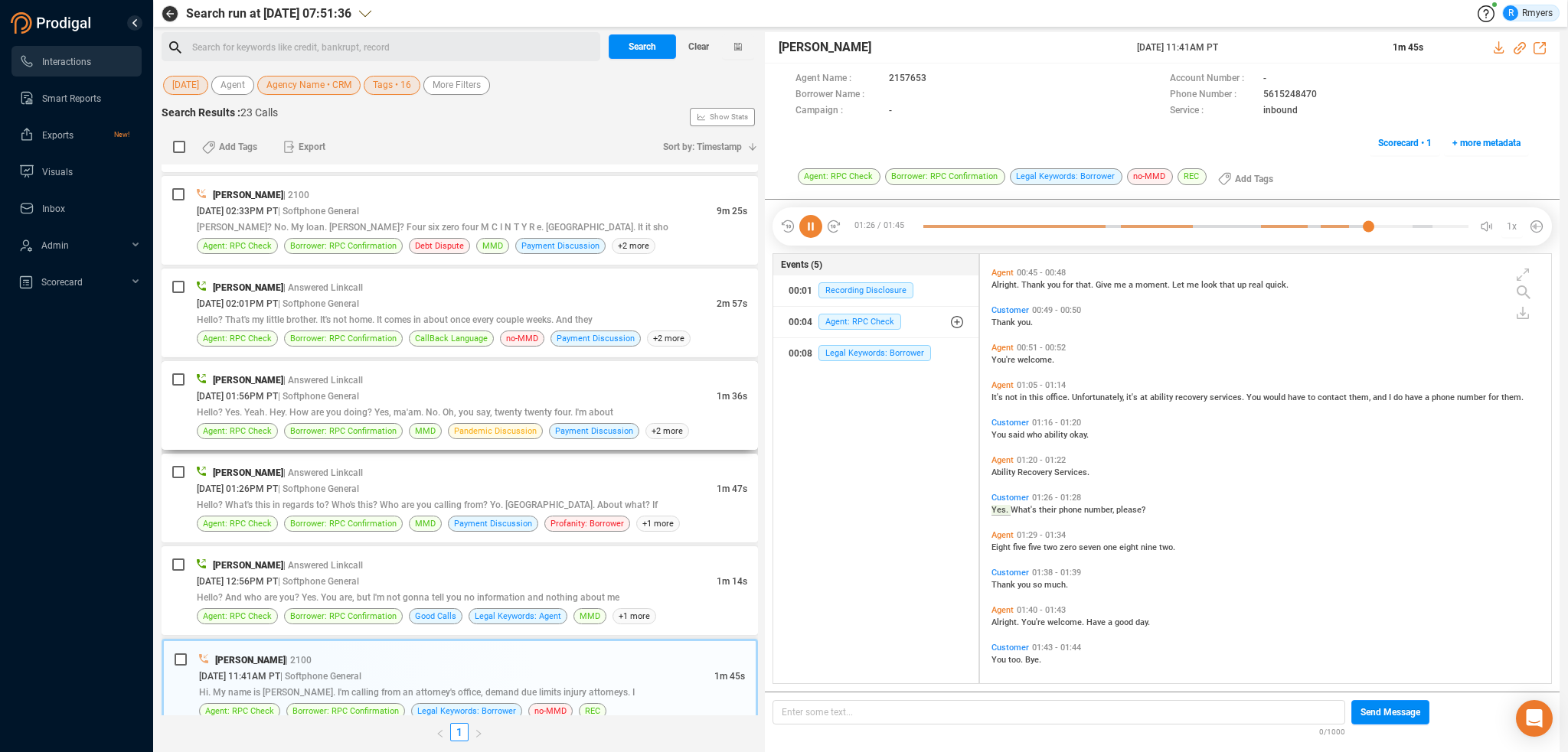
scroll to position [275, 0]
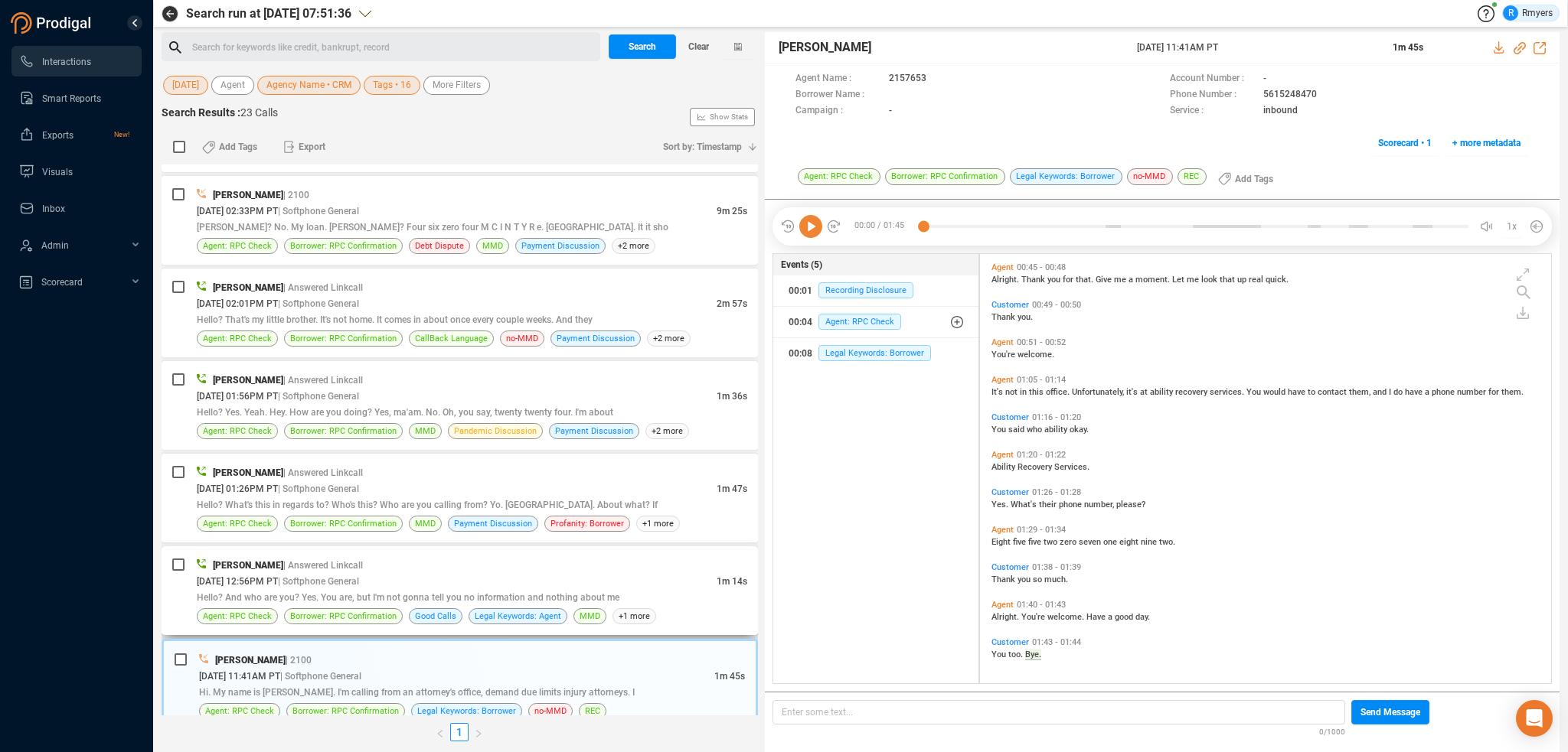
drag, startPoint x: 340, startPoint y: 590, endPoint x: 473, endPoint y: 587, distance: 133.0
click at [342, 592] on span "Hello? And who are you? Yes. You are, but I'm not gonna tell you no information…" at bounding box center [408, 597] width 422 height 11
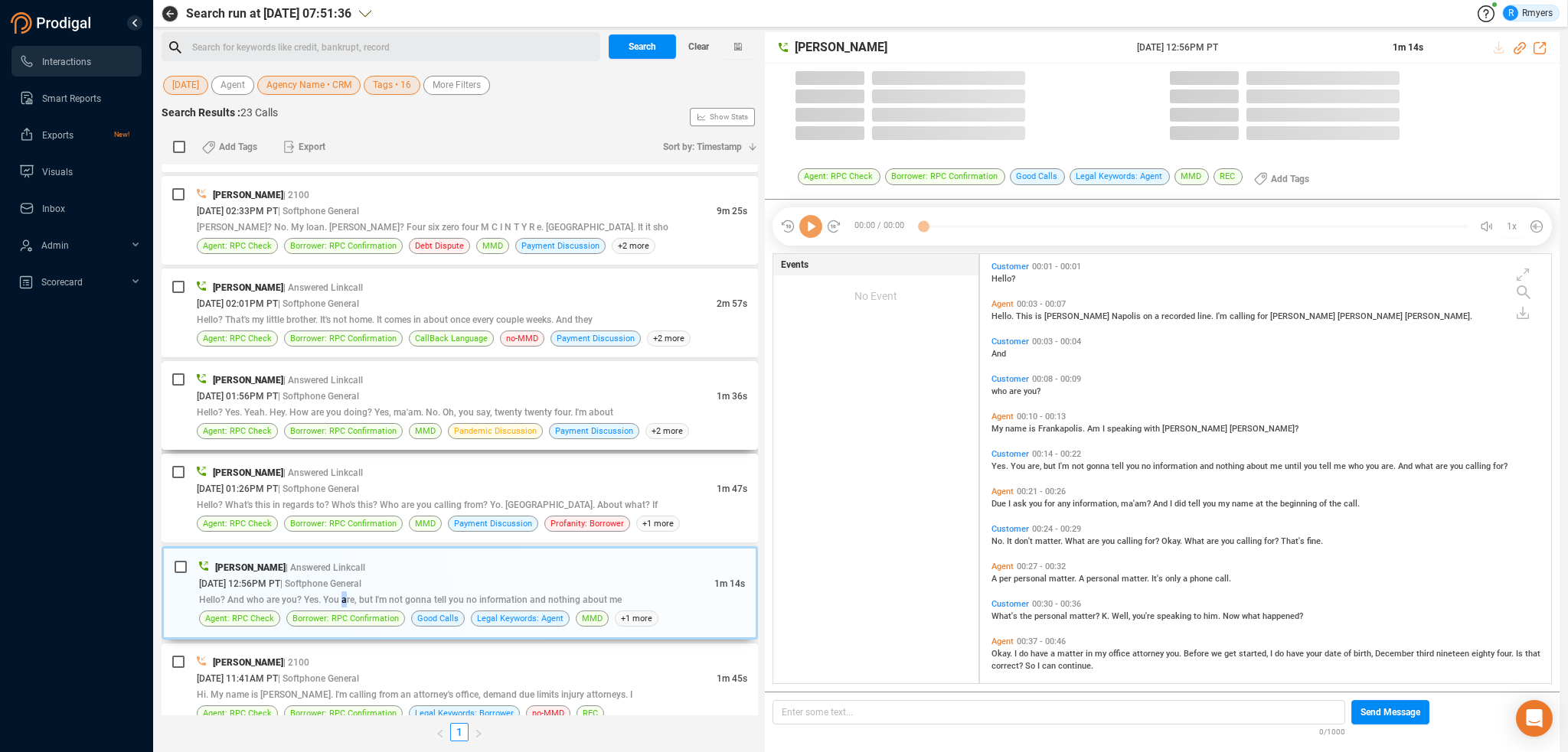
scroll to position [426, 563]
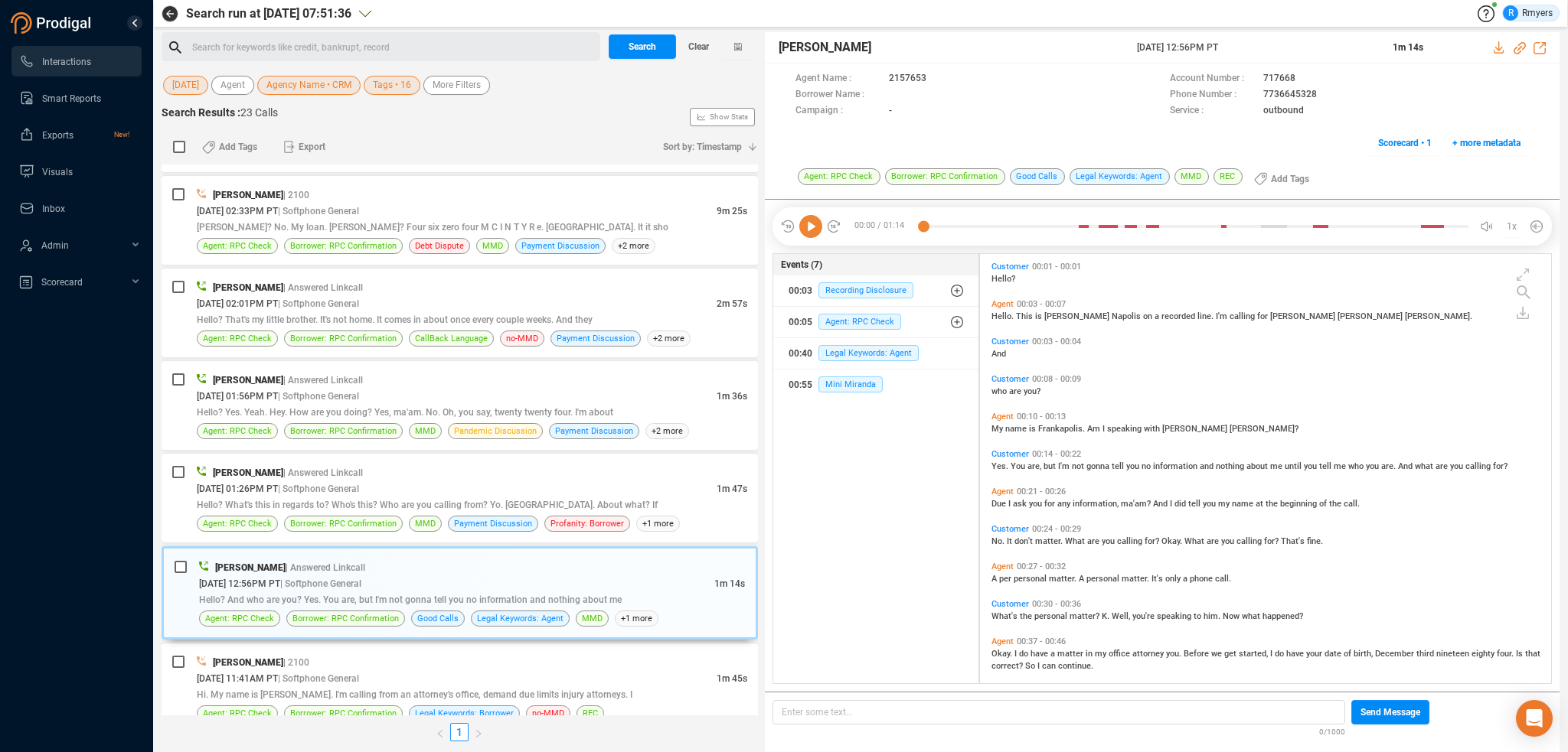
click at [809, 230] on icon at bounding box center [811, 226] width 23 height 23
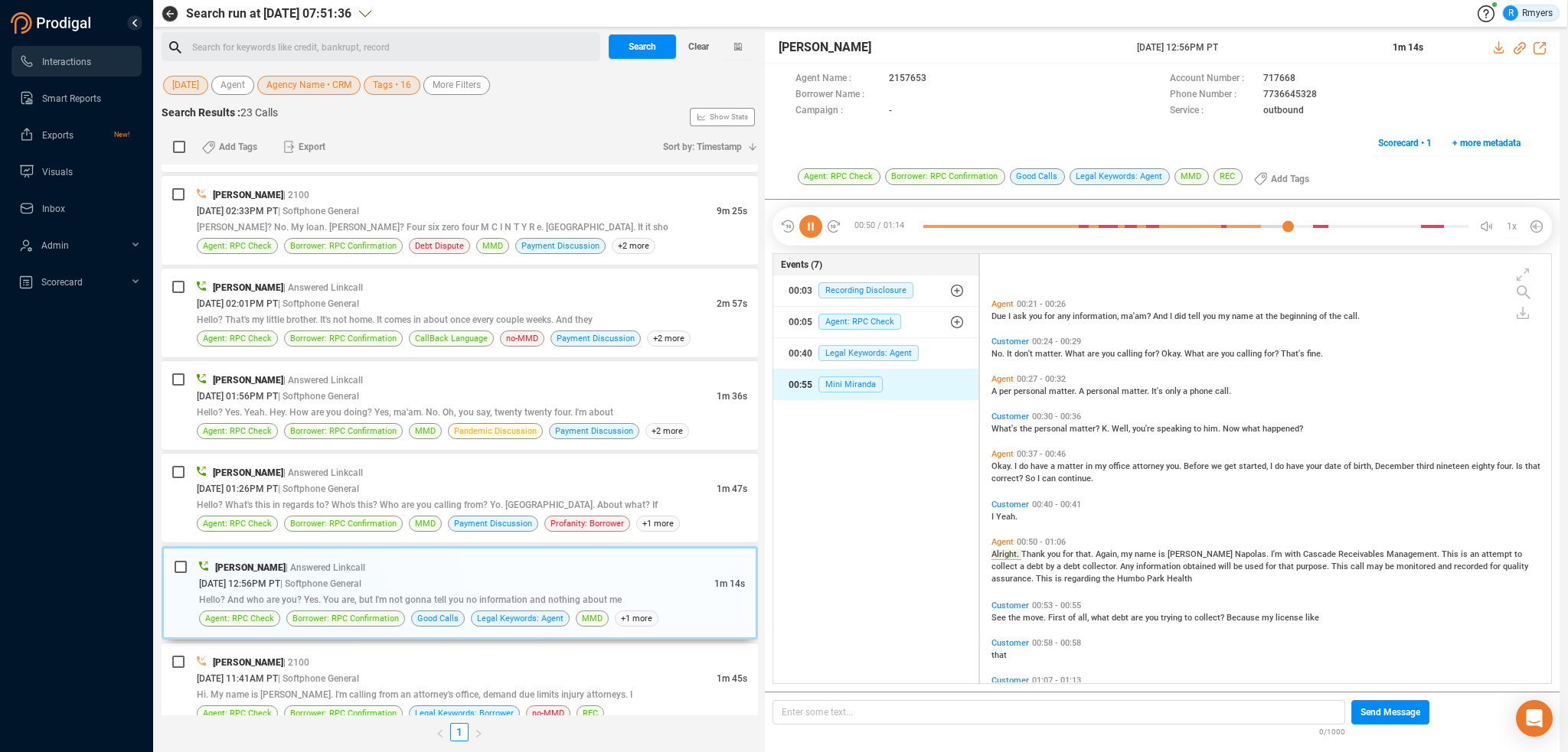
scroll to position [263, 0]
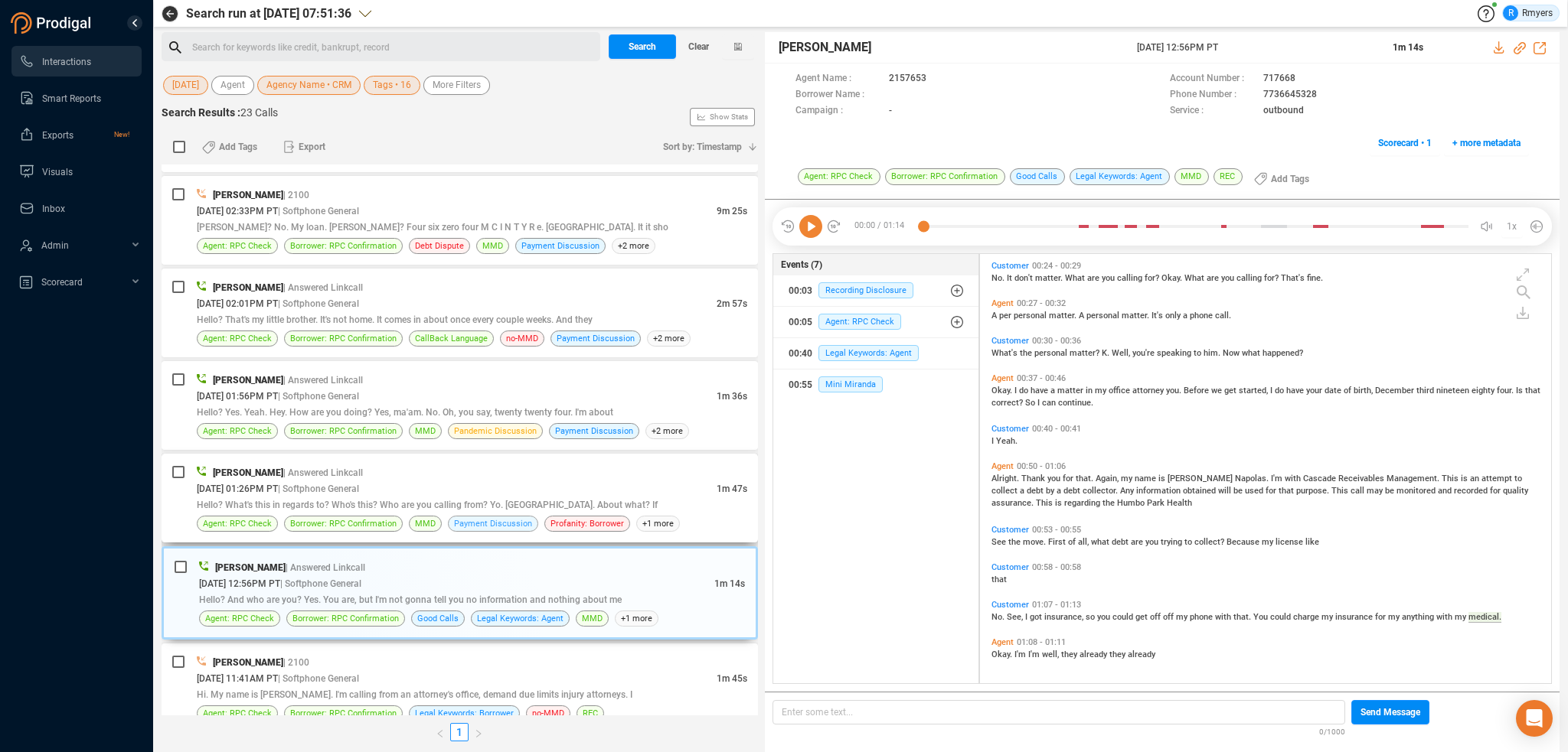
click at [478, 517] on span "Payment Discussion" at bounding box center [492, 524] width 78 height 15
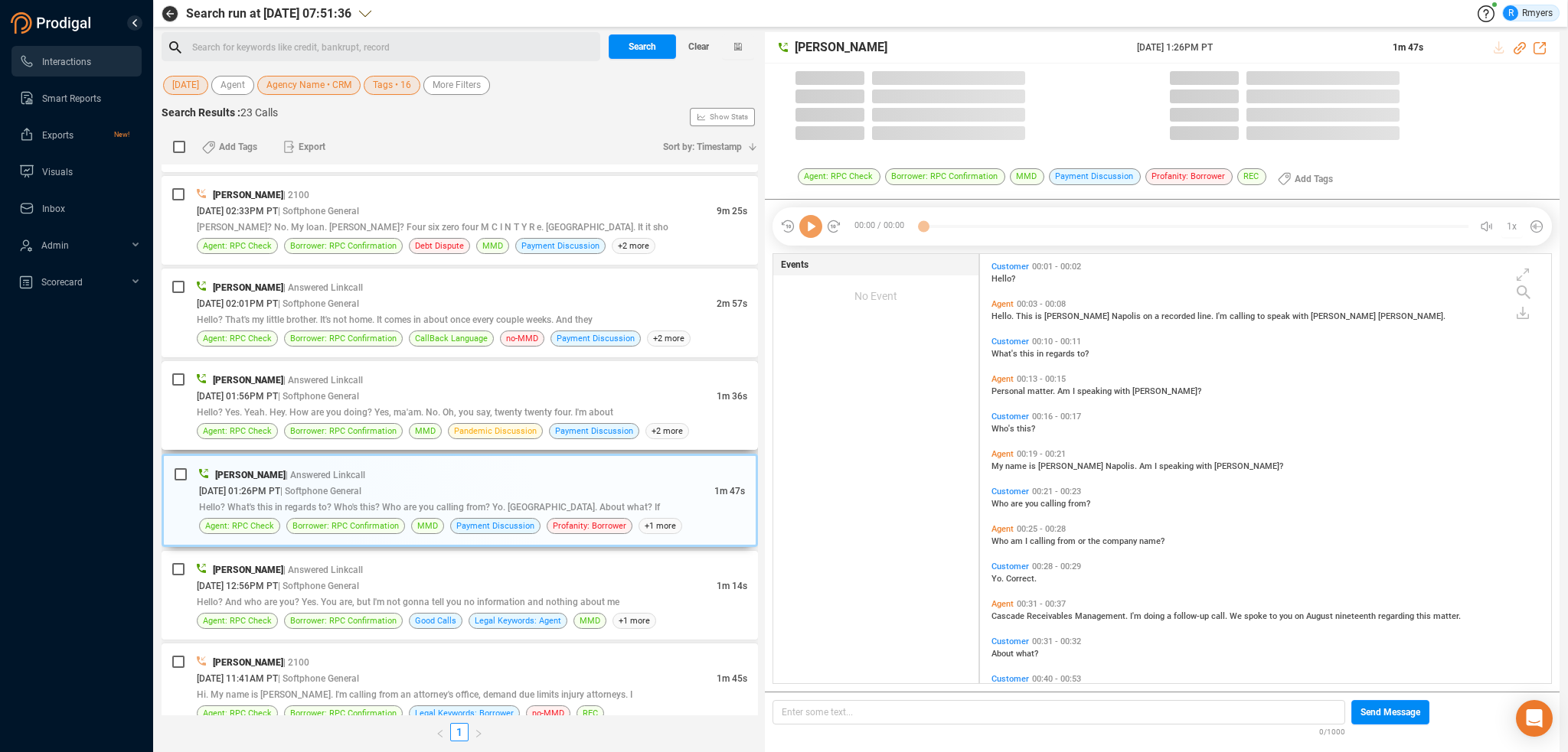
scroll to position [426, 563]
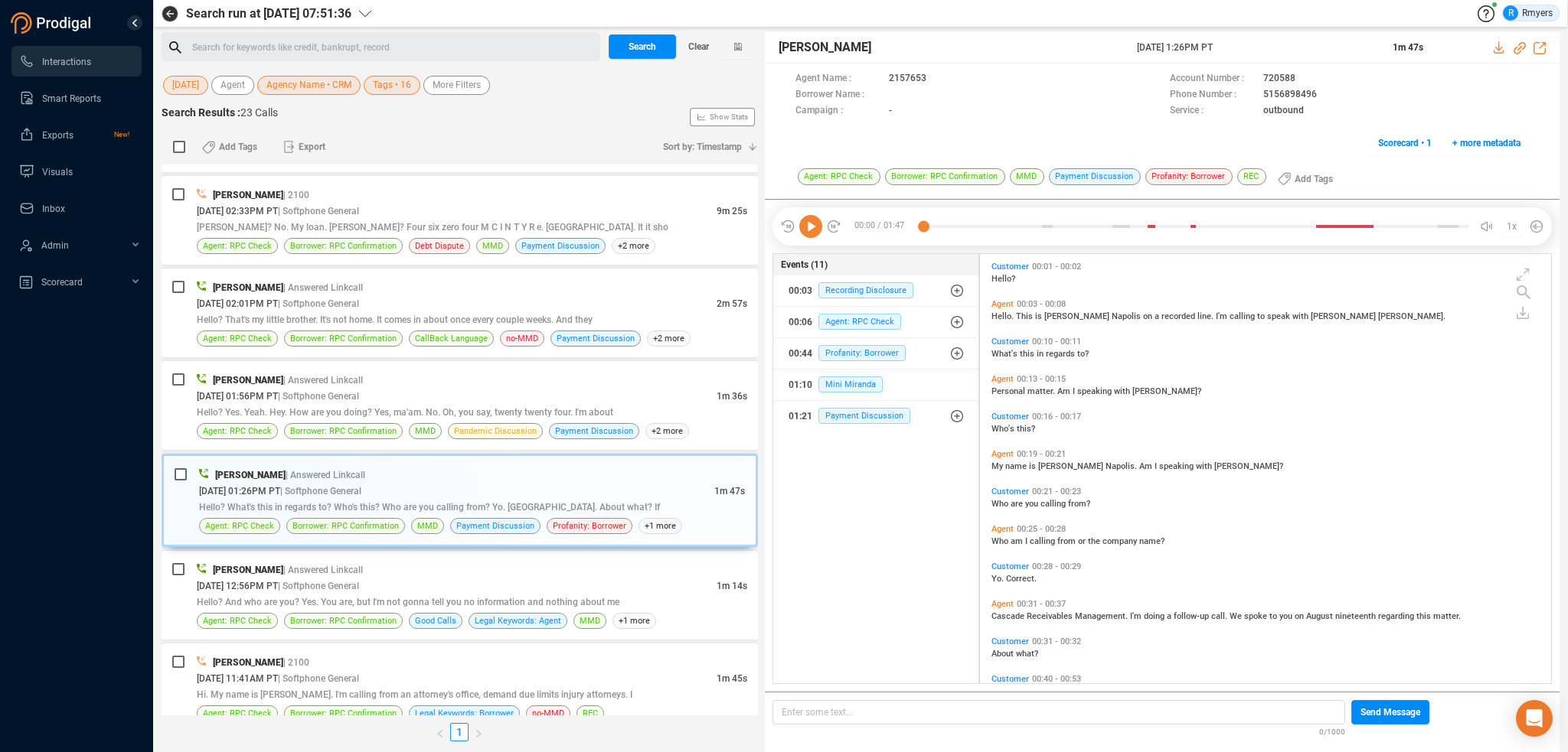
click at [810, 224] on icon at bounding box center [811, 226] width 23 height 23
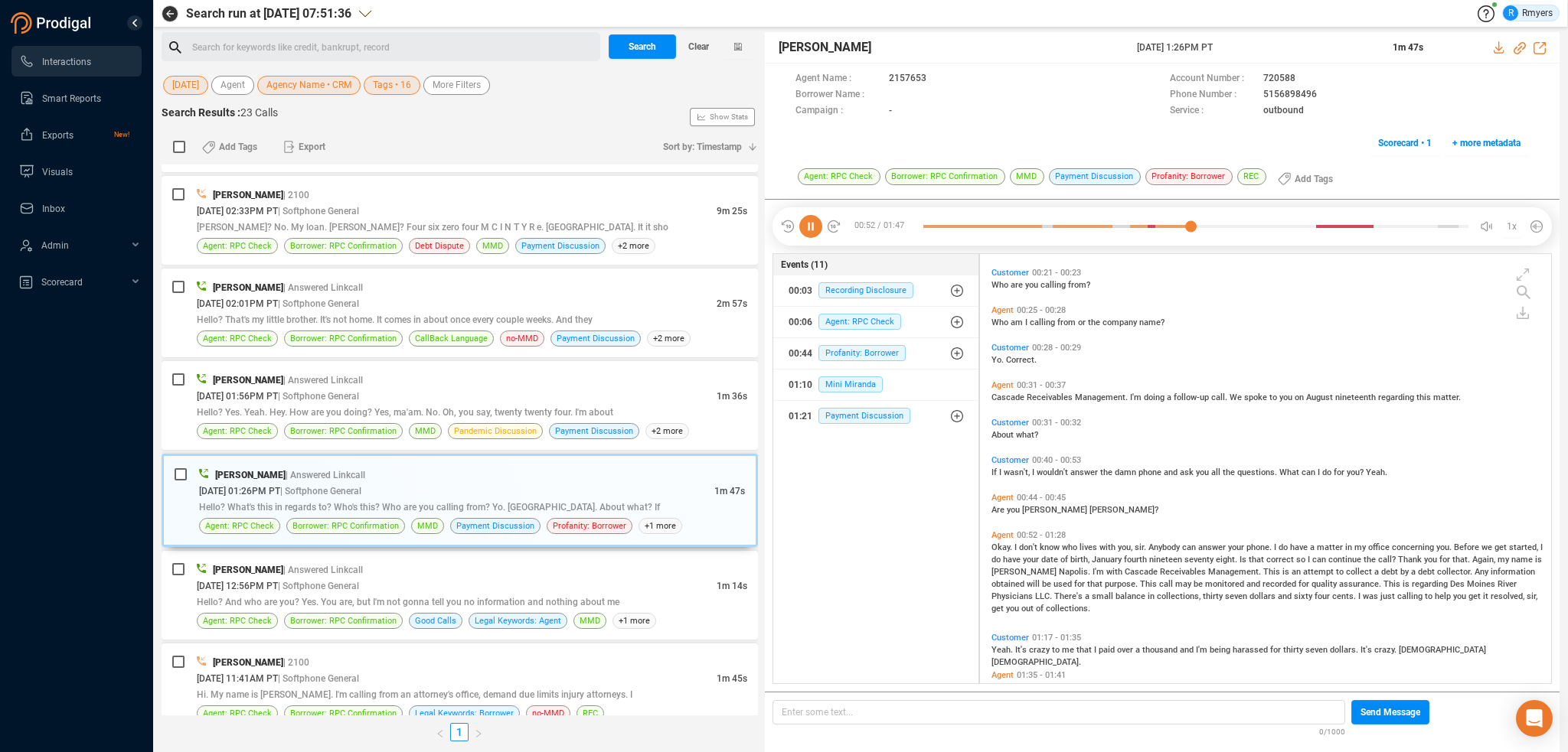
scroll to position [289, 0]
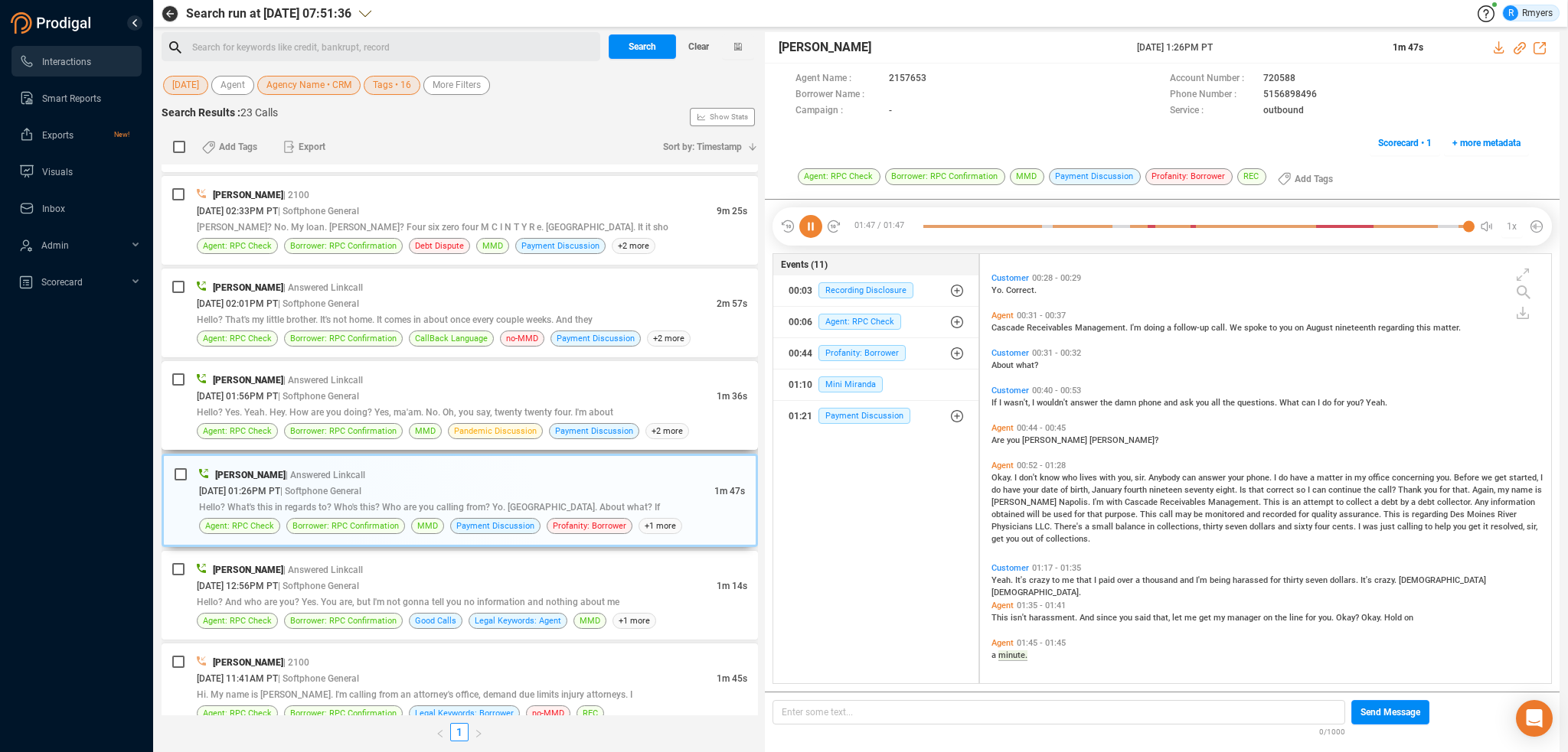
drag, startPoint x: 413, startPoint y: 409, endPoint x: 370, endPoint y: 409, distance: 43.0
click at [413, 409] on span "Hello? Yes. Yeah. Hey. How are you doing? Yes, ma'am. No. Oh, you say, twenty t…" at bounding box center [404, 413] width 416 height 11
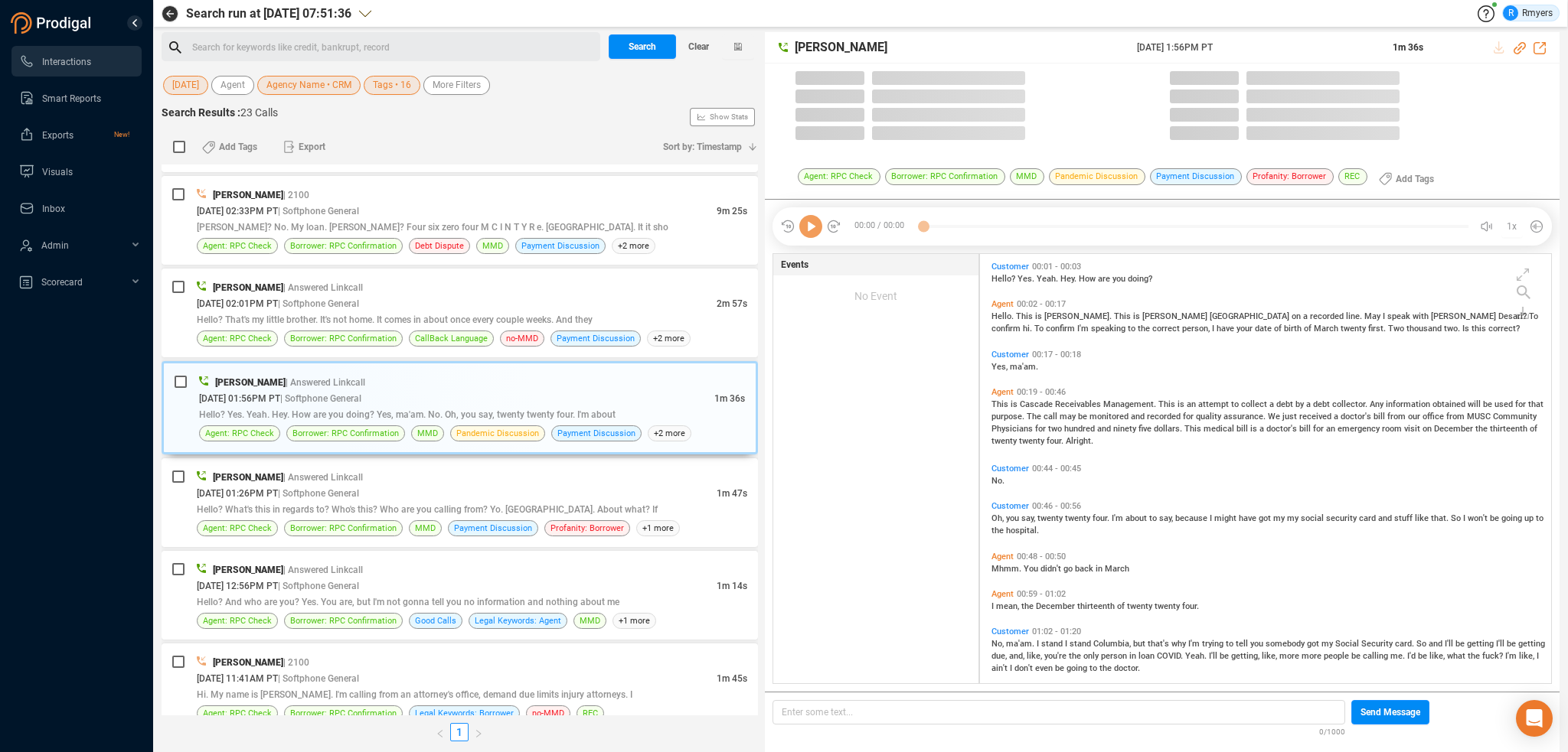
scroll to position [426, 563]
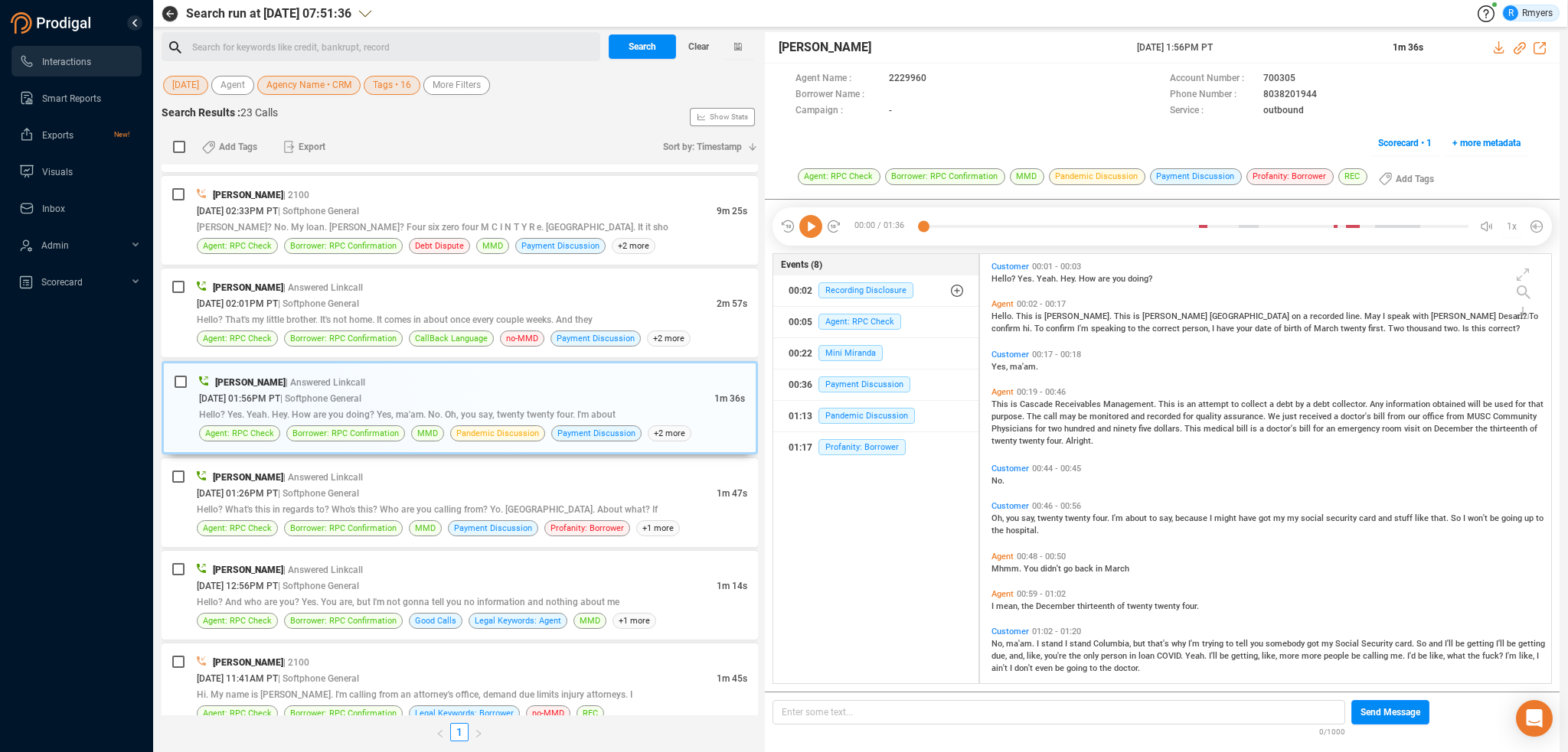
click at [805, 221] on icon at bounding box center [811, 226] width 23 height 23
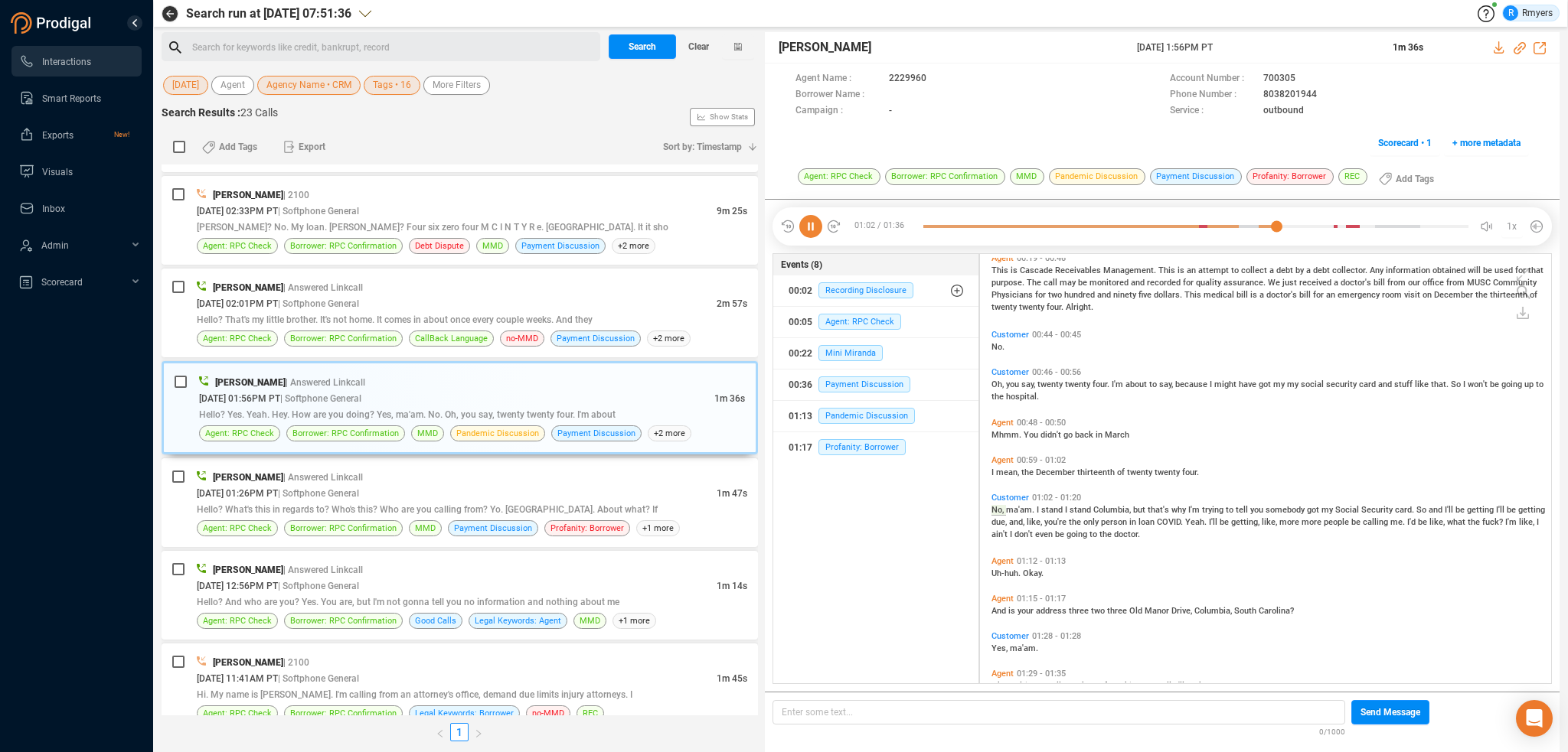
scroll to position [165, 0]
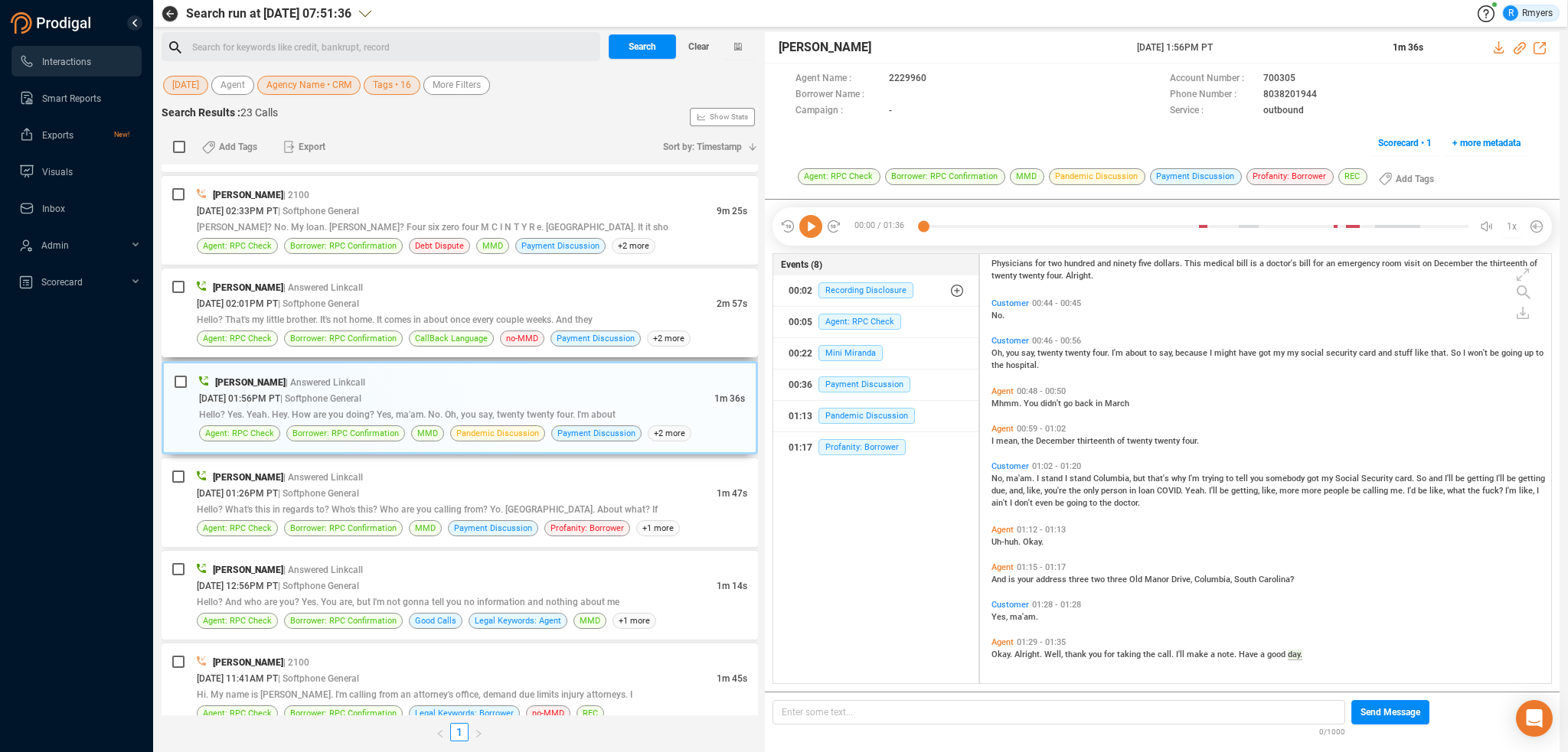
click at [493, 291] on div "[PERSON_NAME] | Answered Linkcall" at bounding box center [472, 287] width 551 height 16
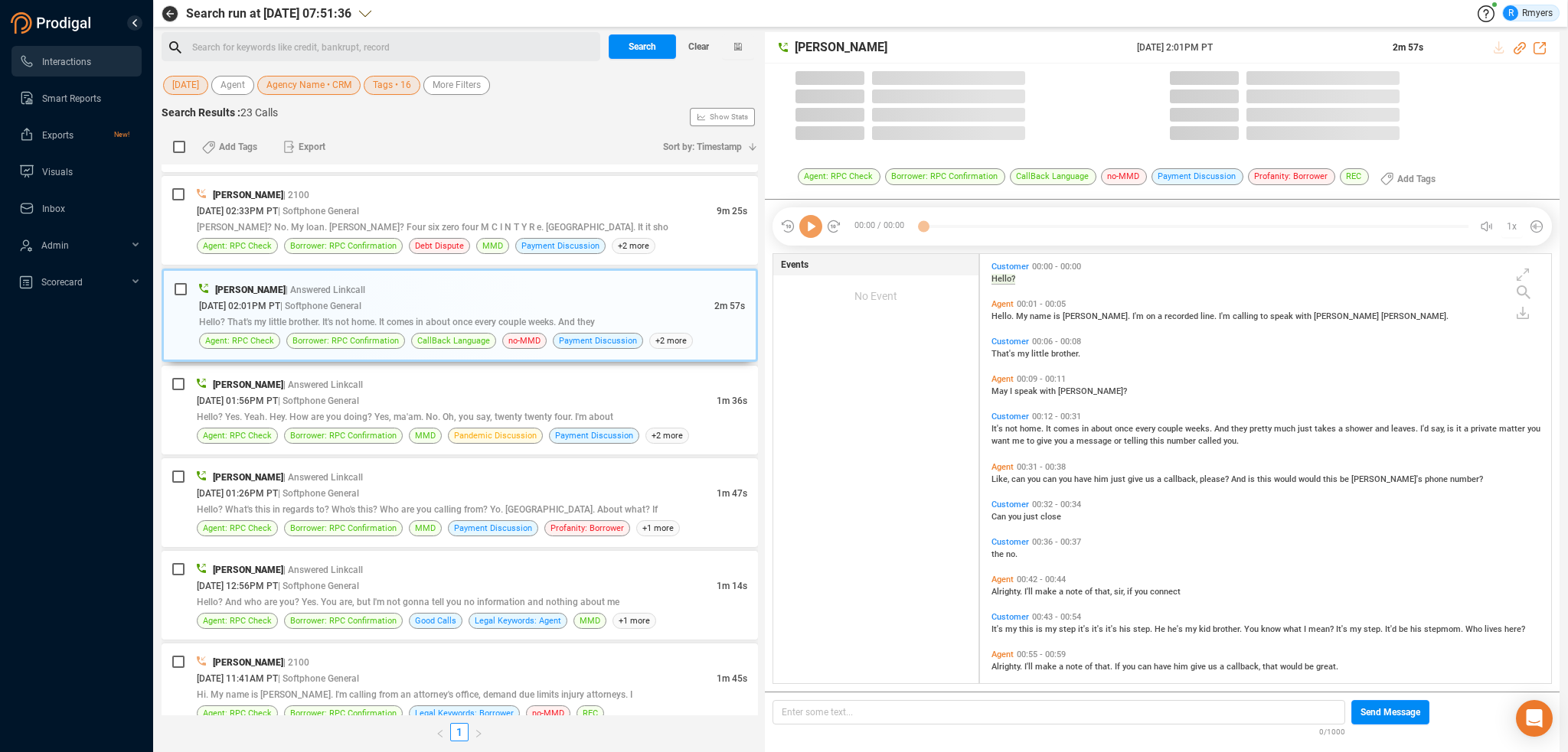
scroll to position [426, 563]
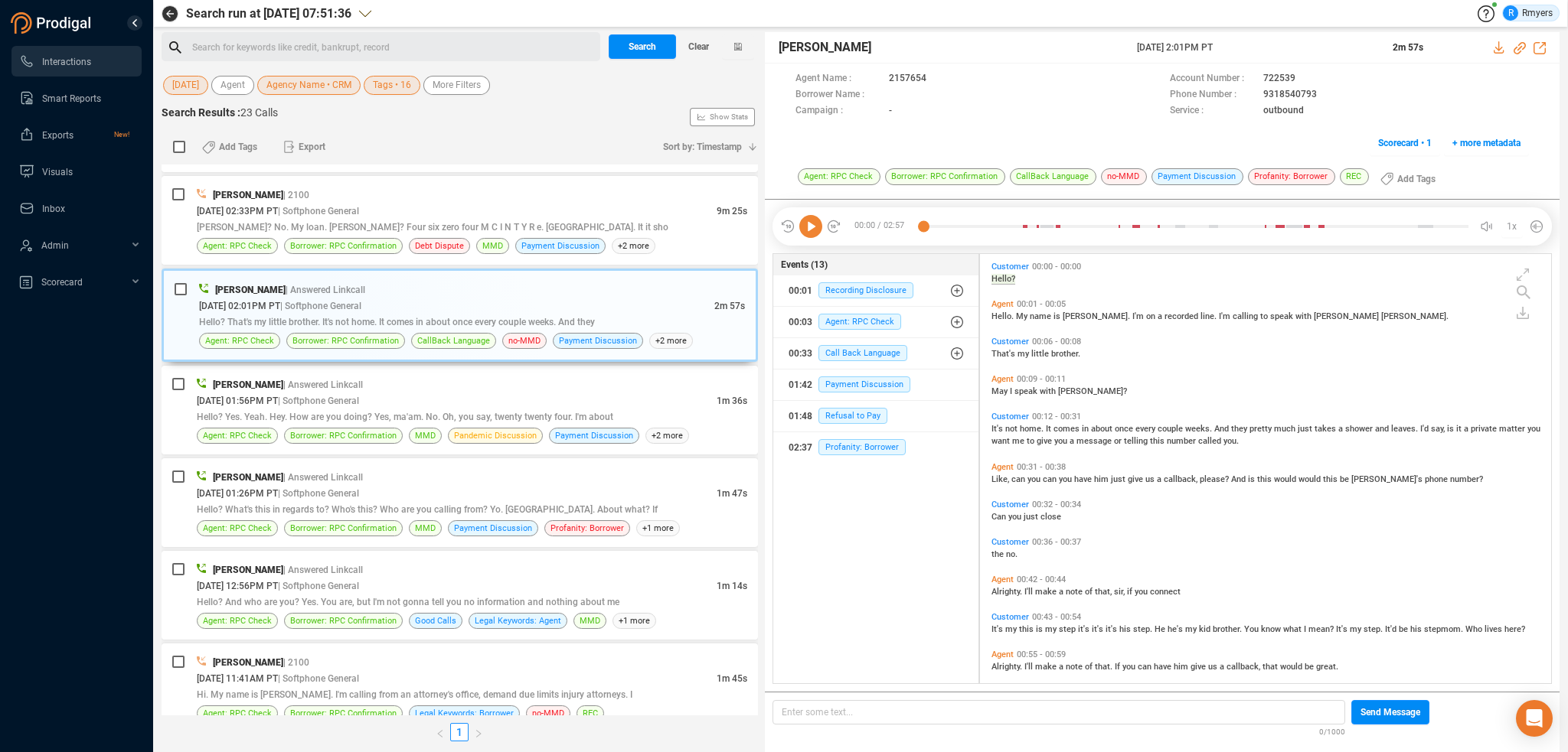
click at [805, 229] on icon at bounding box center [811, 226] width 23 height 23
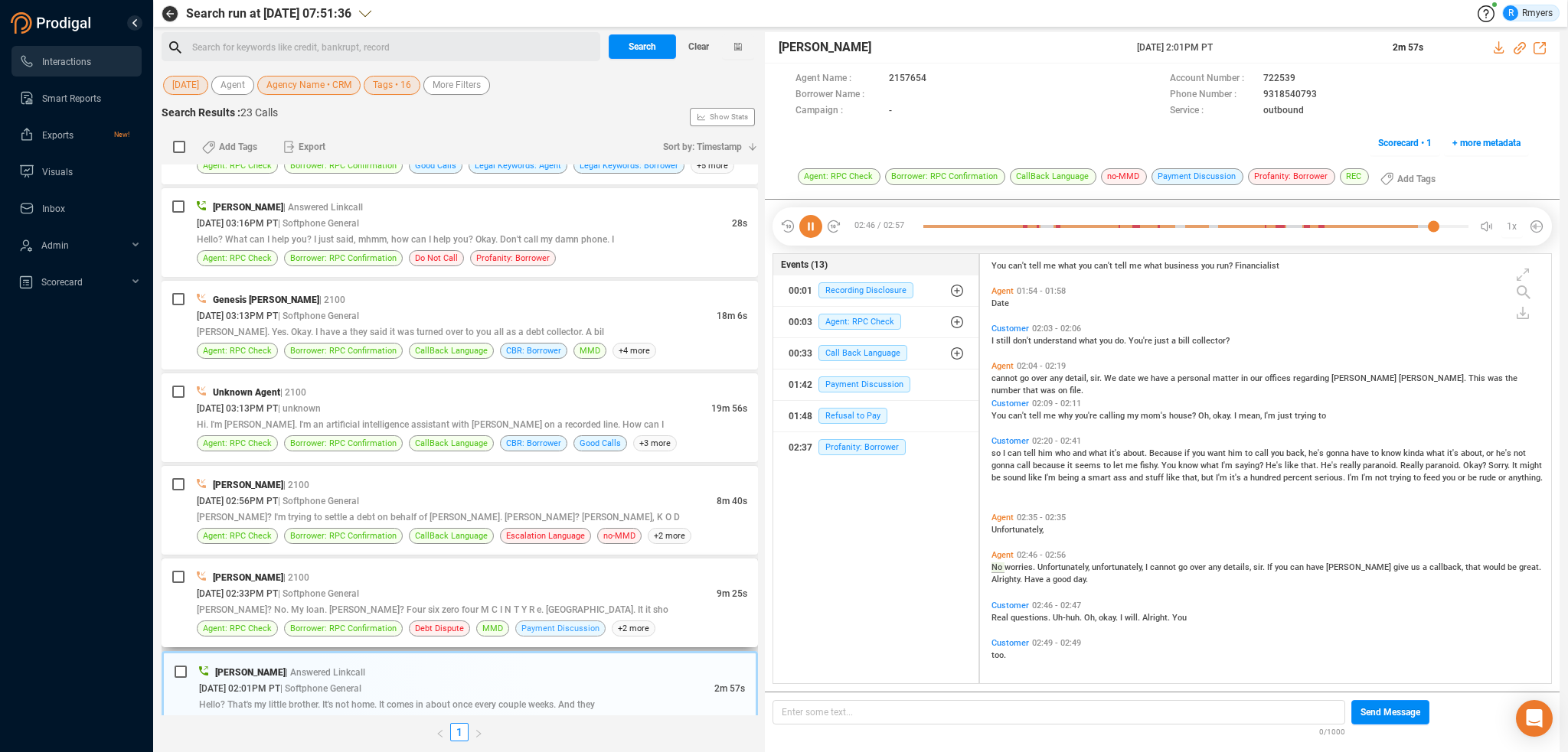
scroll to position [1090, 0]
click at [341, 561] on div "[PERSON_NAME] | 2100 [DATE] 02:33PM PT | Softphone General 9m 25s [PERSON_NAME]…" at bounding box center [460, 603] width 597 height 89
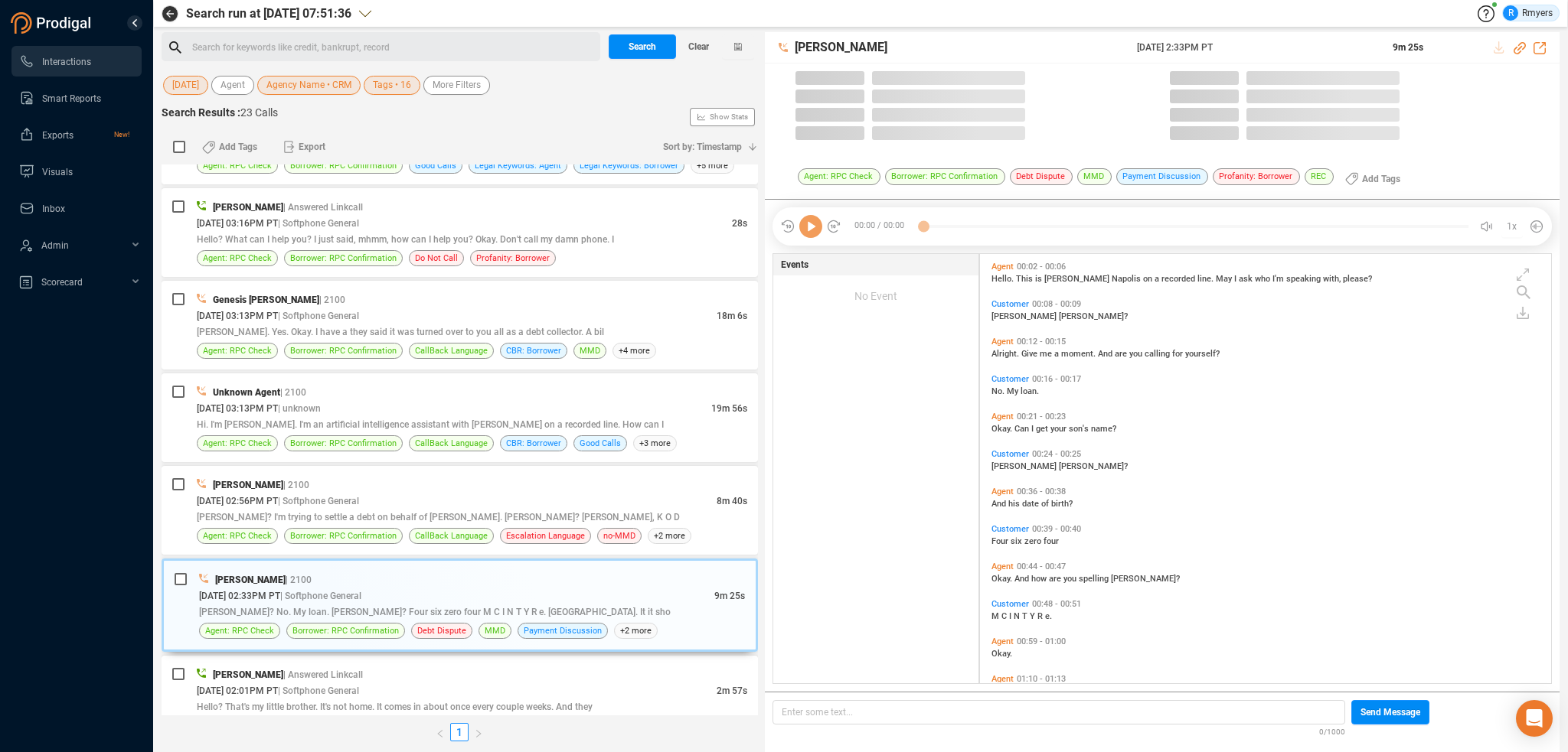
scroll to position [426, 563]
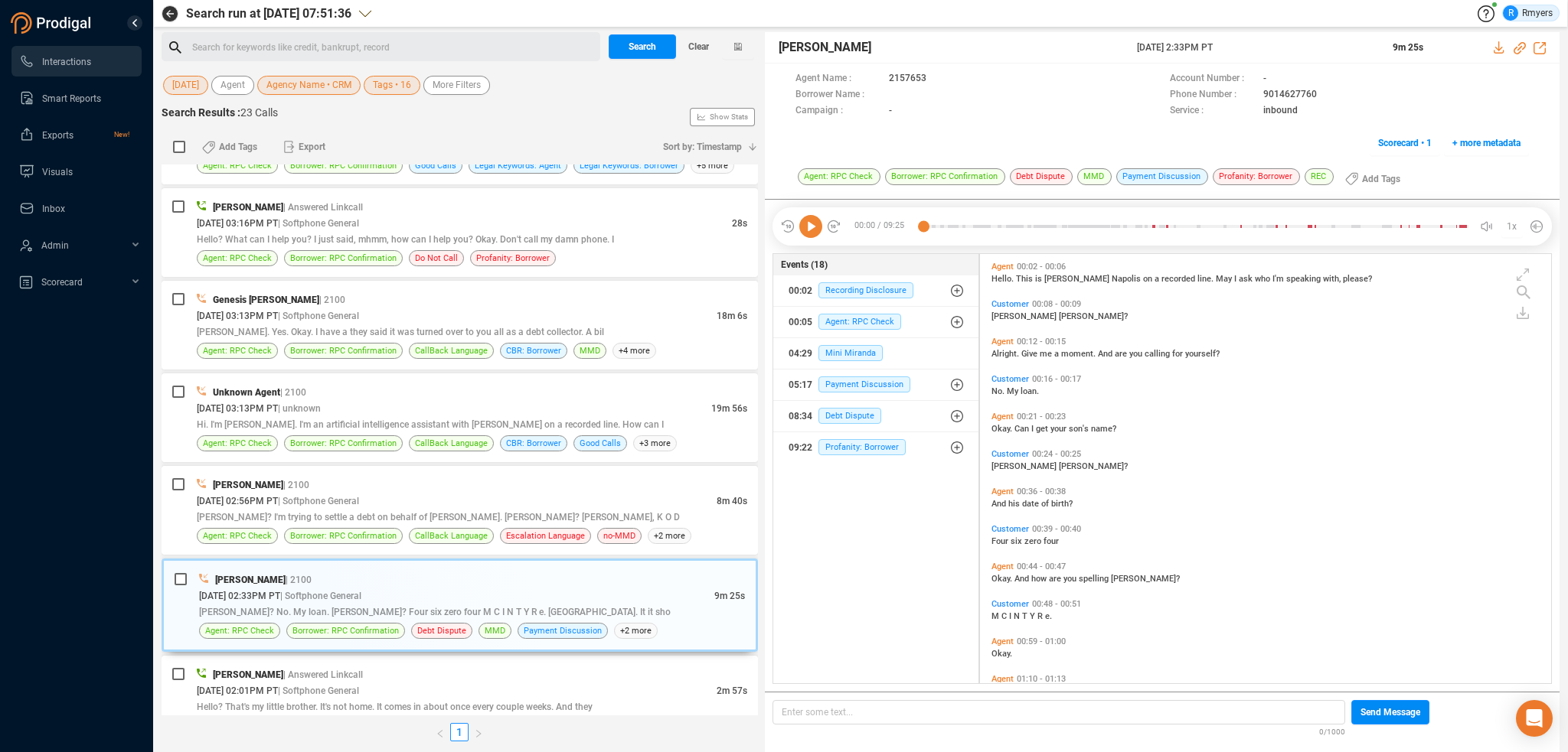
click at [816, 230] on icon at bounding box center [811, 226] width 23 height 23
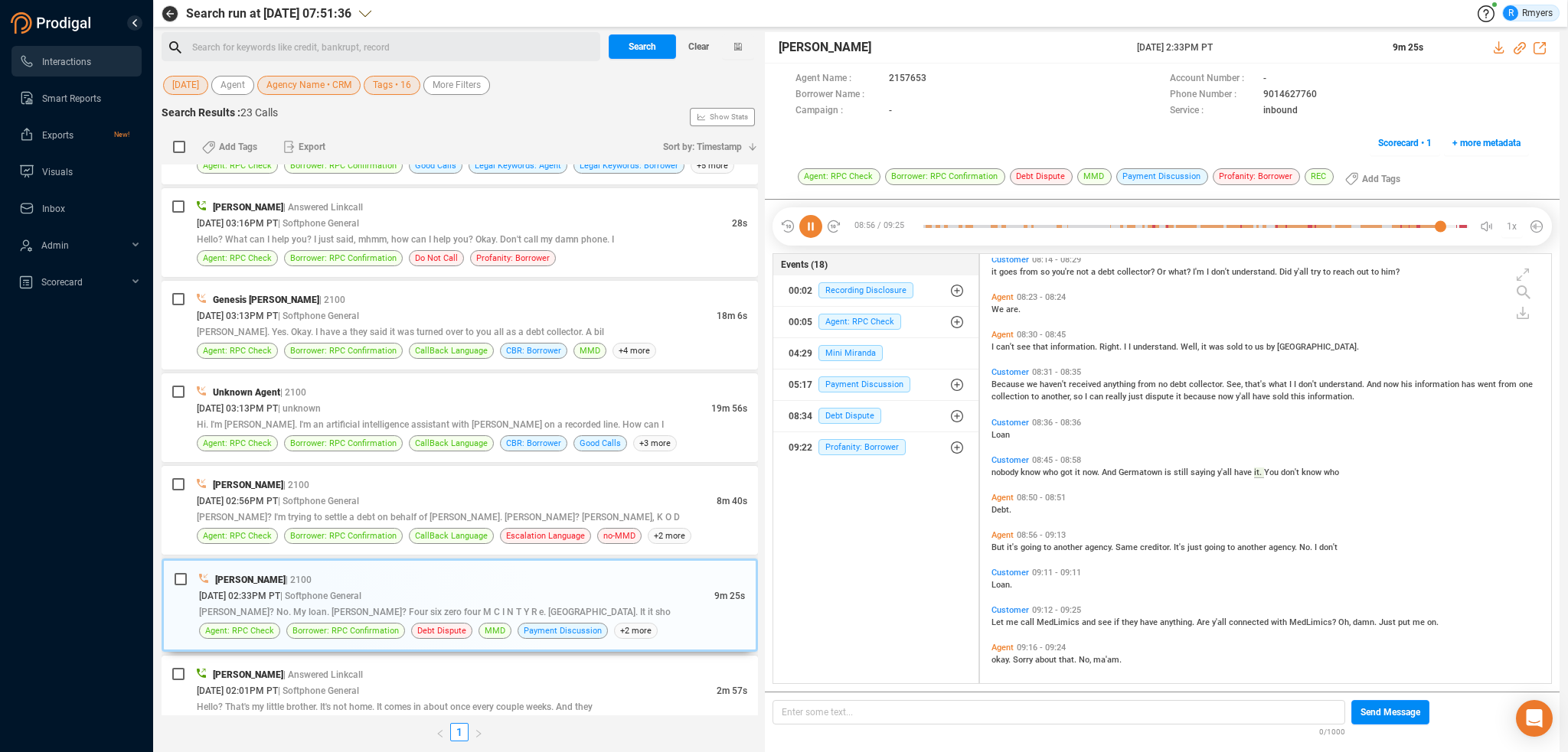
scroll to position [2406, 0]
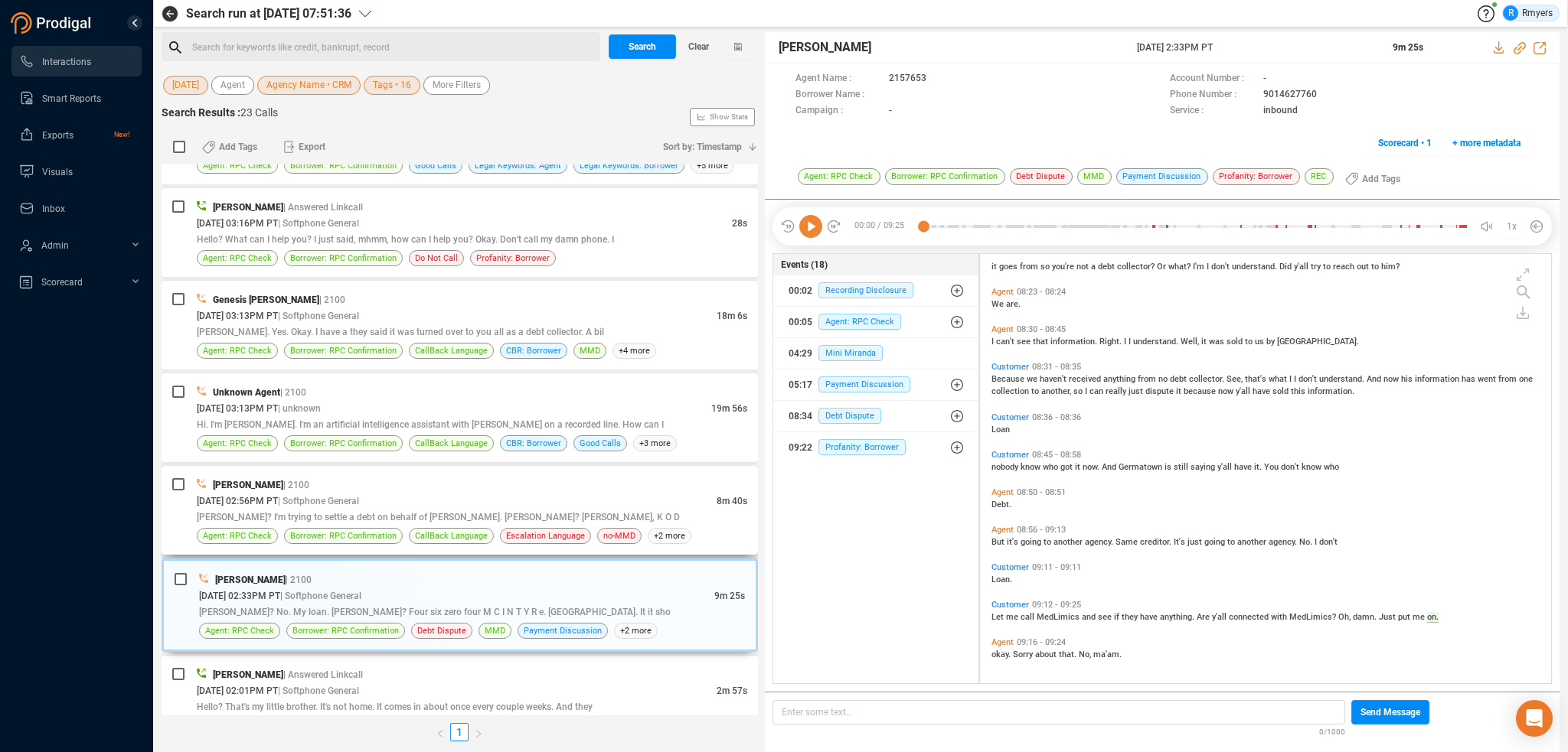
click at [634, 486] on div "[PERSON_NAME] | 2100" at bounding box center [472, 485] width 551 height 16
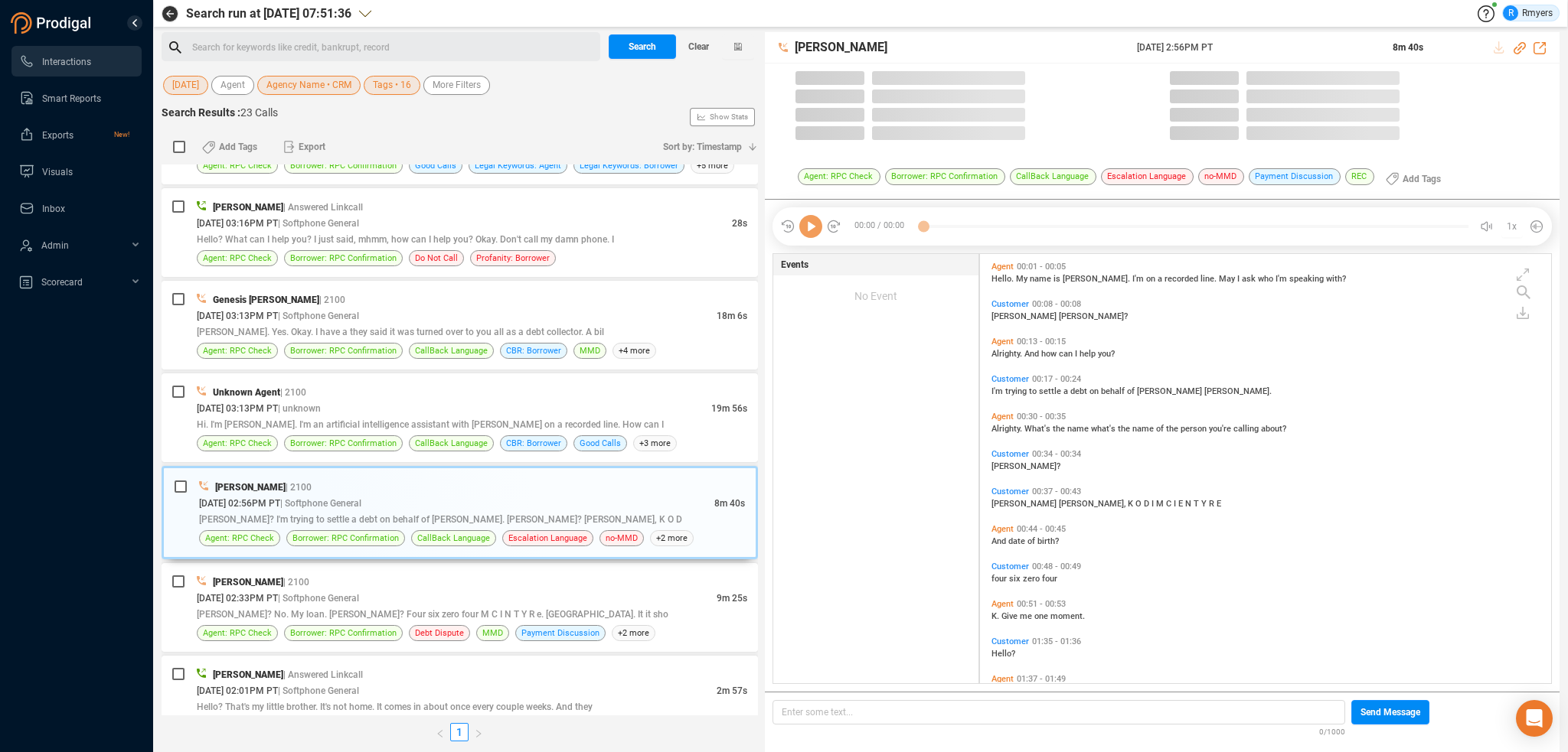
scroll to position [426, 563]
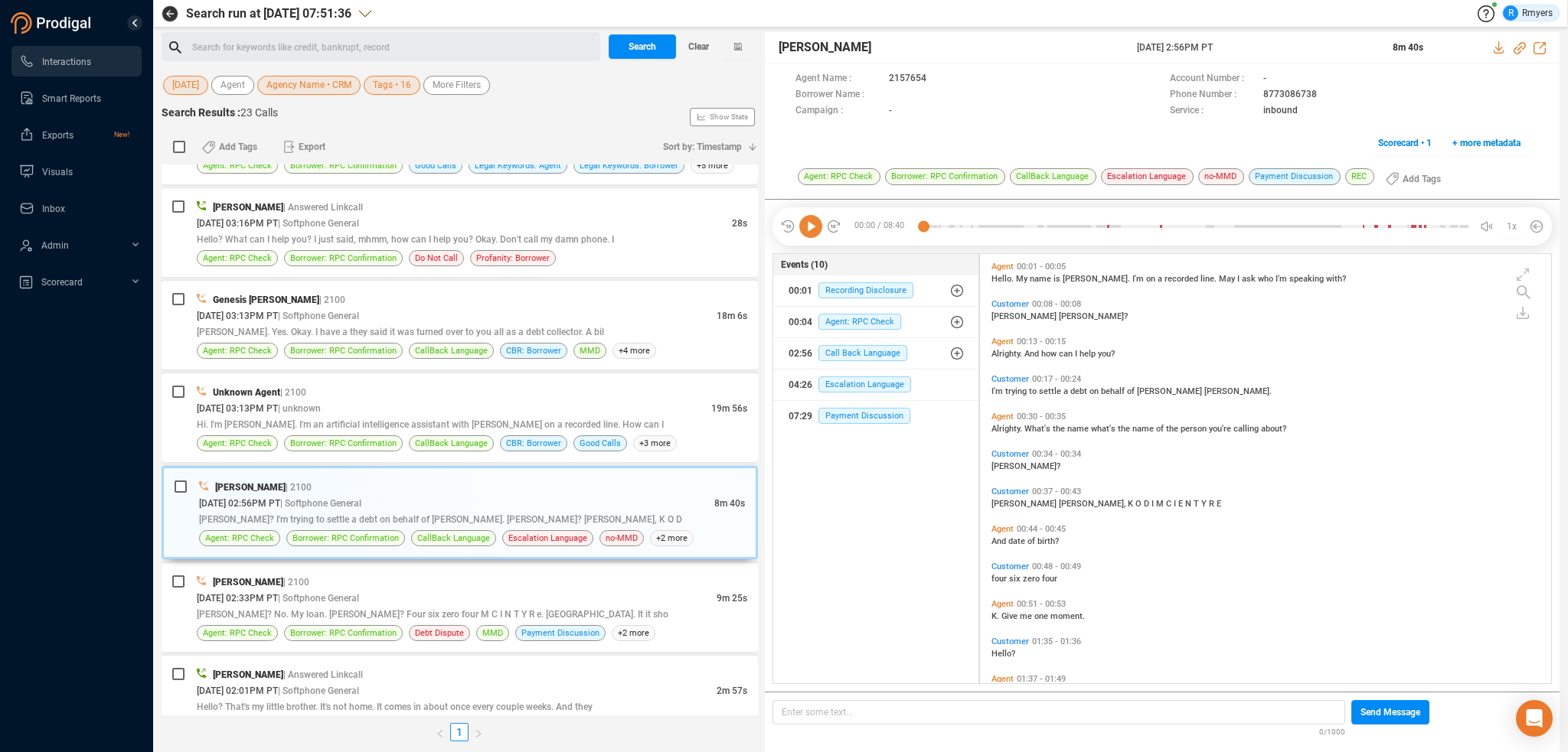
click at [809, 232] on icon at bounding box center [811, 226] width 23 height 23
click at [568, 599] on div "[DATE] 02:33PM PT | Softphone General" at bounding box center [457, 598] width 520 height 16
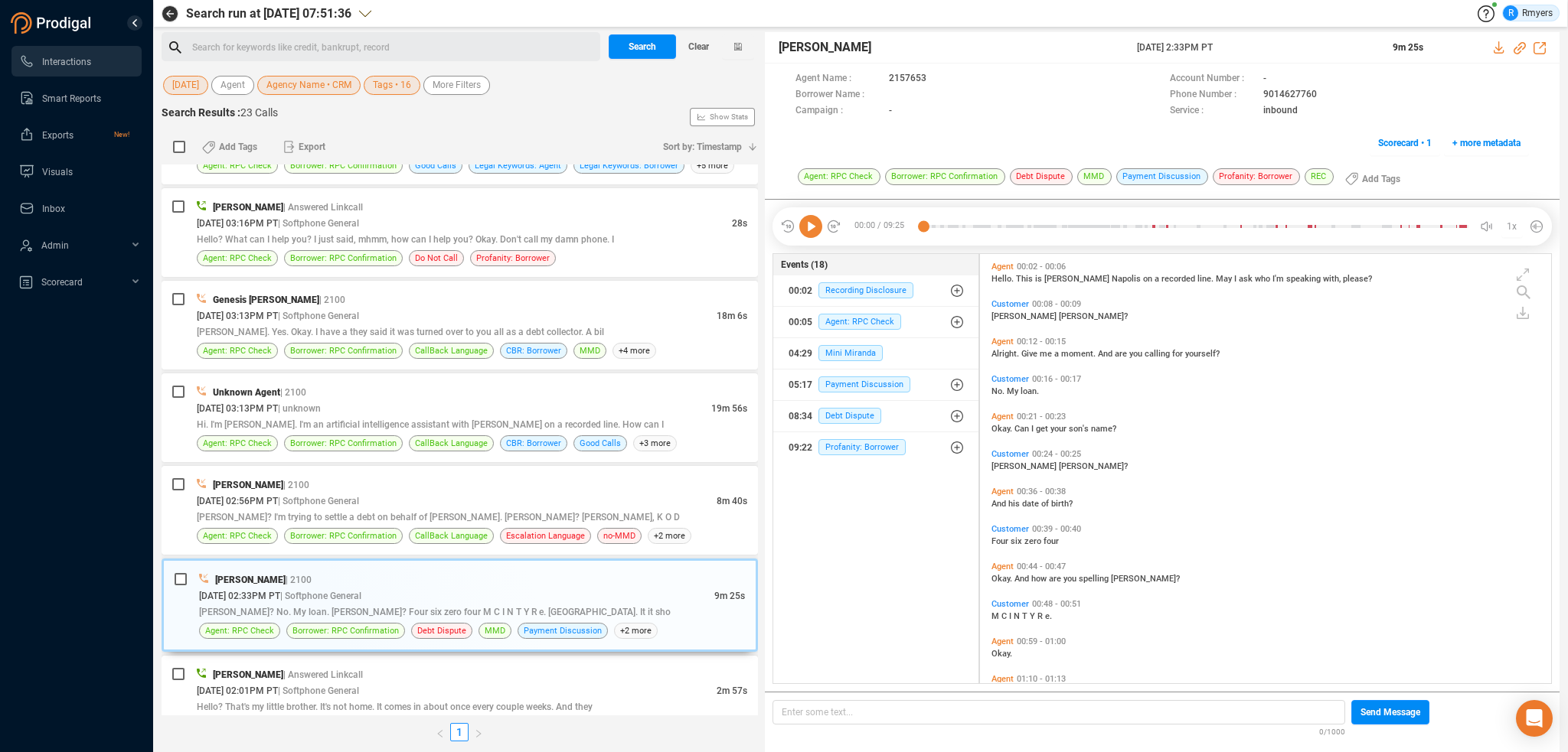
click at [812, 232] on icon at bounding box center [811, 226] width 23 height 23
click at [1002, 315] on span "[PERSON_NAME]" at bounding box center [1025, 317] width 68 height 10
click at [368, 505] on div "[DATE] 02:56PM PT | Softphone General" at bounding box center [457, 501] width 520 height 16
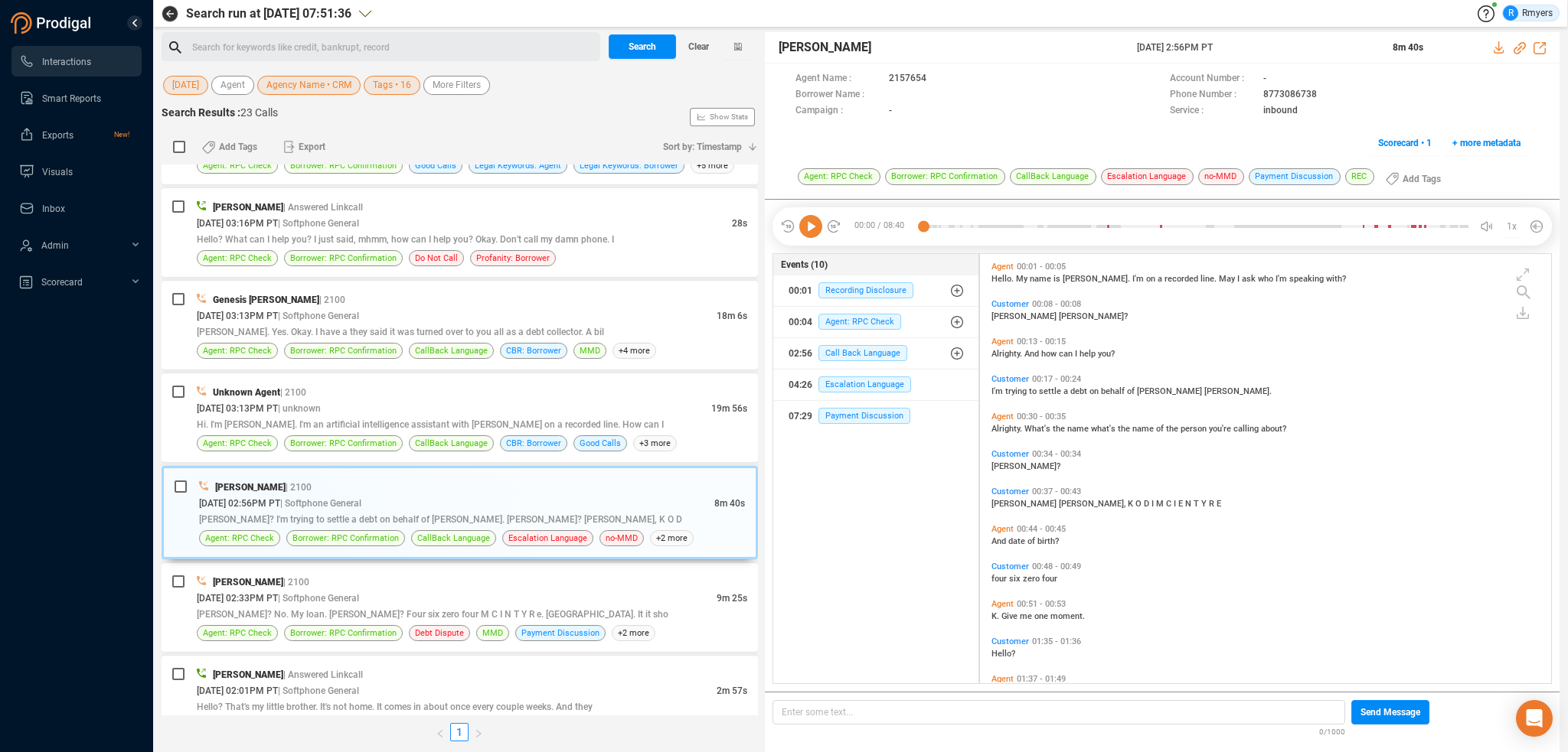
drag, startPoint x: 819, startPoint y: 223, endPoint x: 800, endPoint y: 253, distance: 35.5
click at [816, 226] on icon at bounding box center [811, 226] width 23 height 23
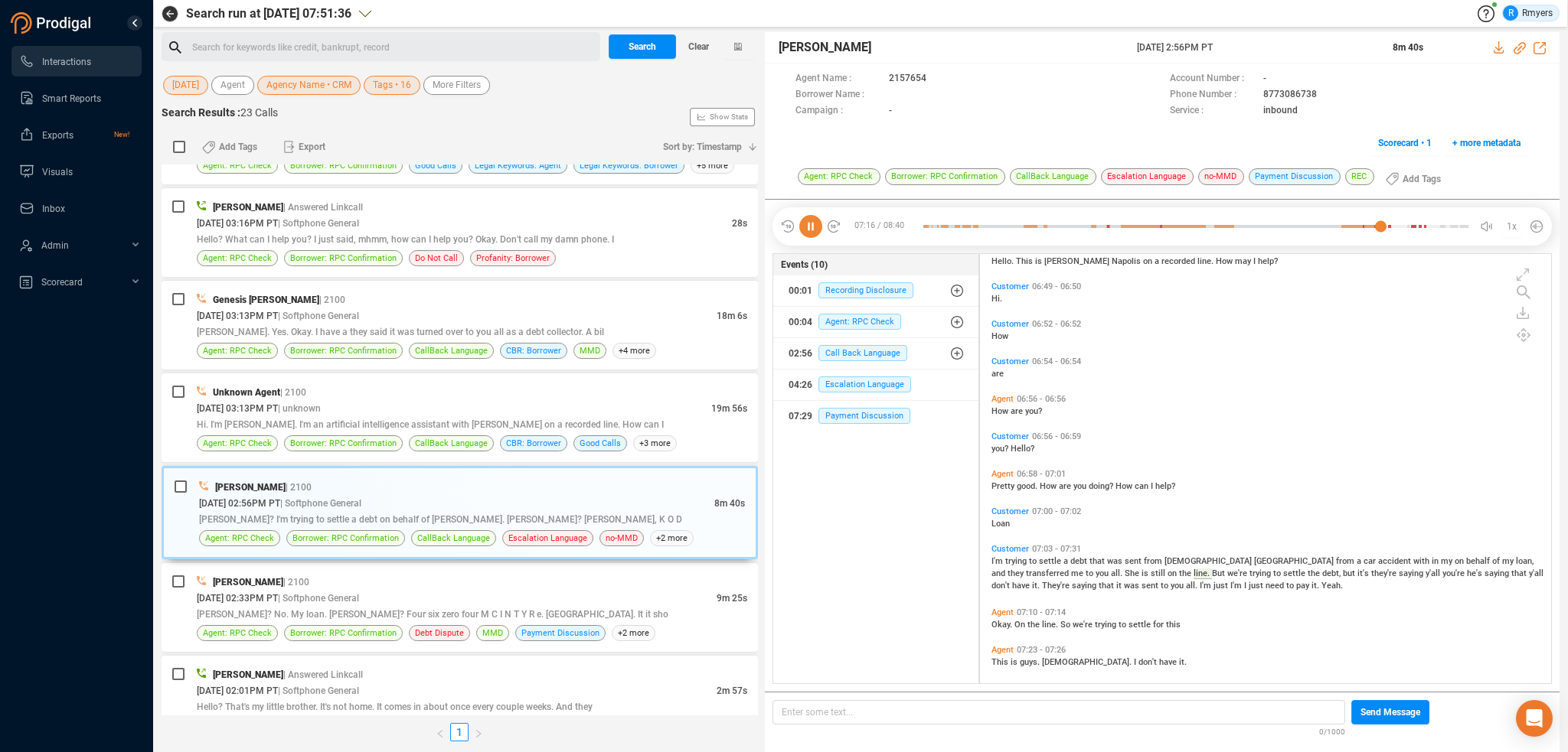
scroll to position [1222, 0]
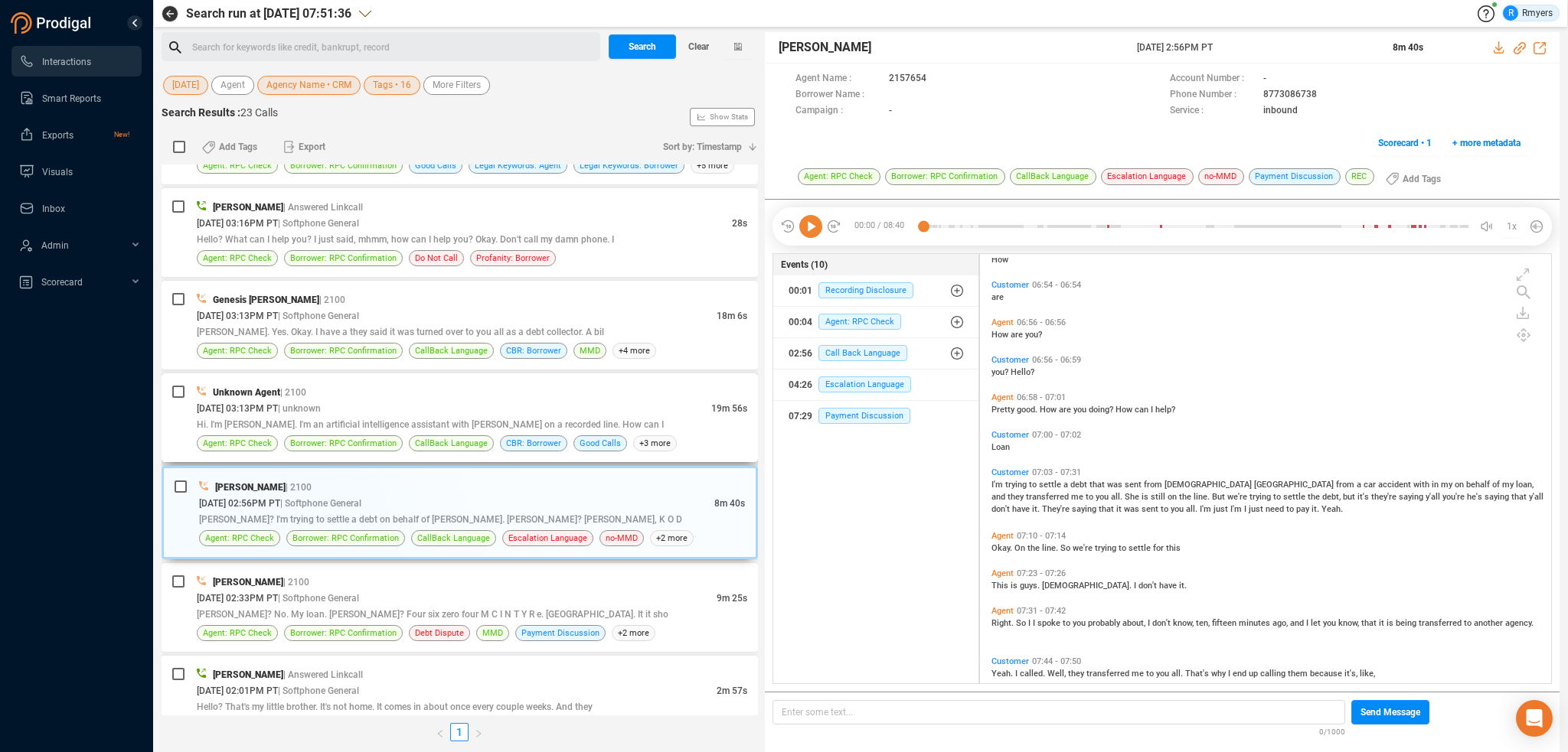
click at [466, 416] on div "Hi. I'm [PERSON_NAME]. I'm an artificial intelligence assistant with [PERSON_NA…" at bounding box center [472, 424] width 551 height 16
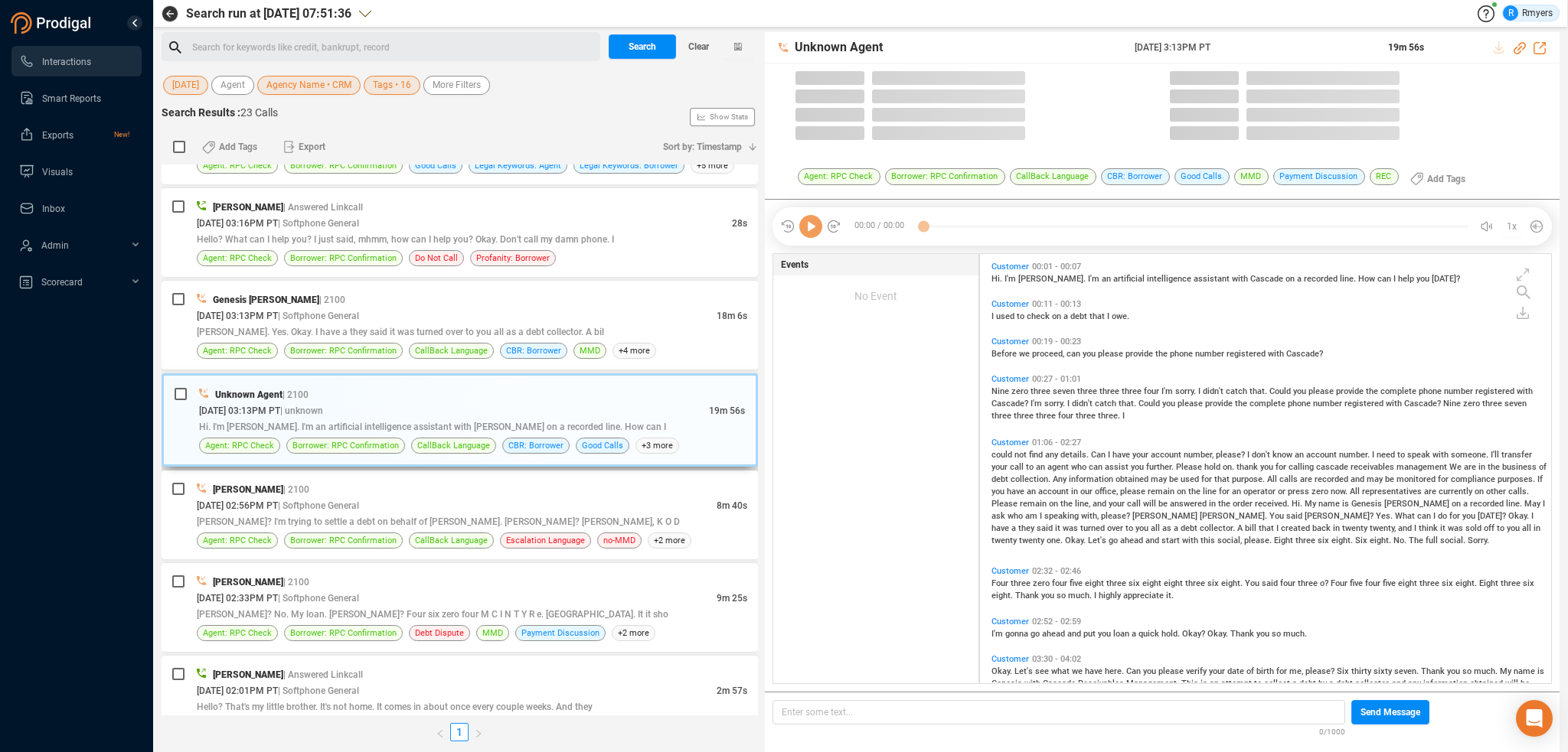
scroll to position [426, 563]
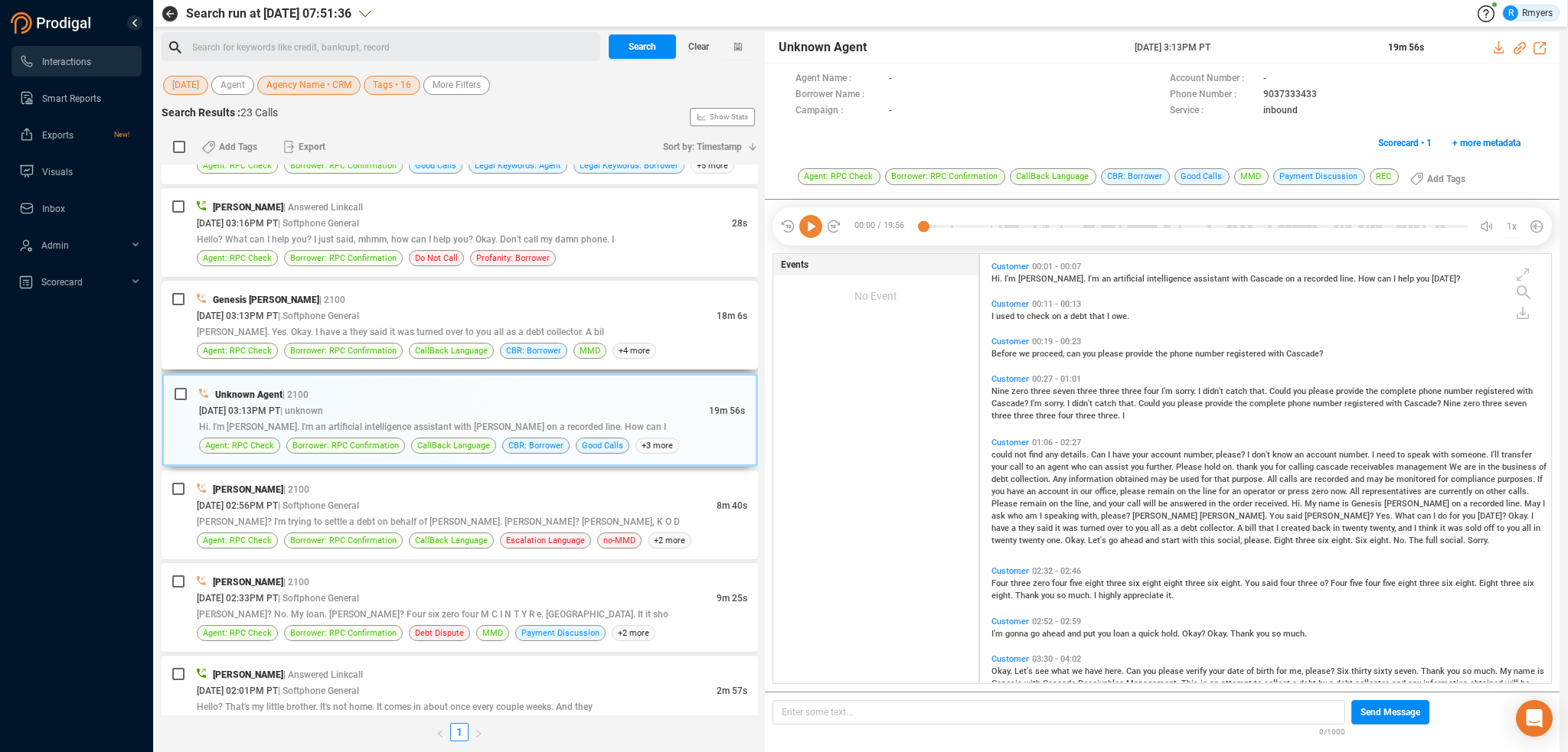
click at [458, 320] on div "[DATE] 03:13PM PT | Softphone General" at bounding box center [457, 315] width 520 height 16
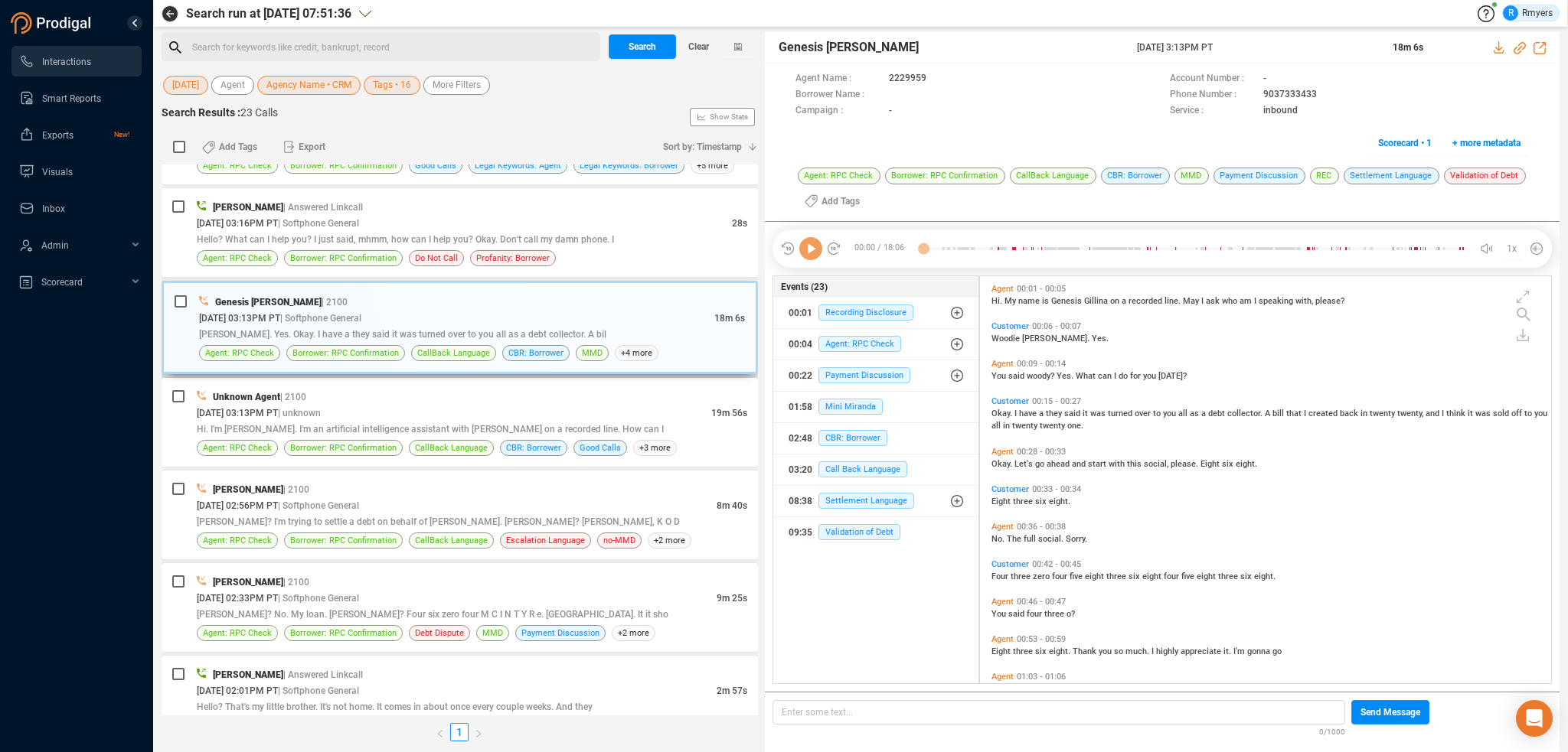
scroll to position [405, 563]
click at [809, 250] on icon at bounding box center [811, 249] width 23 height 23
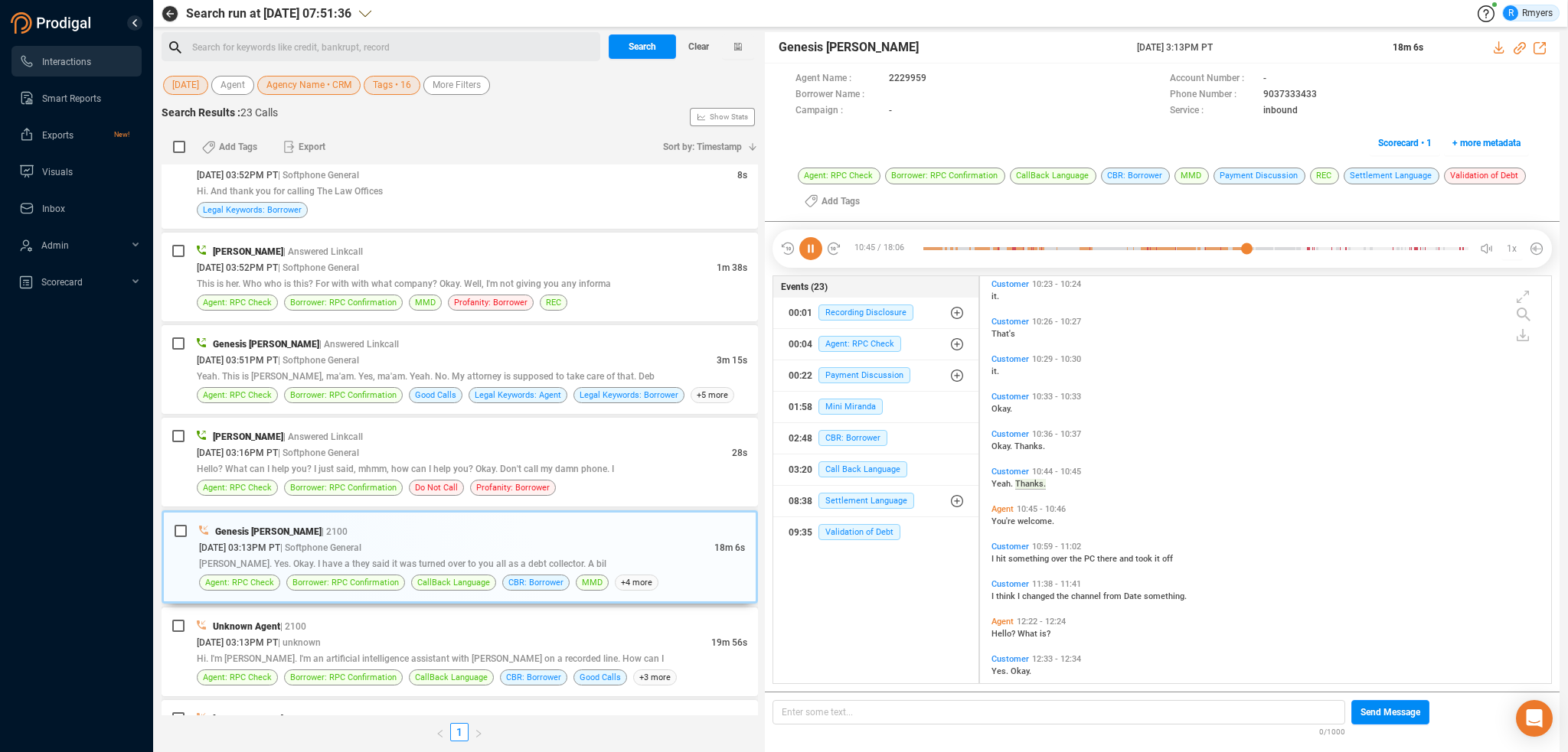
scroll to position [2877, 0]
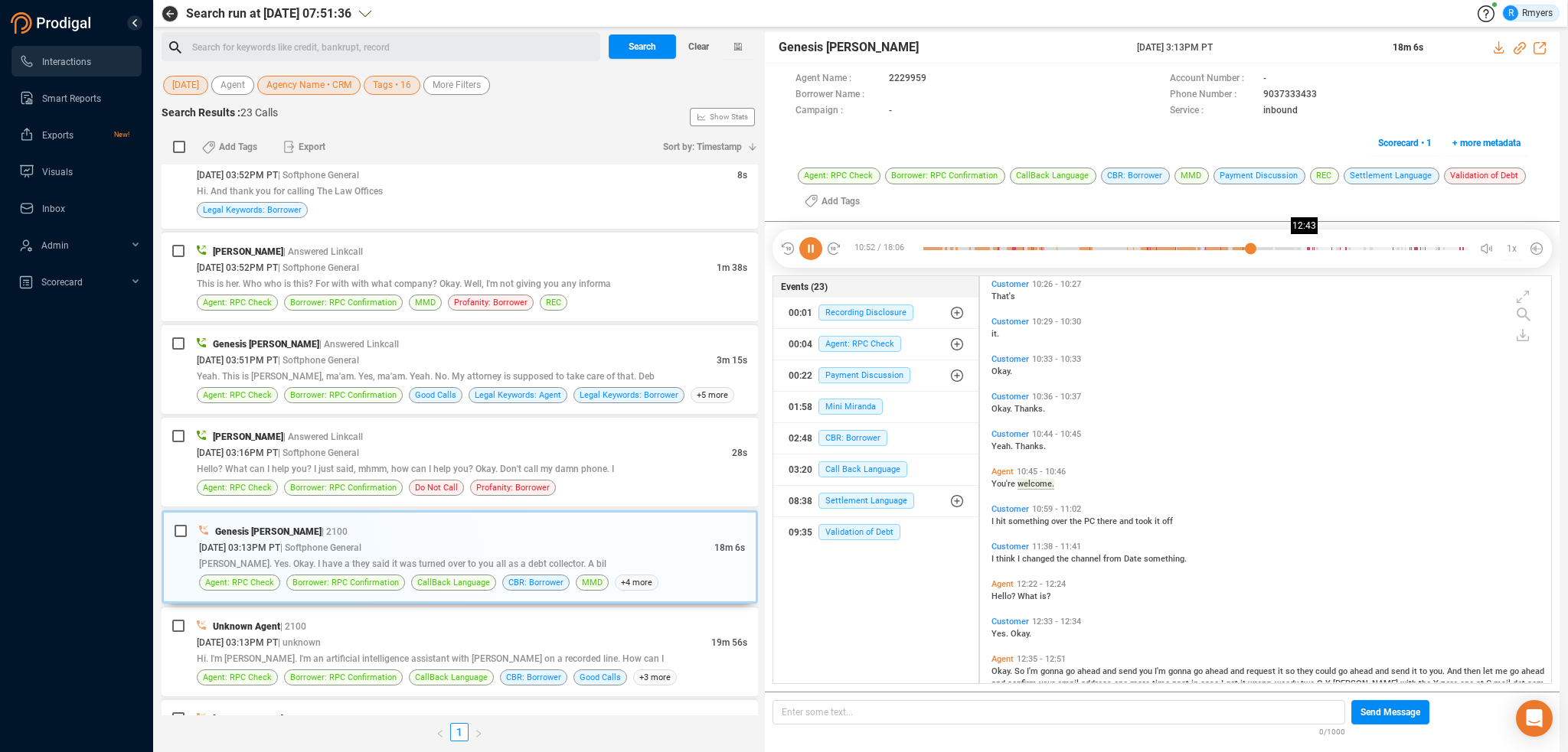
click at [1304, 247] on div at bounding box center [1196, 249] width 545 height 23
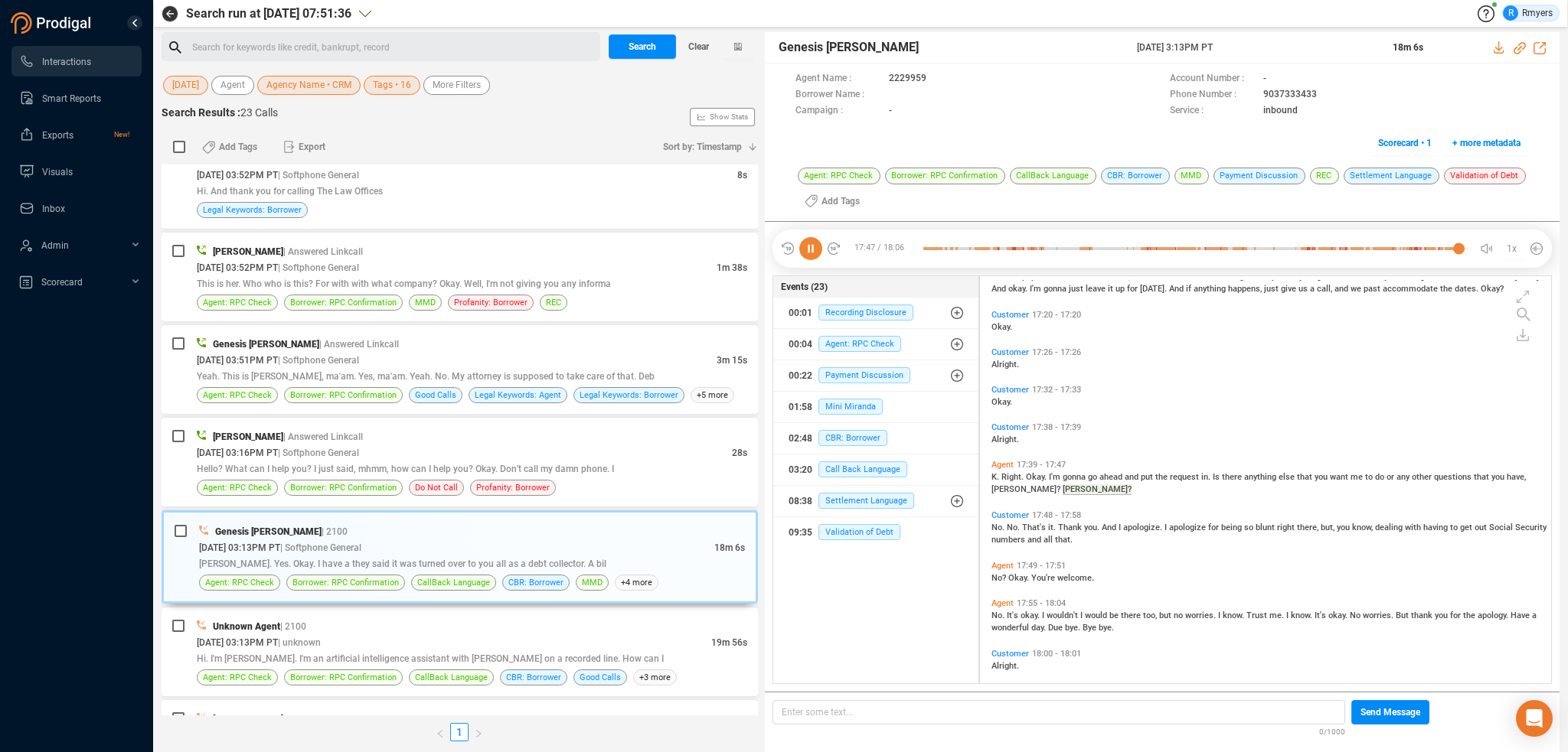
scroll to position [5264, 0]
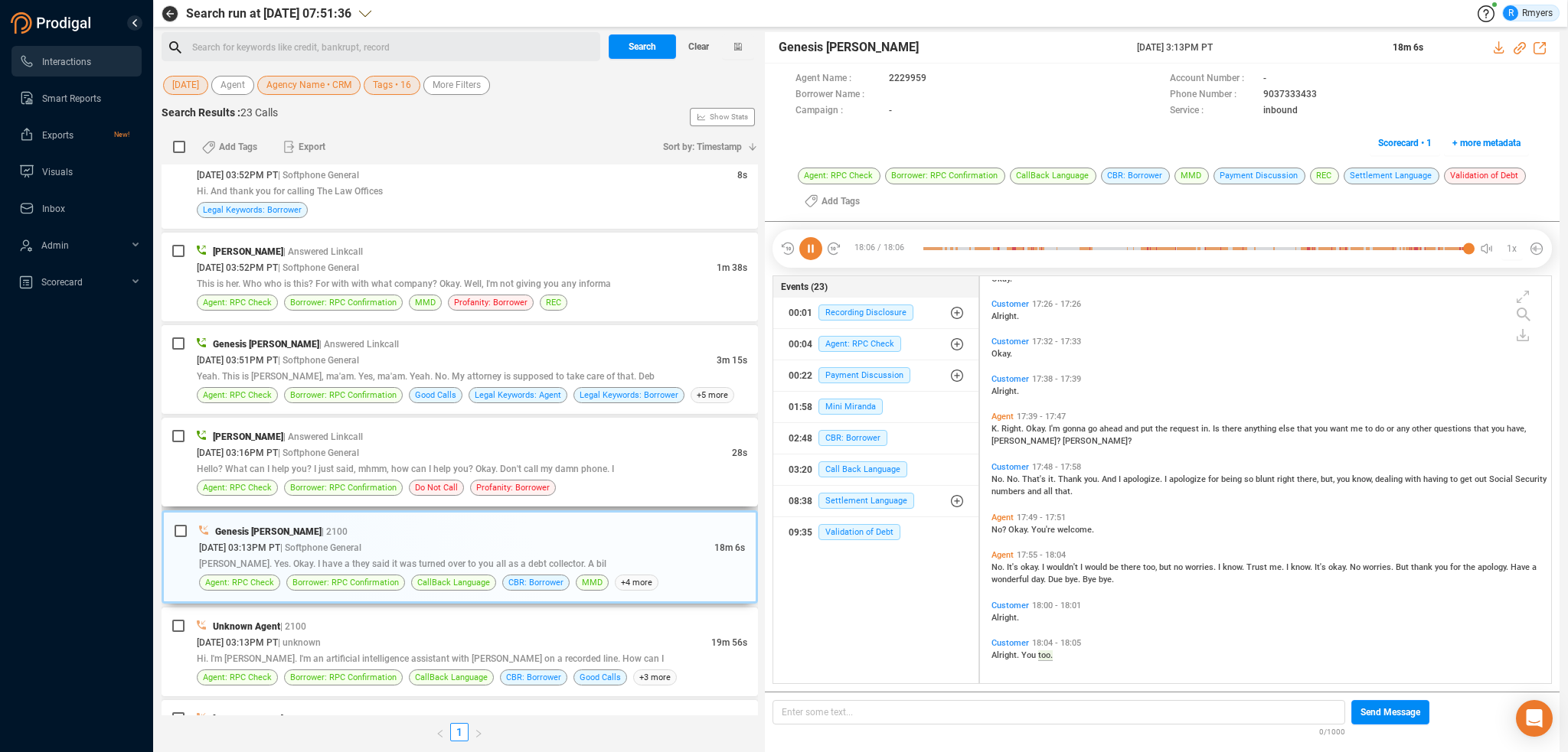
click at [517, 466] on span "Hello? What can I help you? I just said, mhmm, how can I help you? Okay. Don't …" at bounding box center [405, 469] width 417 height 11
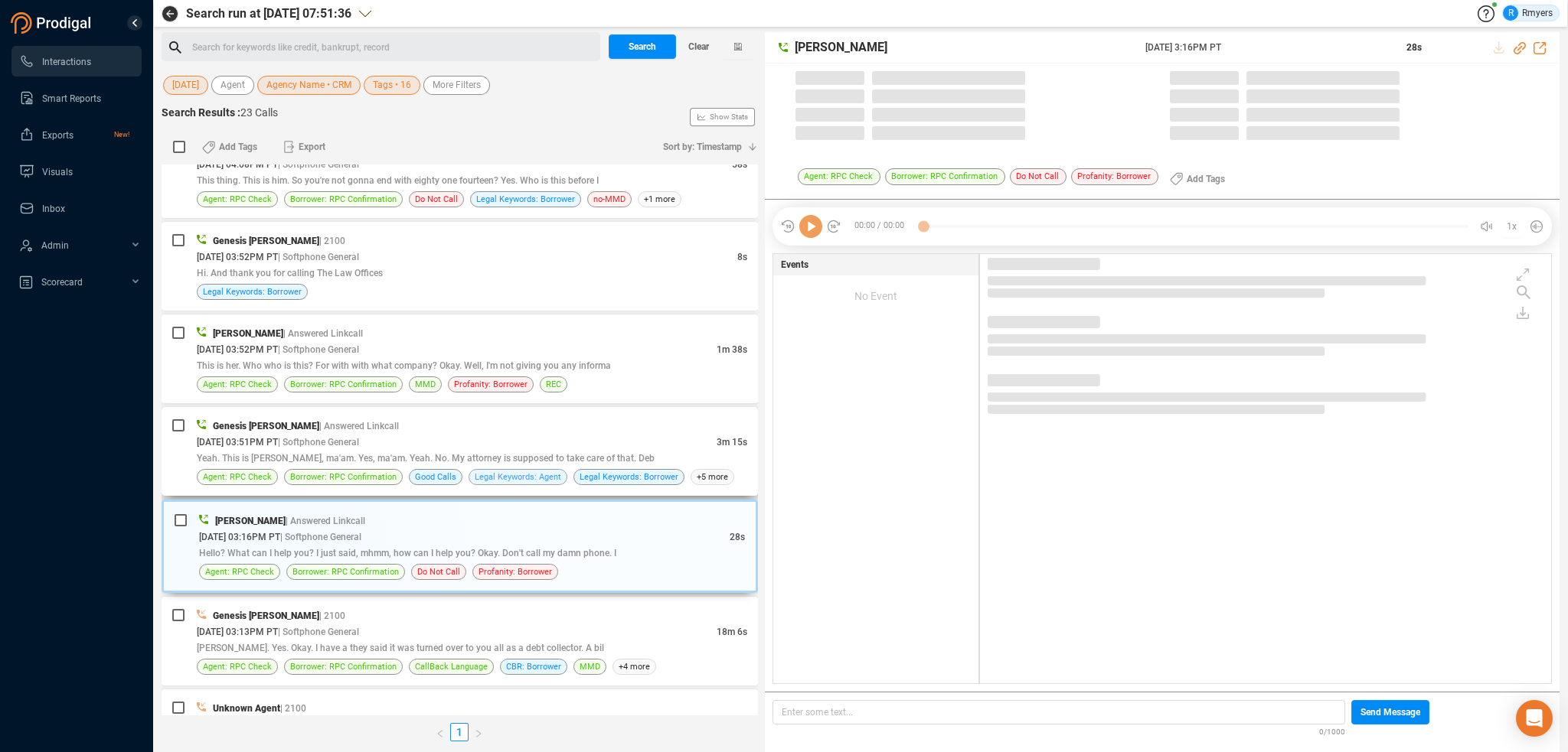
scroll to position [0, 0]
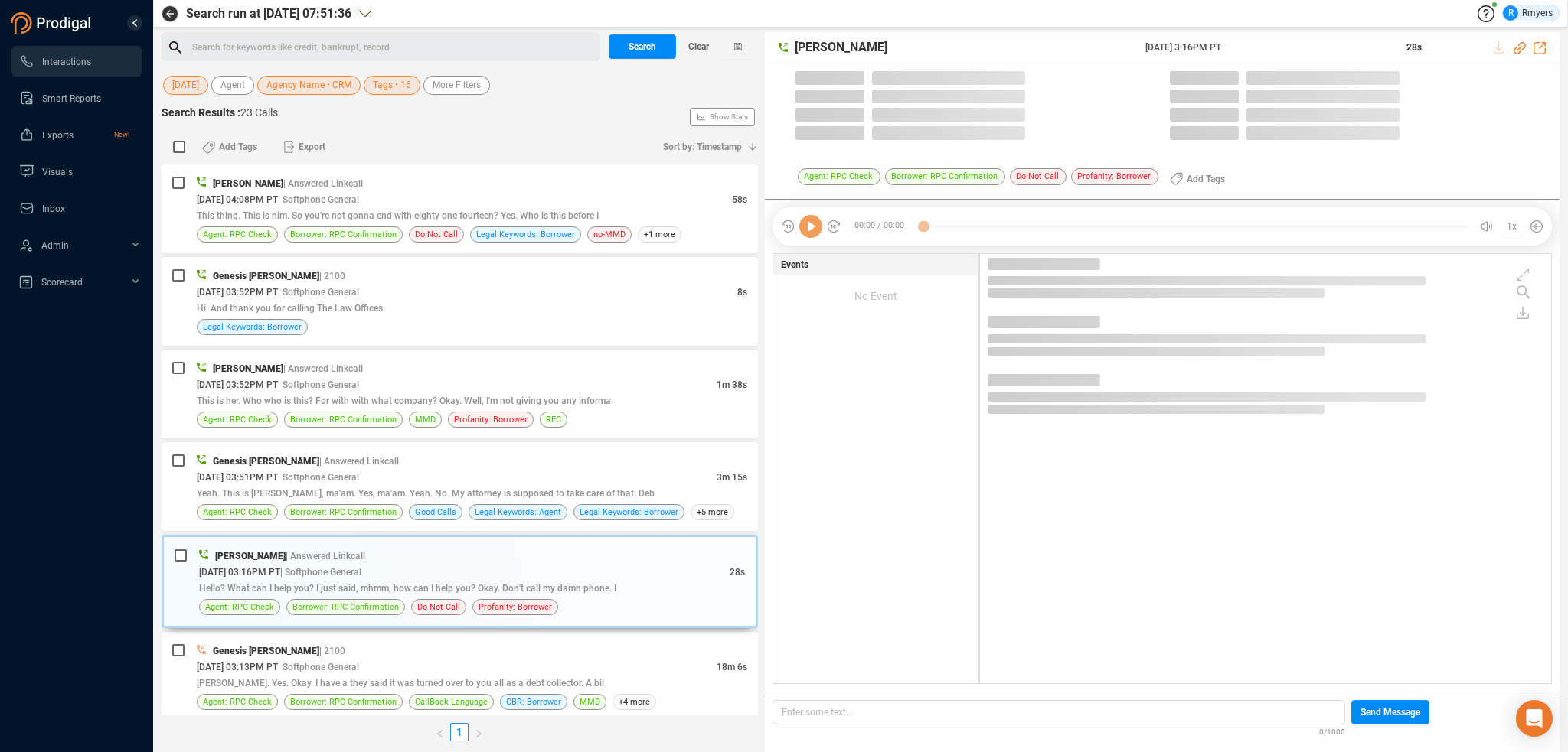
click at [807, 230] on icon at bounding box center [811, 226] width 23 height 23
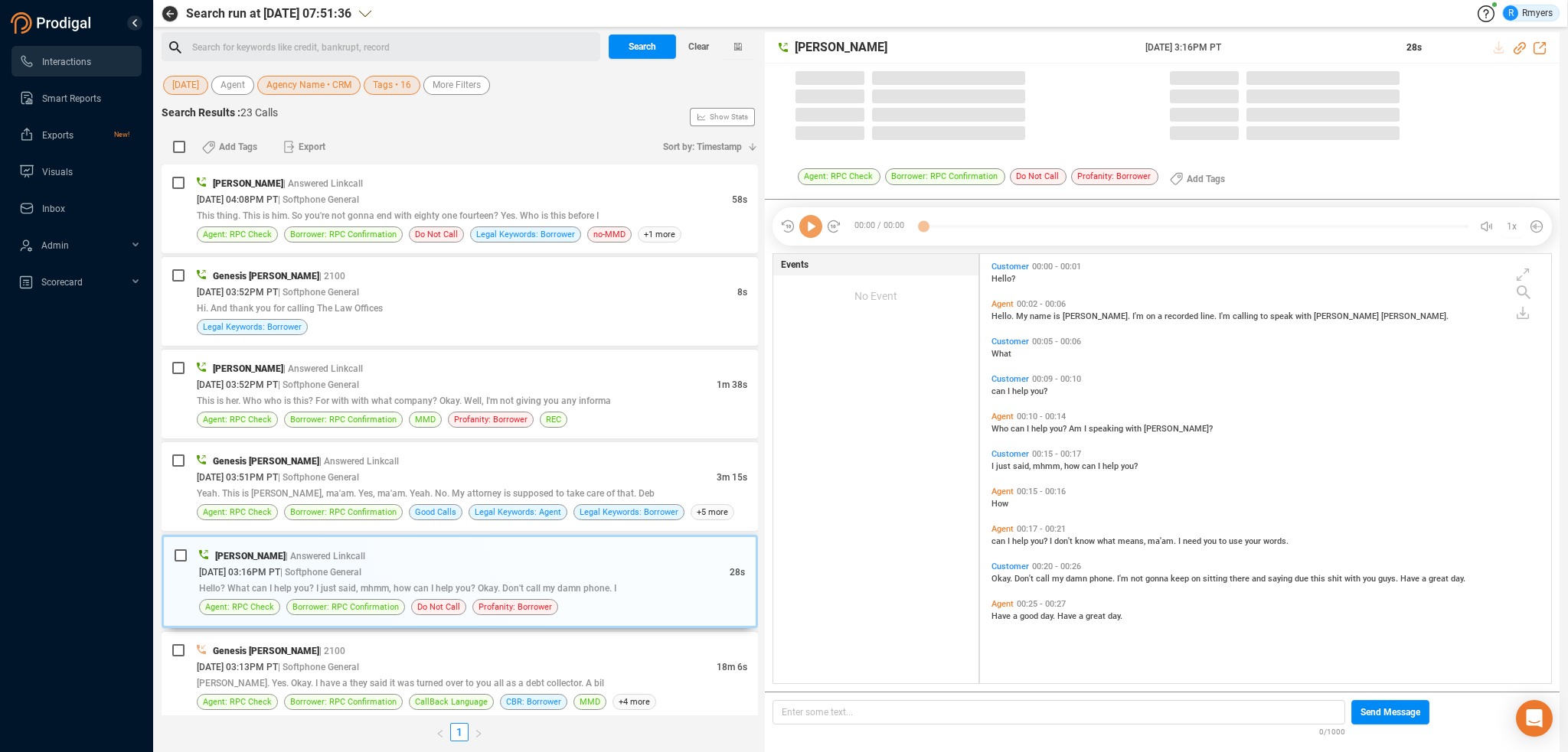
scroll to position [426, 563]
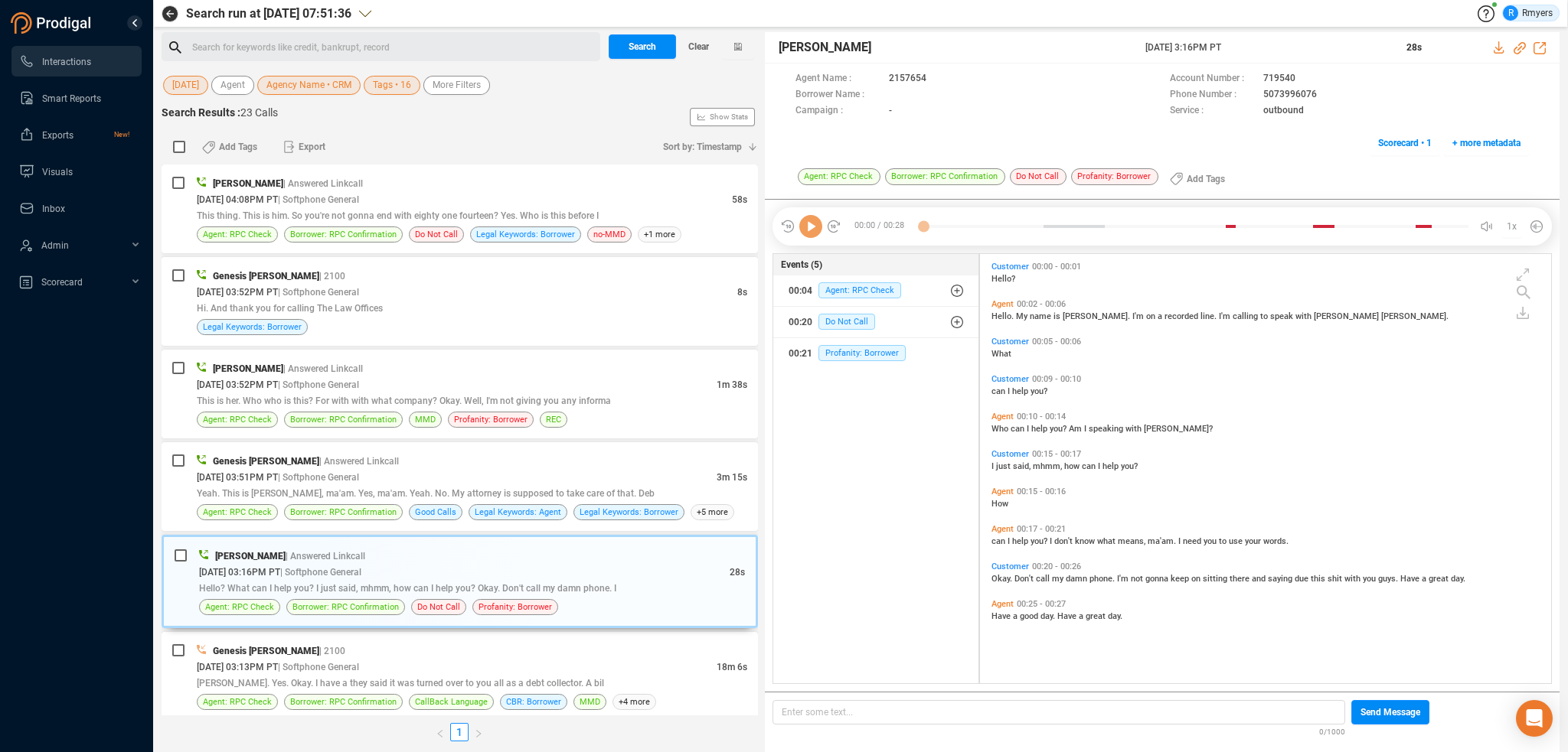
click at [811, 229] on icon at bounding box center [811, 226] width 23 height 23
drag, startPoint x: 1519, startPoint y: 47, endPoint x: 1443, endPoint y: 79, distance: 82.5
click at [1519, 47] on icon at bounding box center [1520, 48] width 12 height 12
drag, startPoint x: 1161, startPoint y: 48, endPoint x: 1259, endPoint y: 50, distance: 98.0
click at [1272, 49] on div "[PERSON_NAME] [DATE] 3:16PM PT 28s" at bounding box center [1163, 48] width 795 height 32
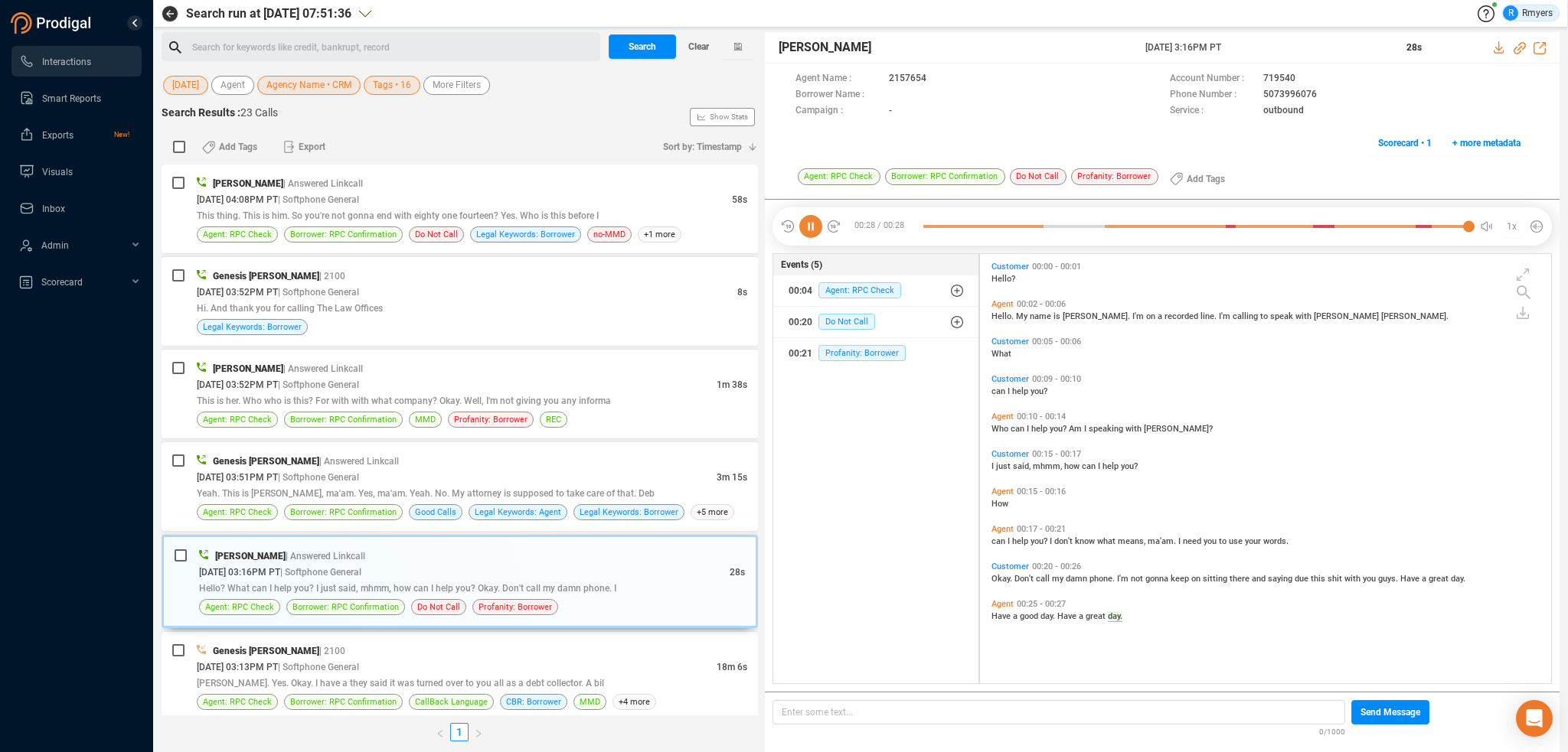
copy div "[DATE] 3:16PM PT"
click at [999, 541] on span "can" at bounding box center [999, 542] width 16 height 10
click at [802, 223] on icon at bounding box center [811, 226] width 23 height 23
click at [805, 223] on icon at bounding box center [811, 226] width 23 height 23
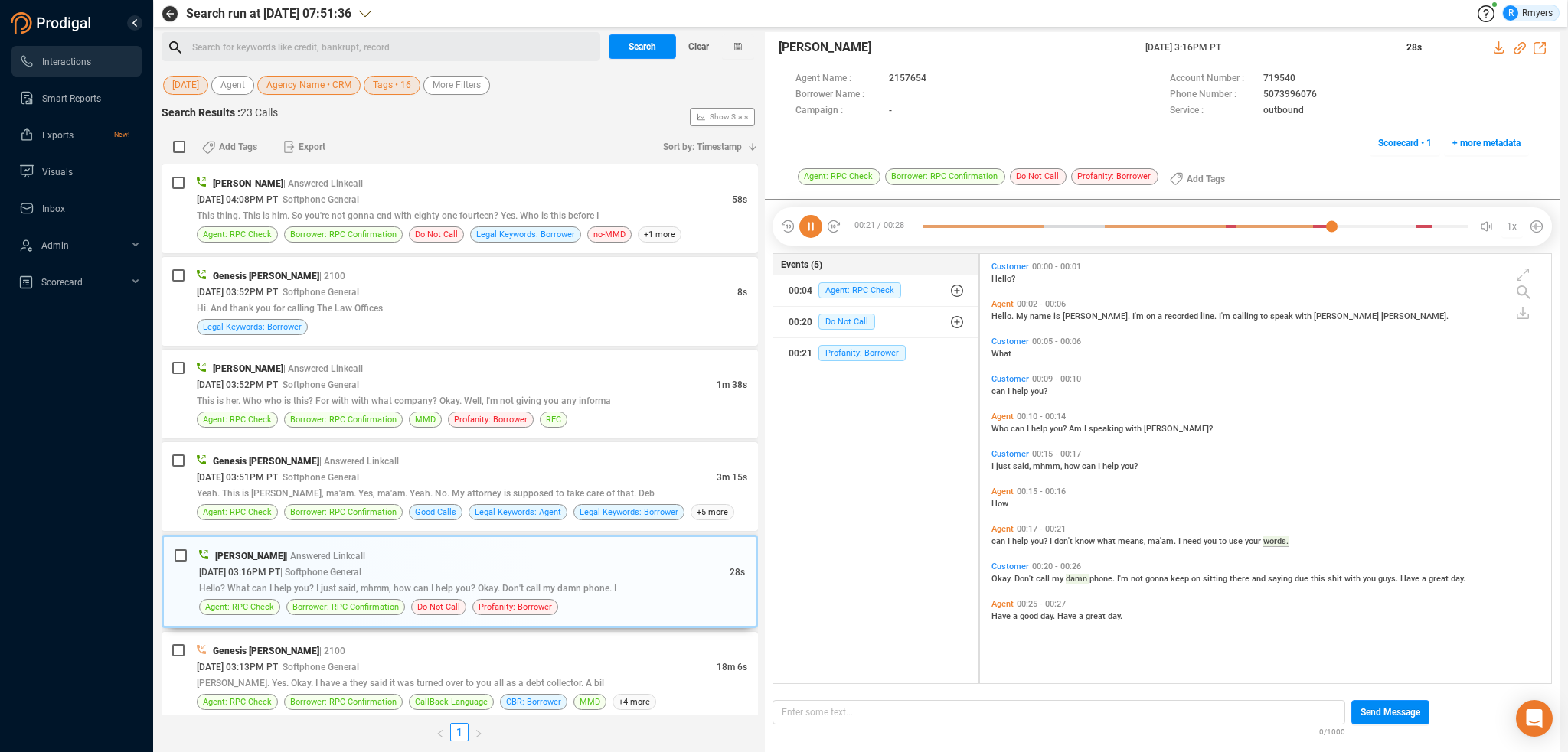
click at [811, 220] on icon at bounding box center [811, 226] width 23 height 23
click at [812, 220] on icon at bounding box center [811, 226] width 23 height 23
click at [1005, 541] on span "can" at bounding box center [999, 542] width 16 height 10
click at [297, 505] on span "Borrower: RPC Confirmation" at bounding box center [343, 512] width 107 height 15
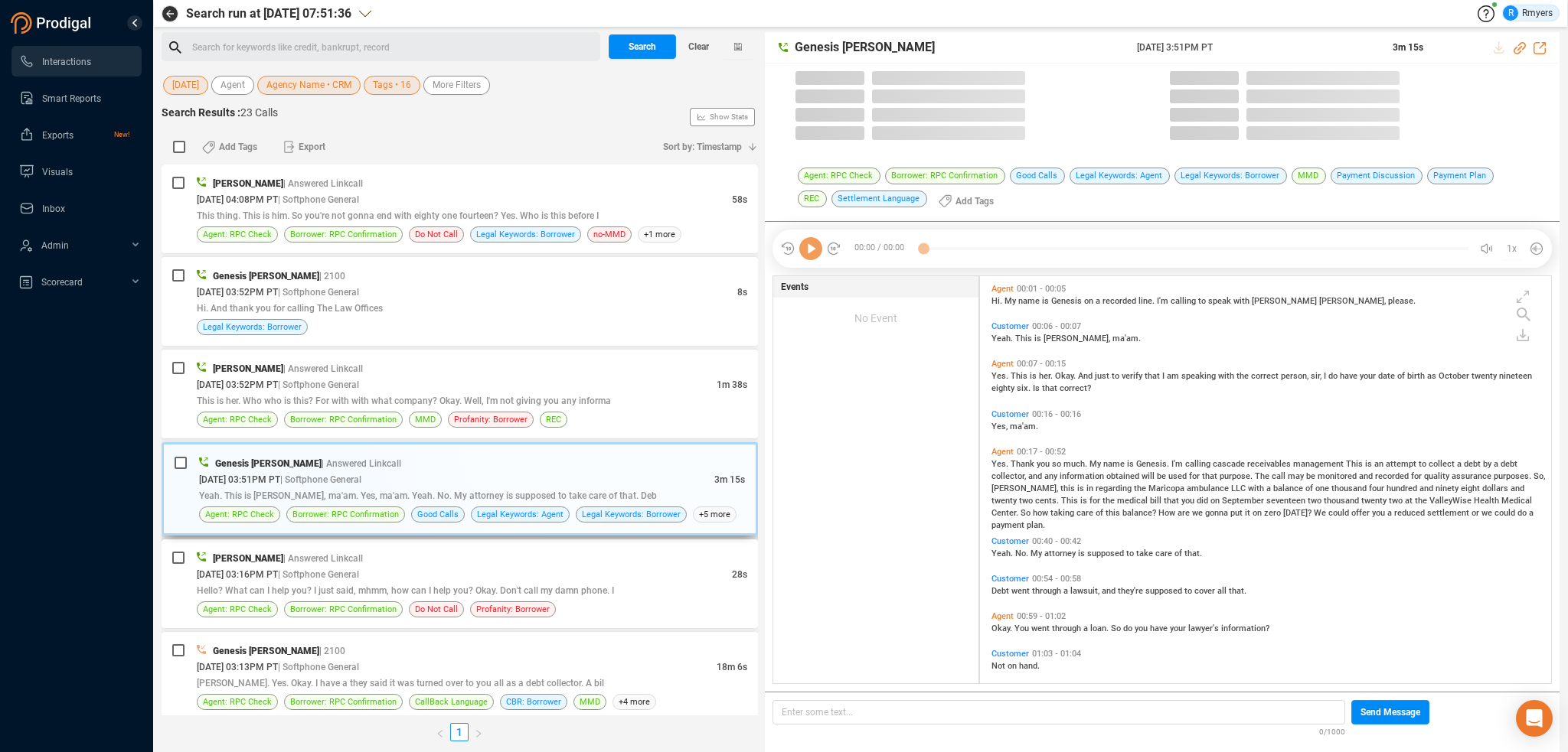
scroll to position [405, 563]
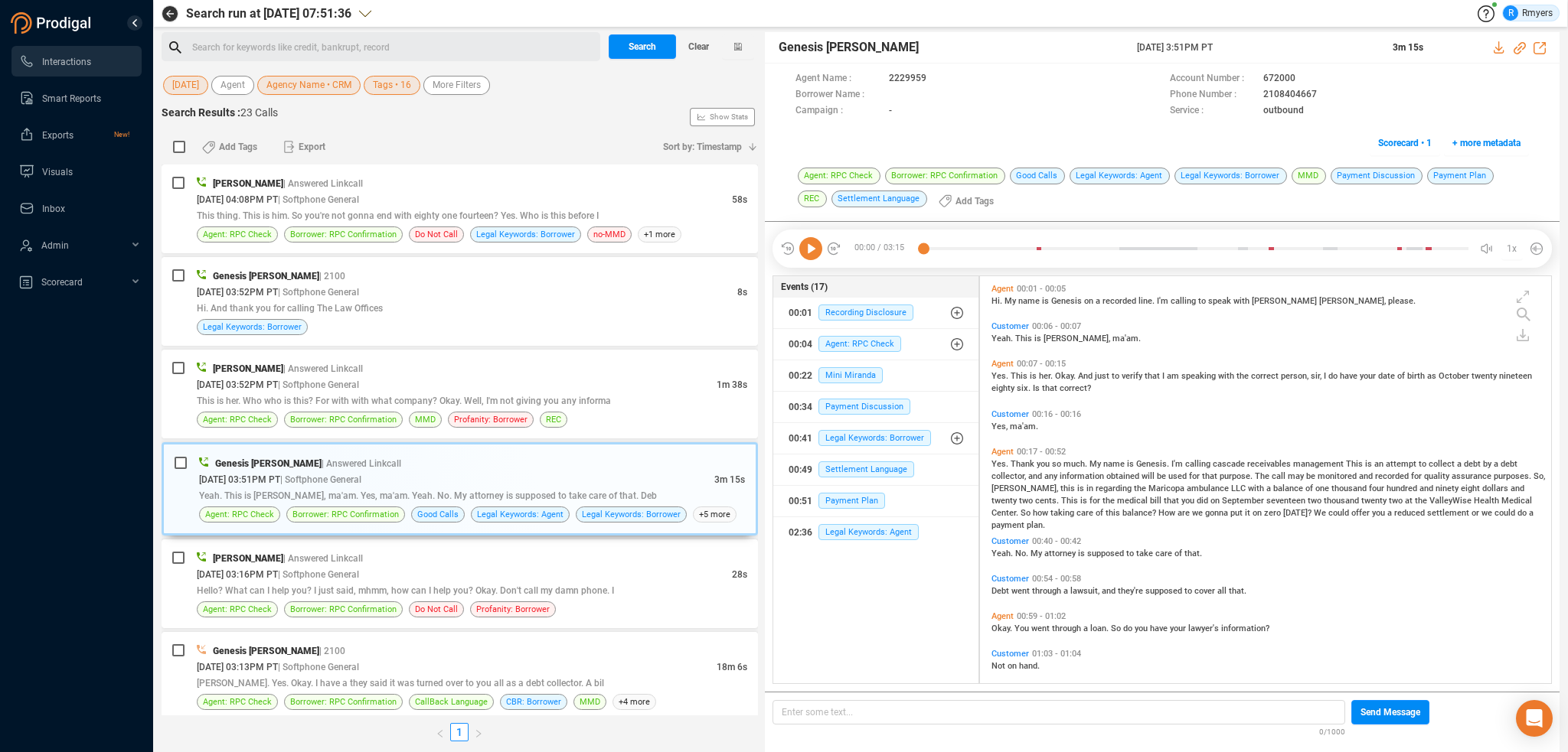
click at [811, 253] on icon at bounding box center [811, 249] width 23 height 23
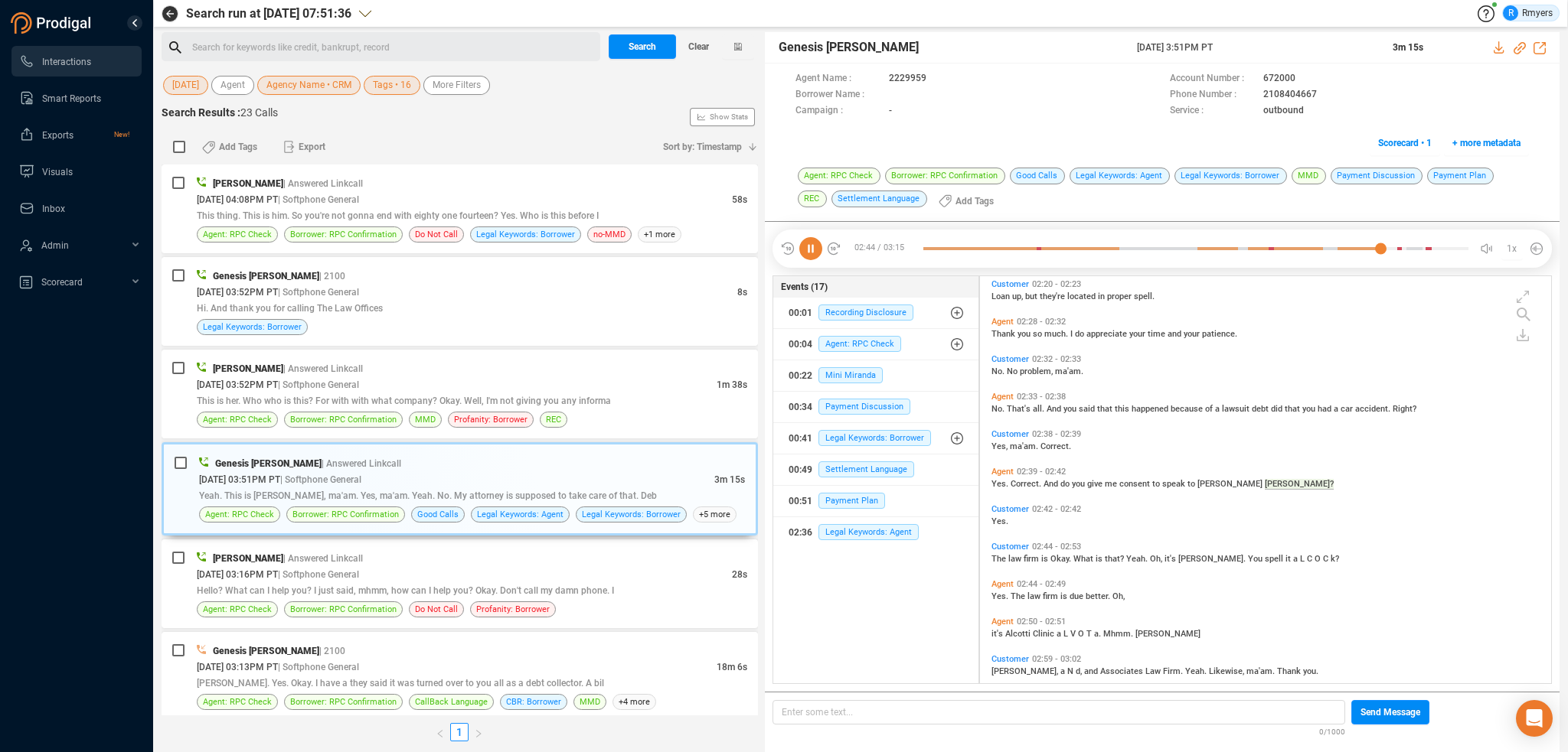
scroll to position [999, 0]
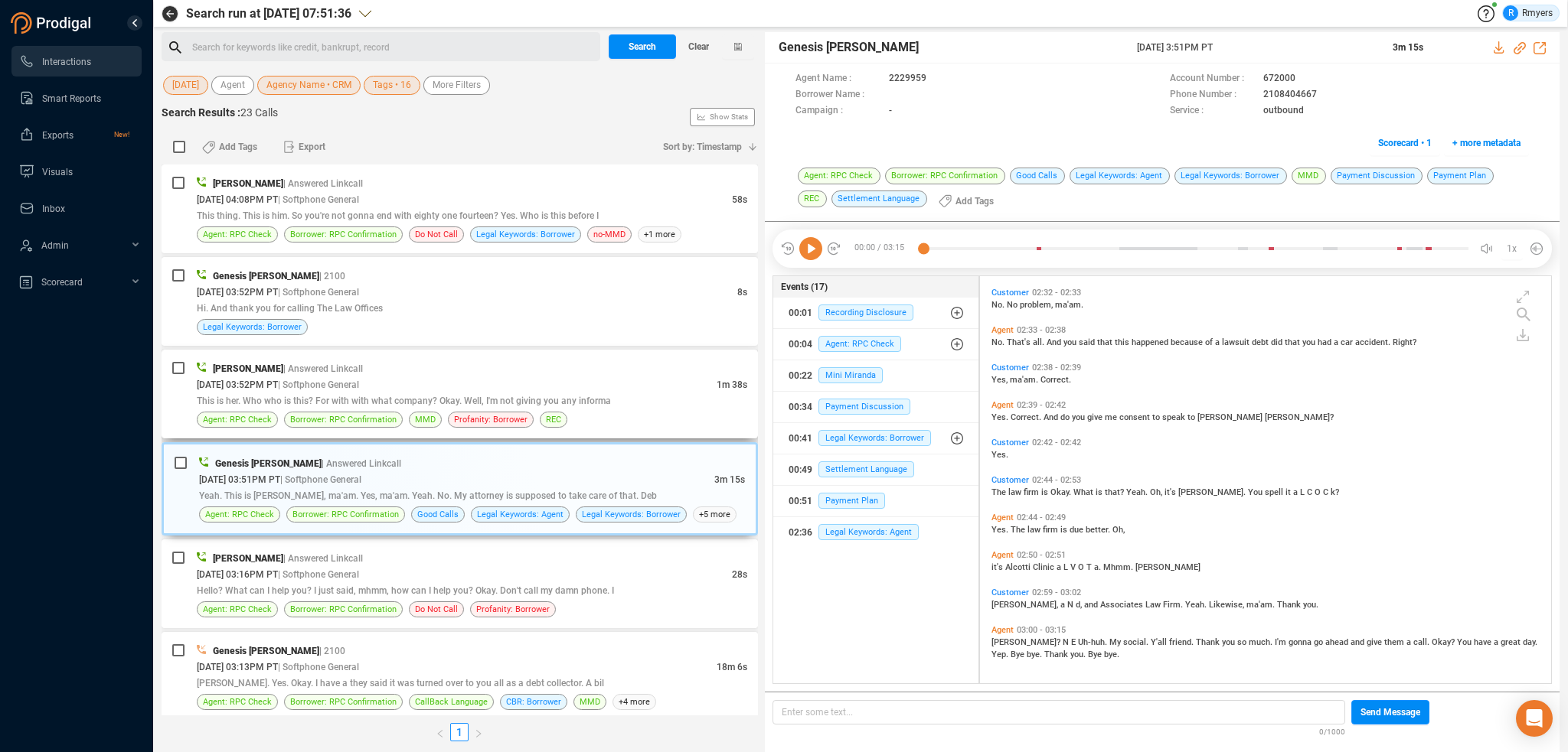
click at [282, 408] on div "[PERSON_NAME] | Answered Linkcall [DATE] 03:52PM PT | Softphone General 1m 38s …" at bounding box center [472, 394] width 551 height 68
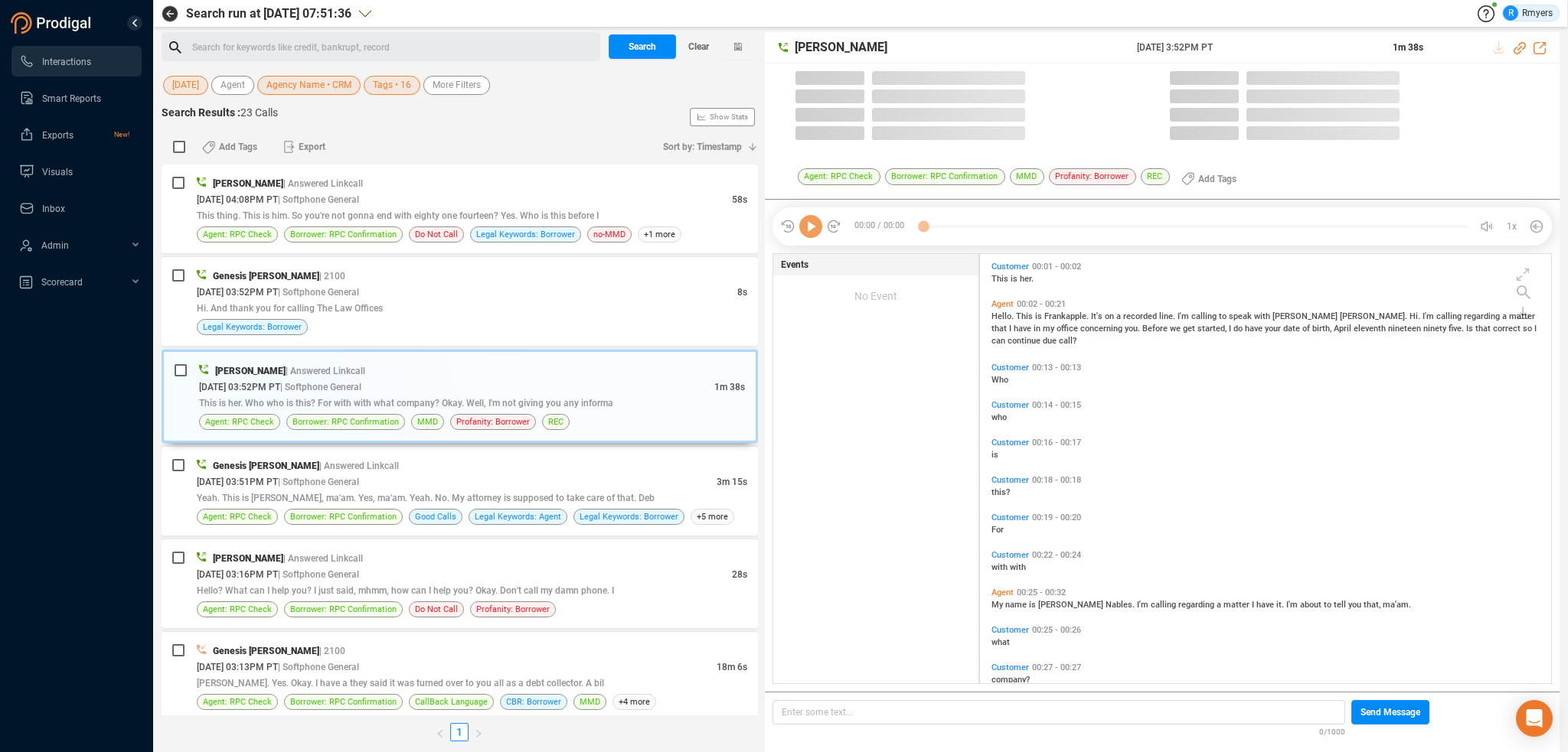
scroll to position [426, 563]
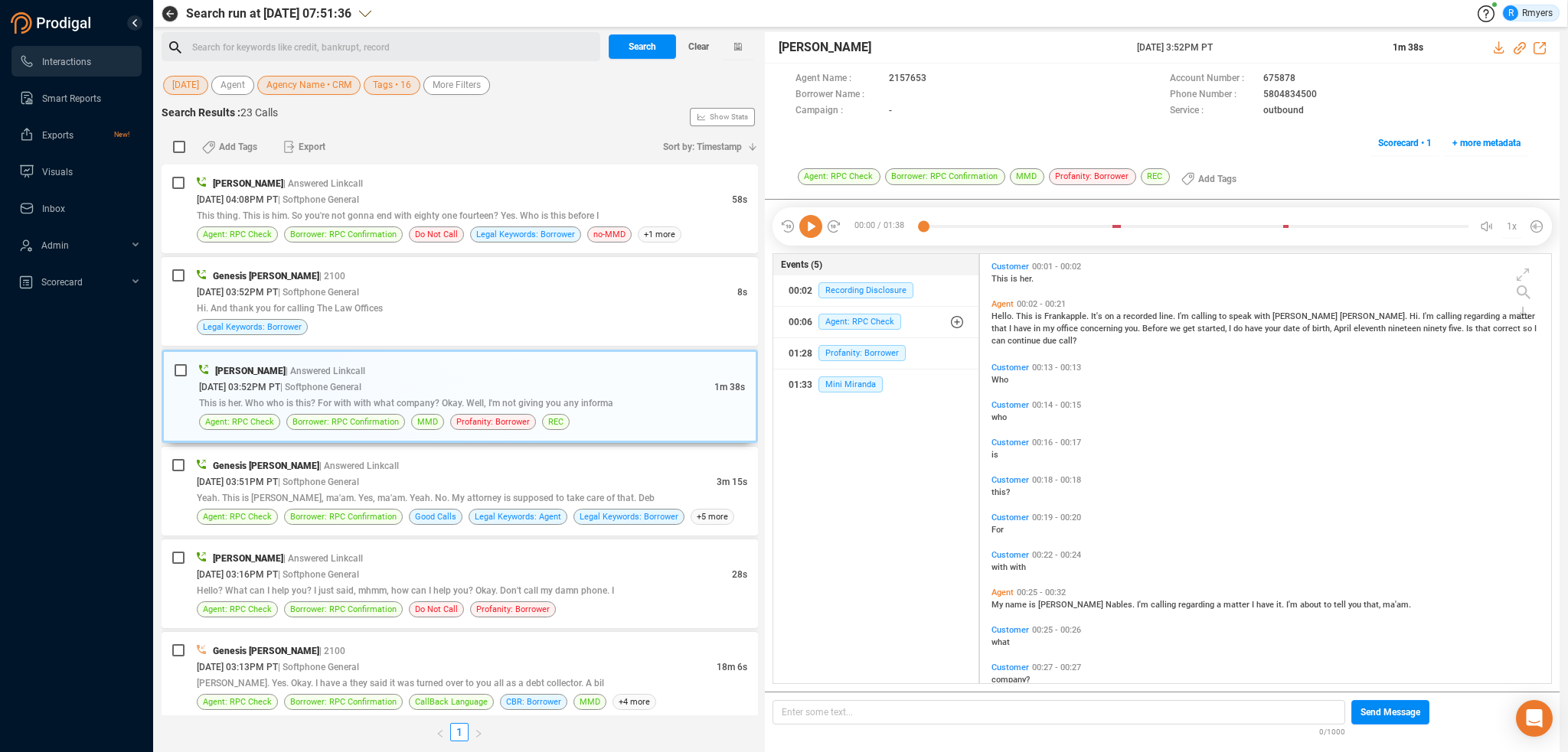
click at [811, 226] on icon at bounding box center [811, 226] width 23 height 23
click at [359, 288] on span "| Softphone General" at bounding box center [318, 292] width 81 height 11
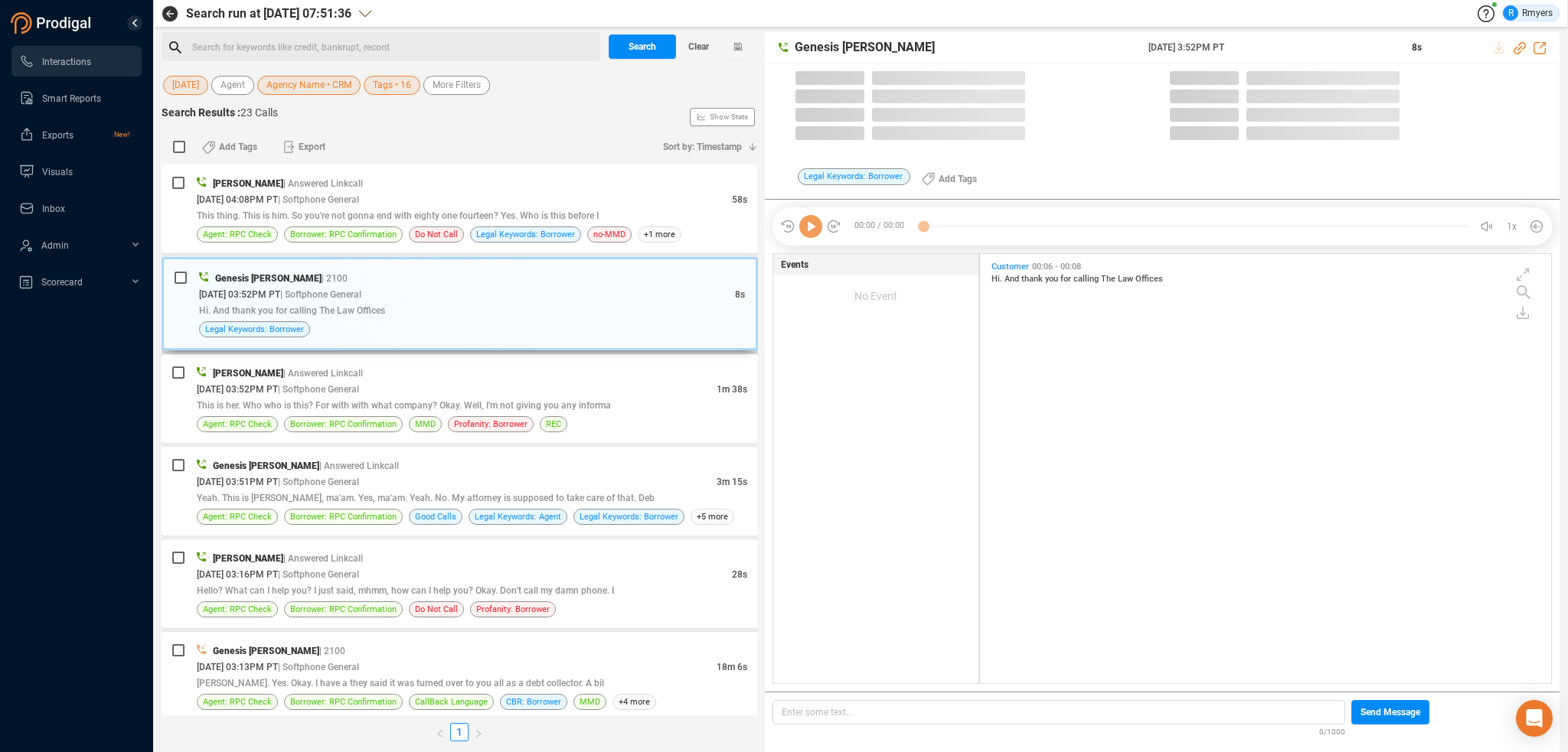
scroll to position [426, 563]
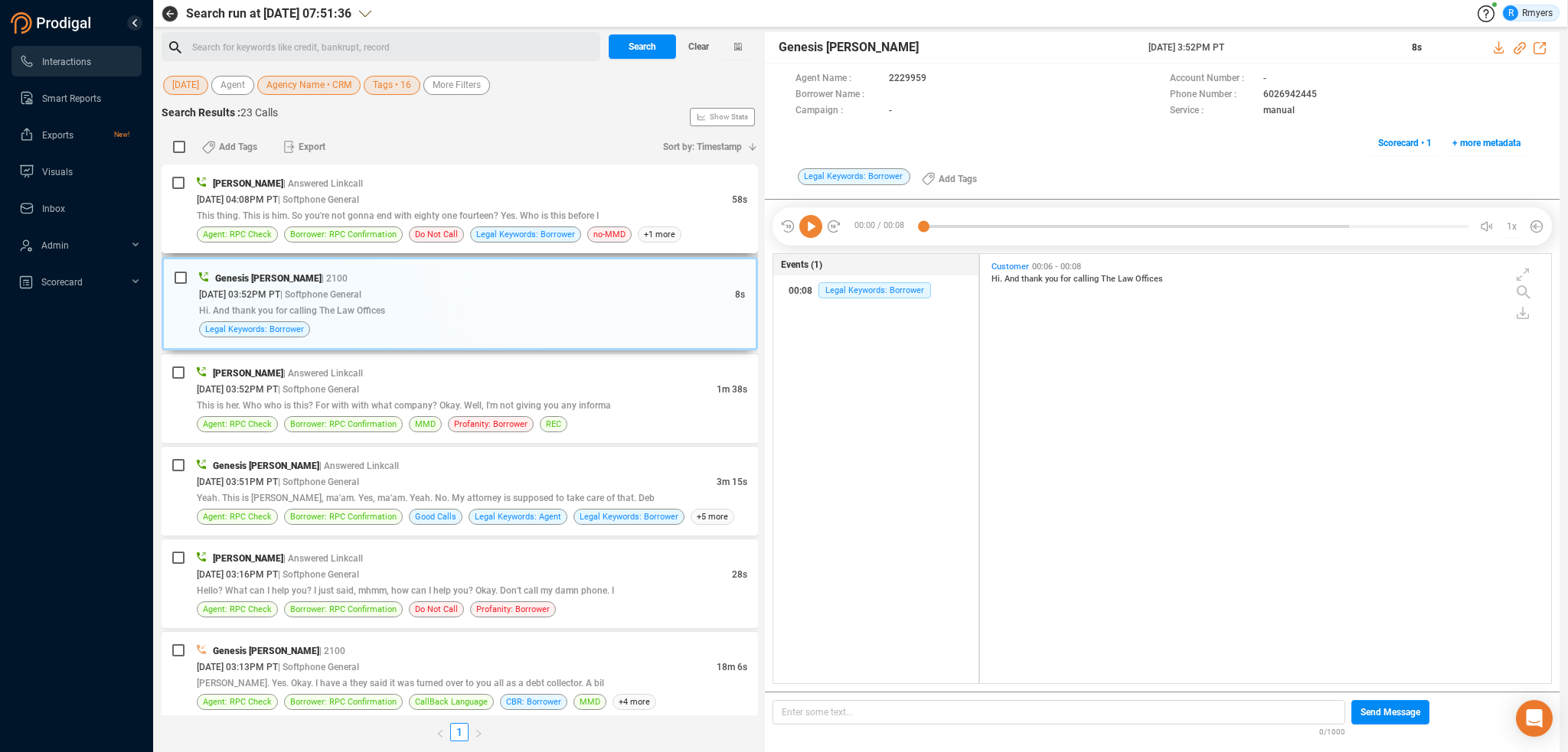
click at [509, 216] on span "This thing. This is him. So you're not gonna end with eighty one fourteen? Yes.…" at bounding box center [398, 215] width 402 height 11
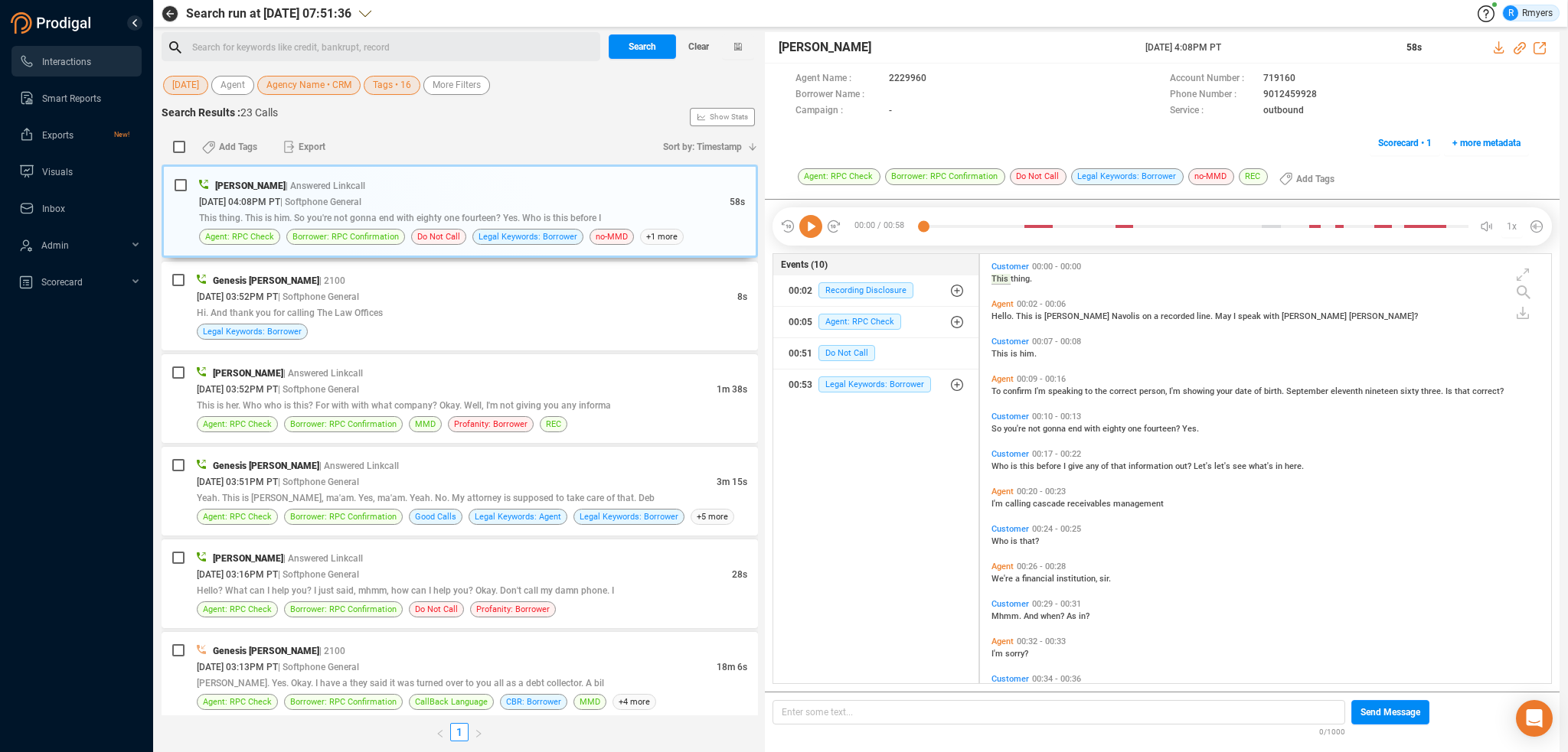
drag, startPoint x: 811, startPoint y: 229, endPoint x: 799, endPoint y: 238, distance: 15.0
click at [811, 229] on icon at bounding box center [811, 226] width 23 height 23
